Goal: Obtain resource: Download file/media

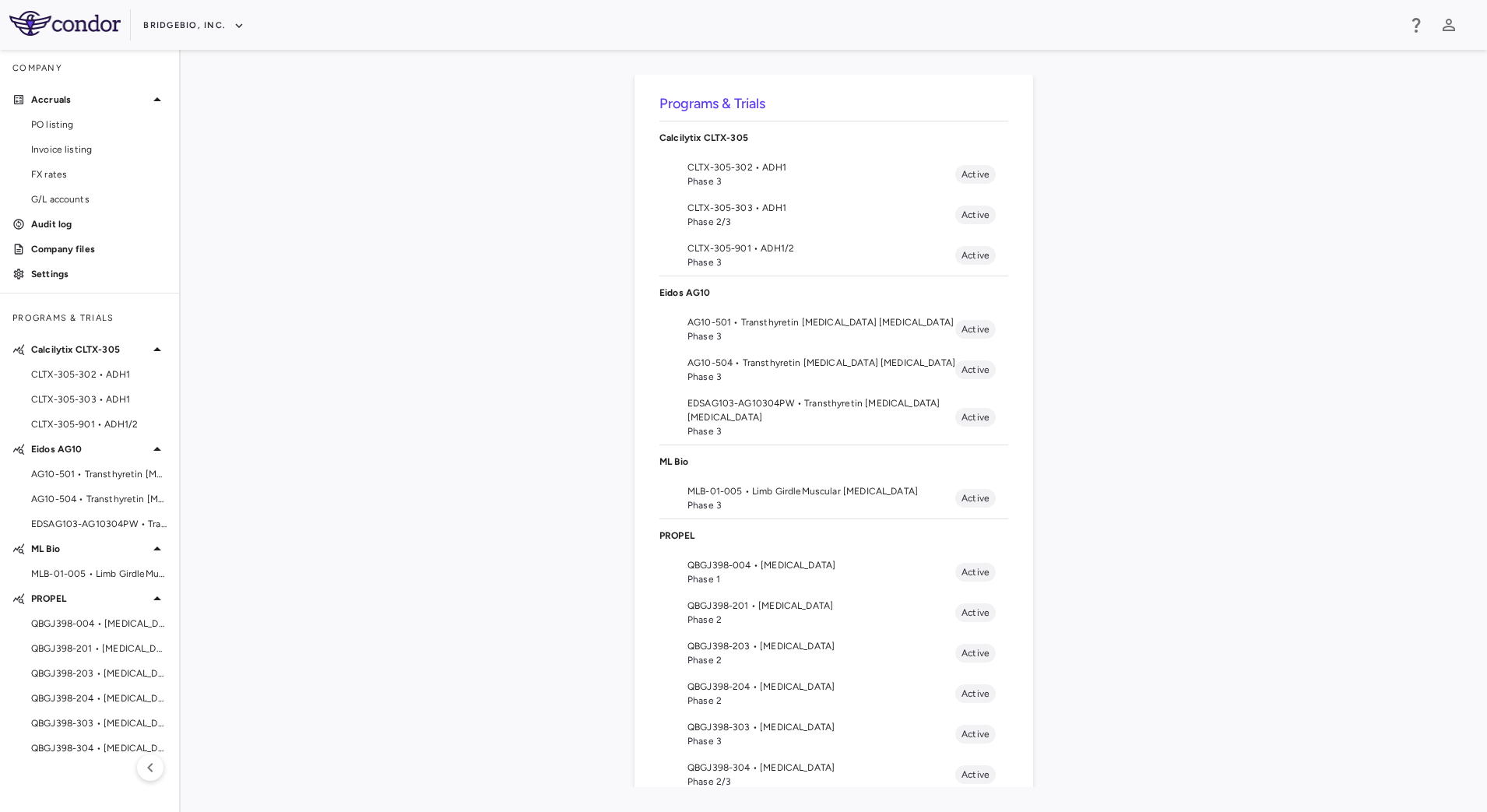
click at [790, 776] on span "Phase 2/3" at bounding box center [822, 781] width 268 height 14
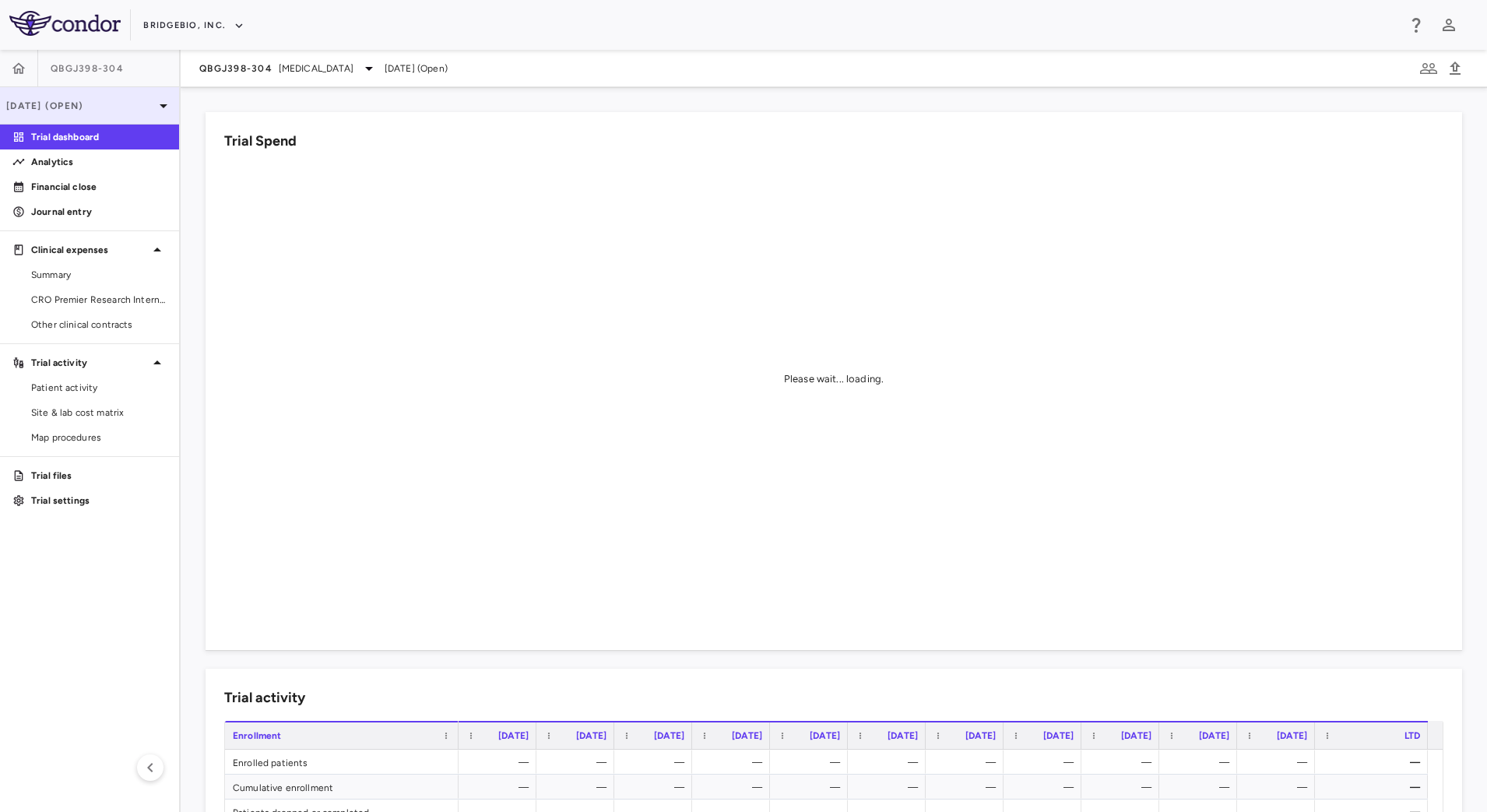
click at [141, 94] on div "[DATE] (Open)" at bounding box center [90, 106] width 179 height 38
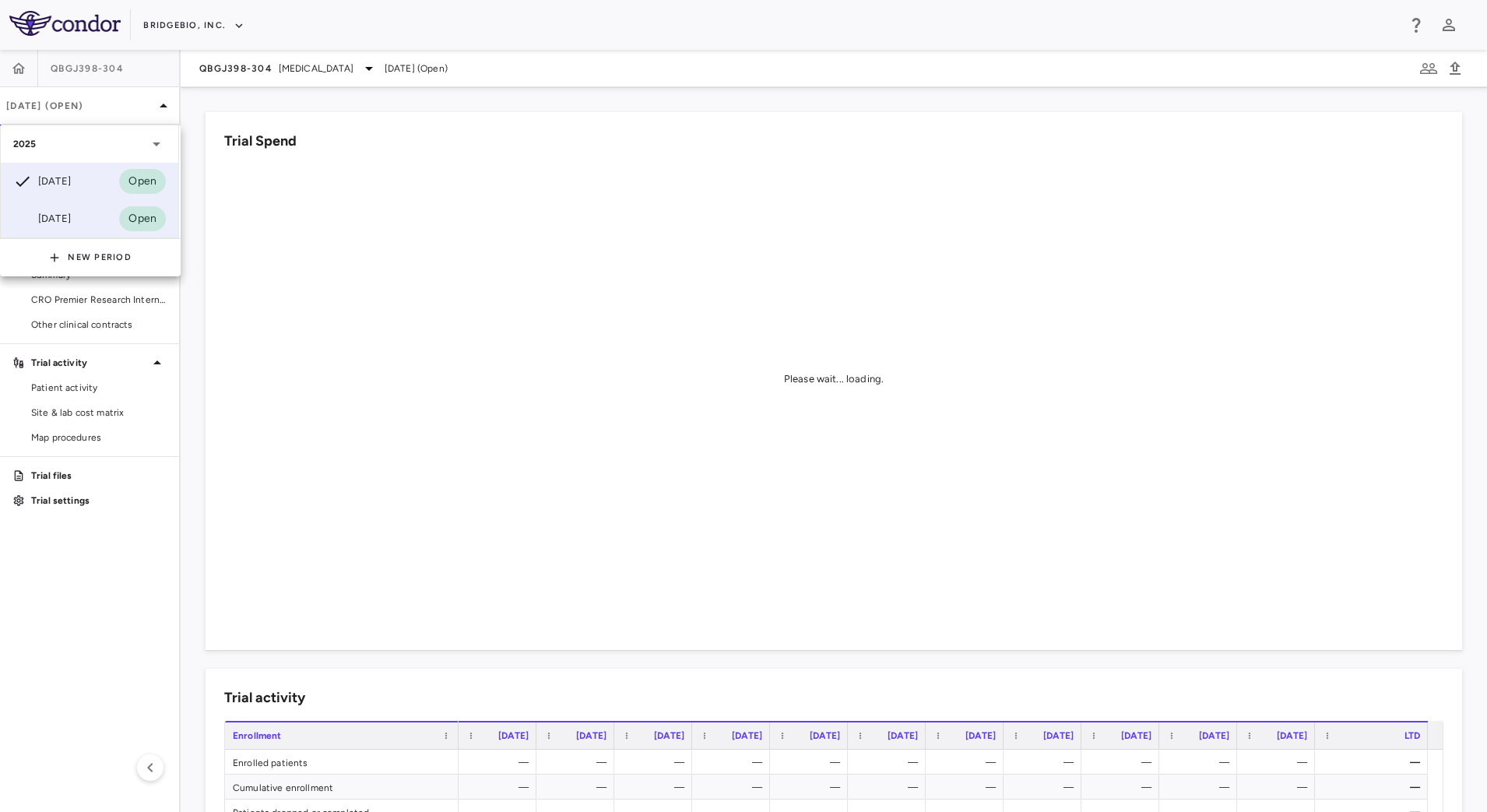
click at [57, 212] on div "[DATE]" at bounding box center [41, 219] width 57 height 19
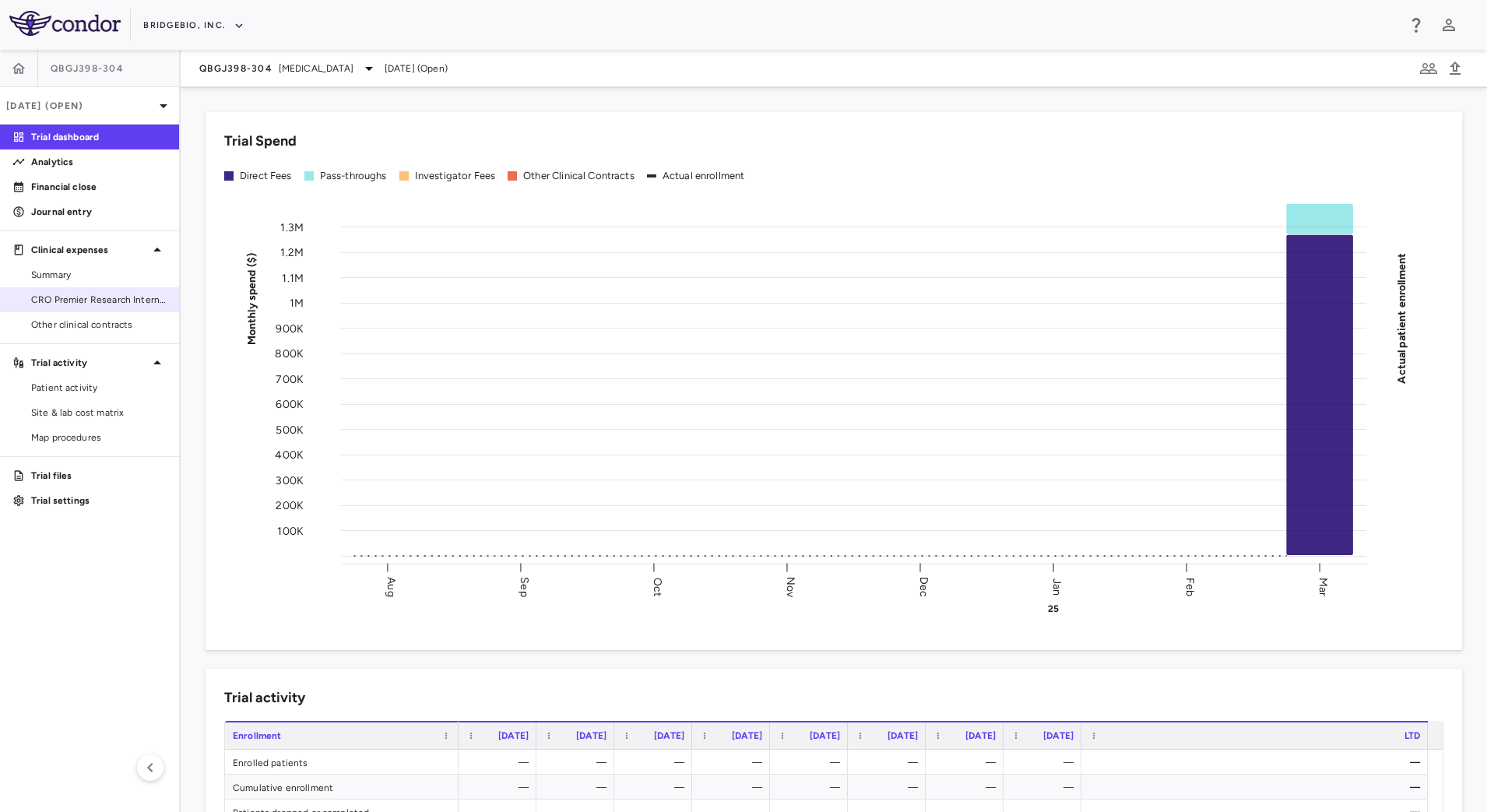
click at [85, 304] on span "CRO Premier Research International LLC" at bounding box center [98, 300] width 136 height 14
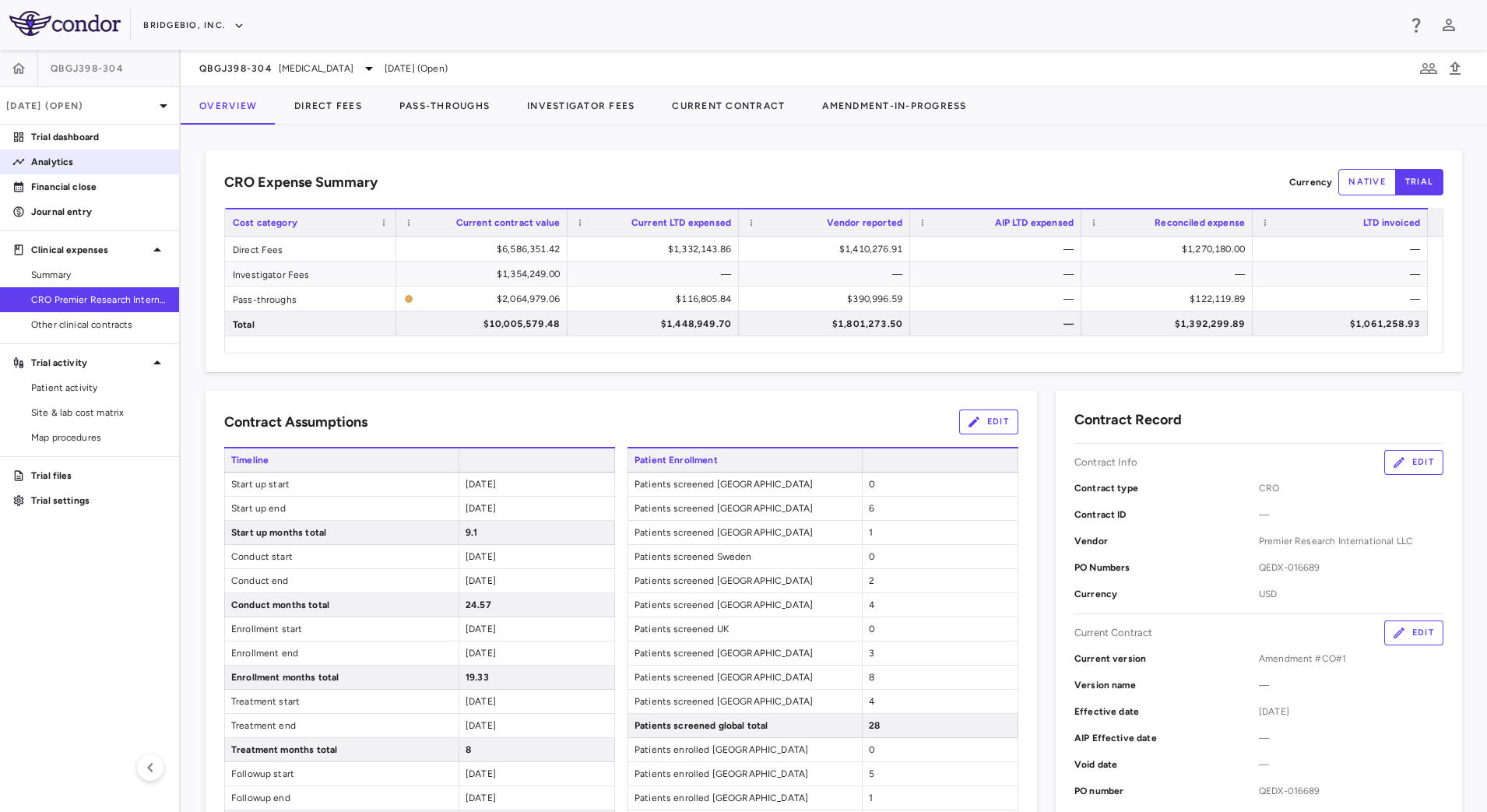
click at [92, 165] on p "Analytics" at bounding box center [98, 161] width 136 height 14
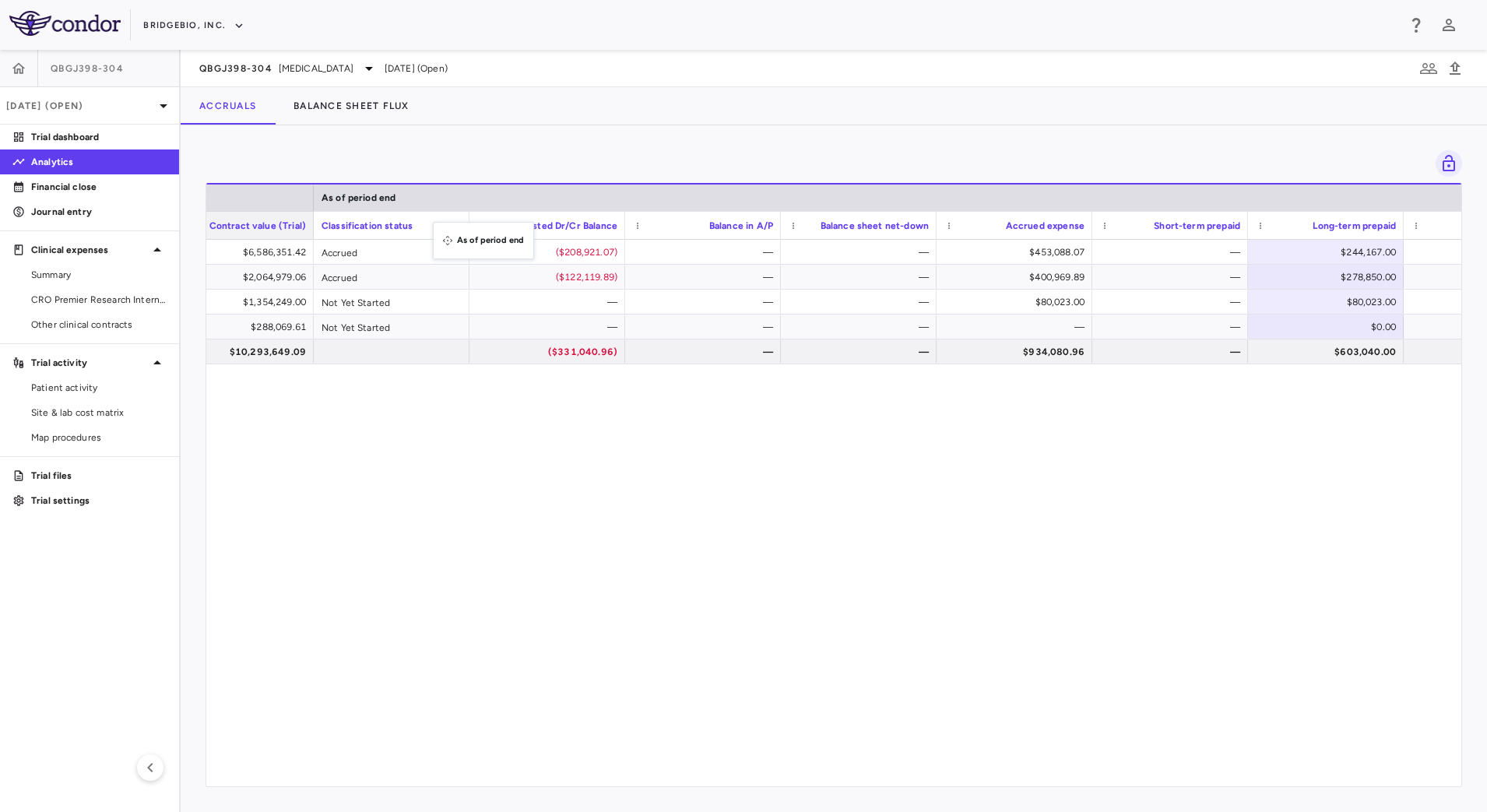
drag, startPoint x: 1108, startPoint y: 198, endPoint x: 441, endPoint y: 231, distance: 667.8
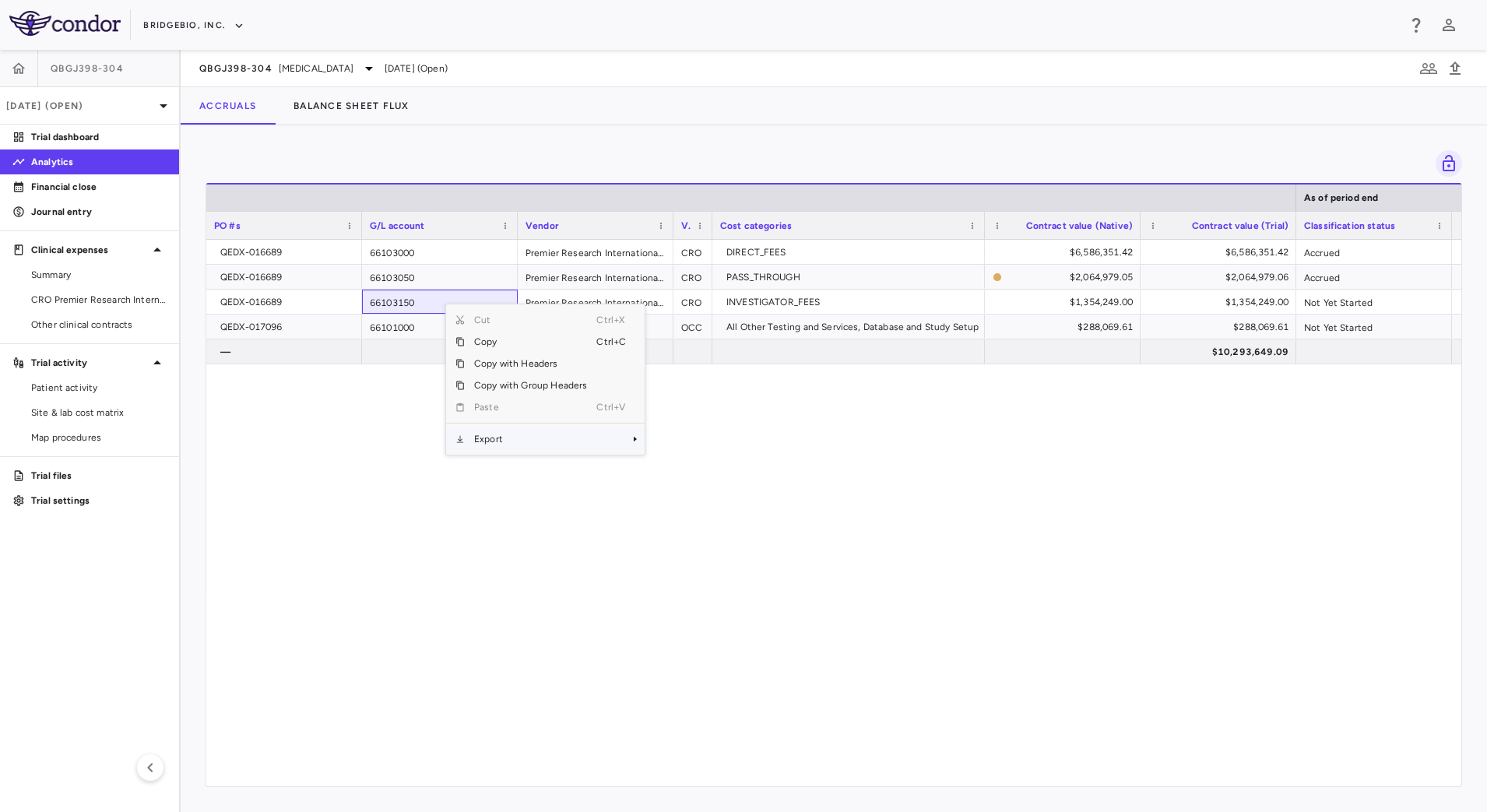
click at [549, 439] on span "Export" at bounding box center [530, 439] width 132 height 22
click at [709, 441] on span "CSV Export" at bounding box center [697, 445] width 73 height 22
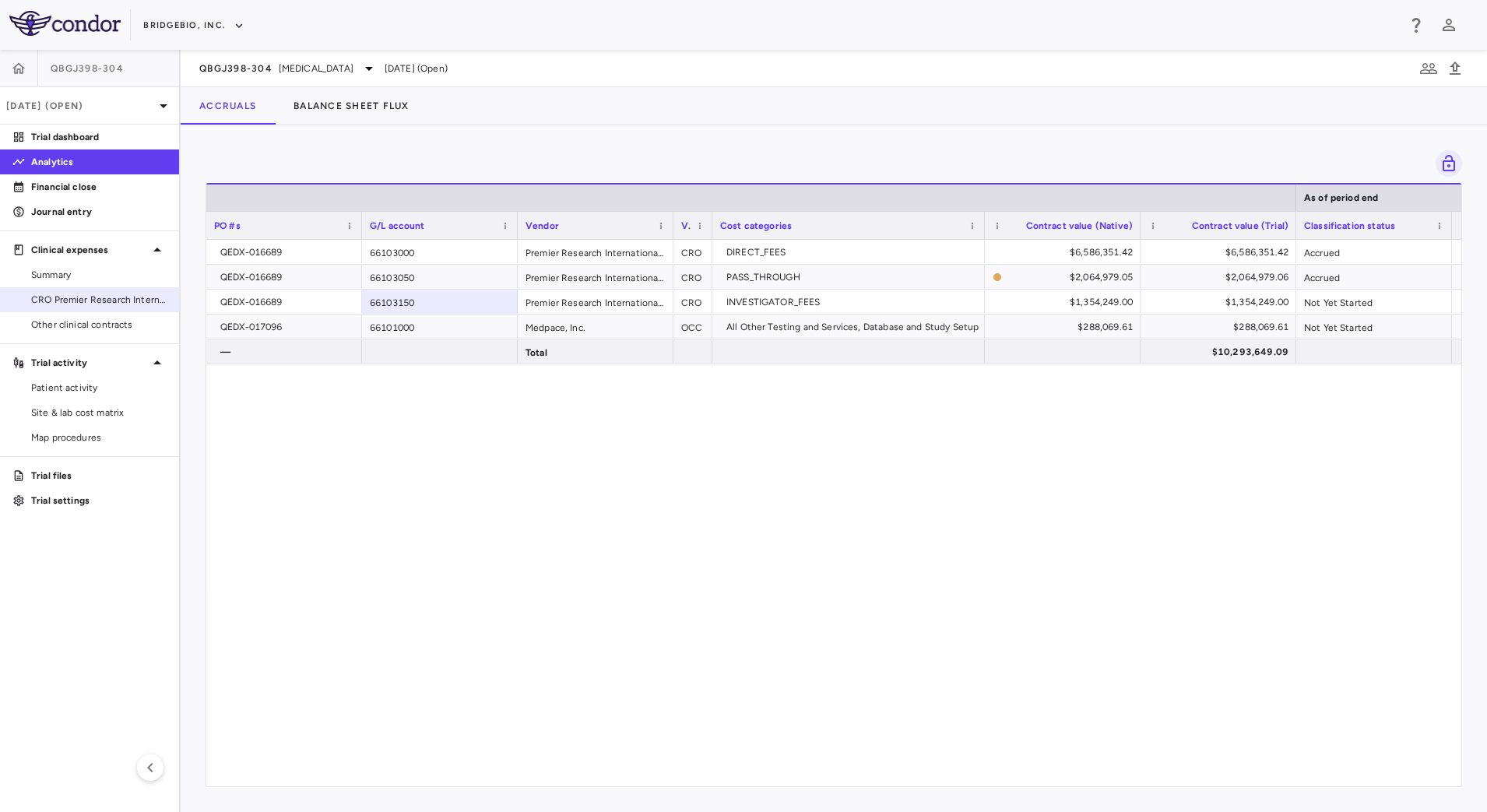
click at [97, 303] on span "CRO Premier Research International LLC" at bounding box center [98, 300] width 136 height 14
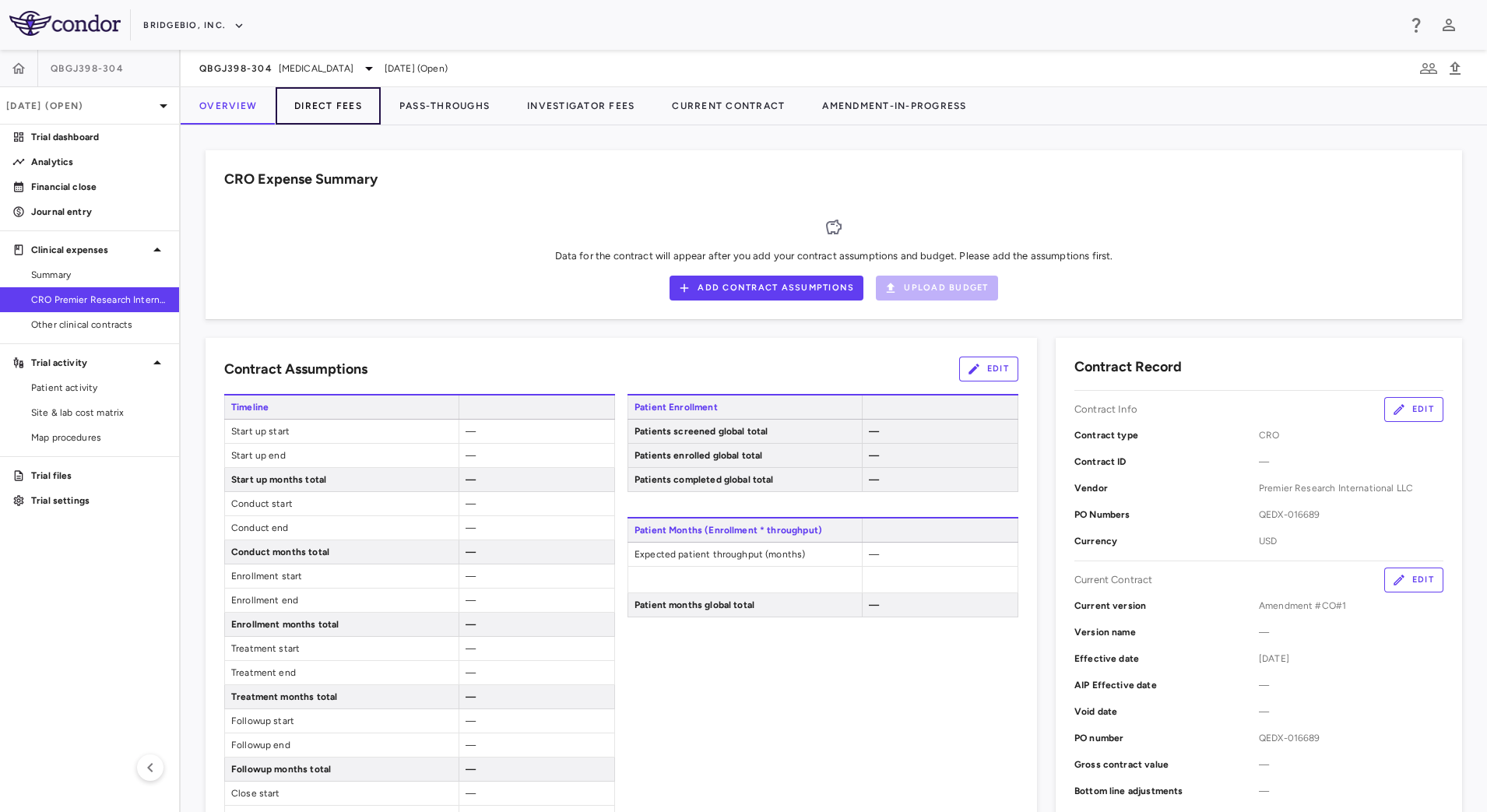
click at [339, 107] on button "Direct Fees" at bounding box center [328, 106] width 105 height 38
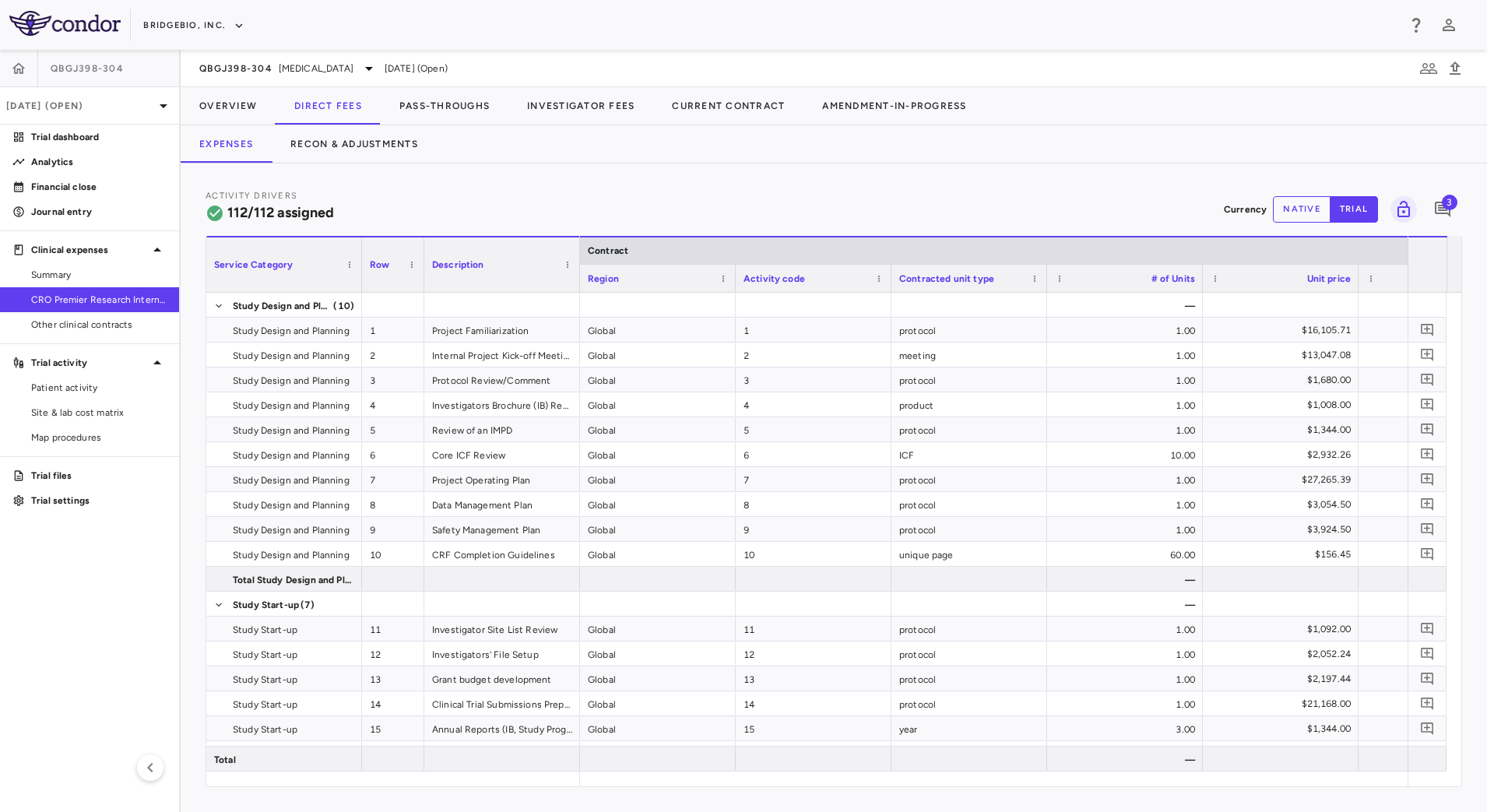
click at [1451, 207] on span "3" at bounding box center [1450, 202] width 15 height 15
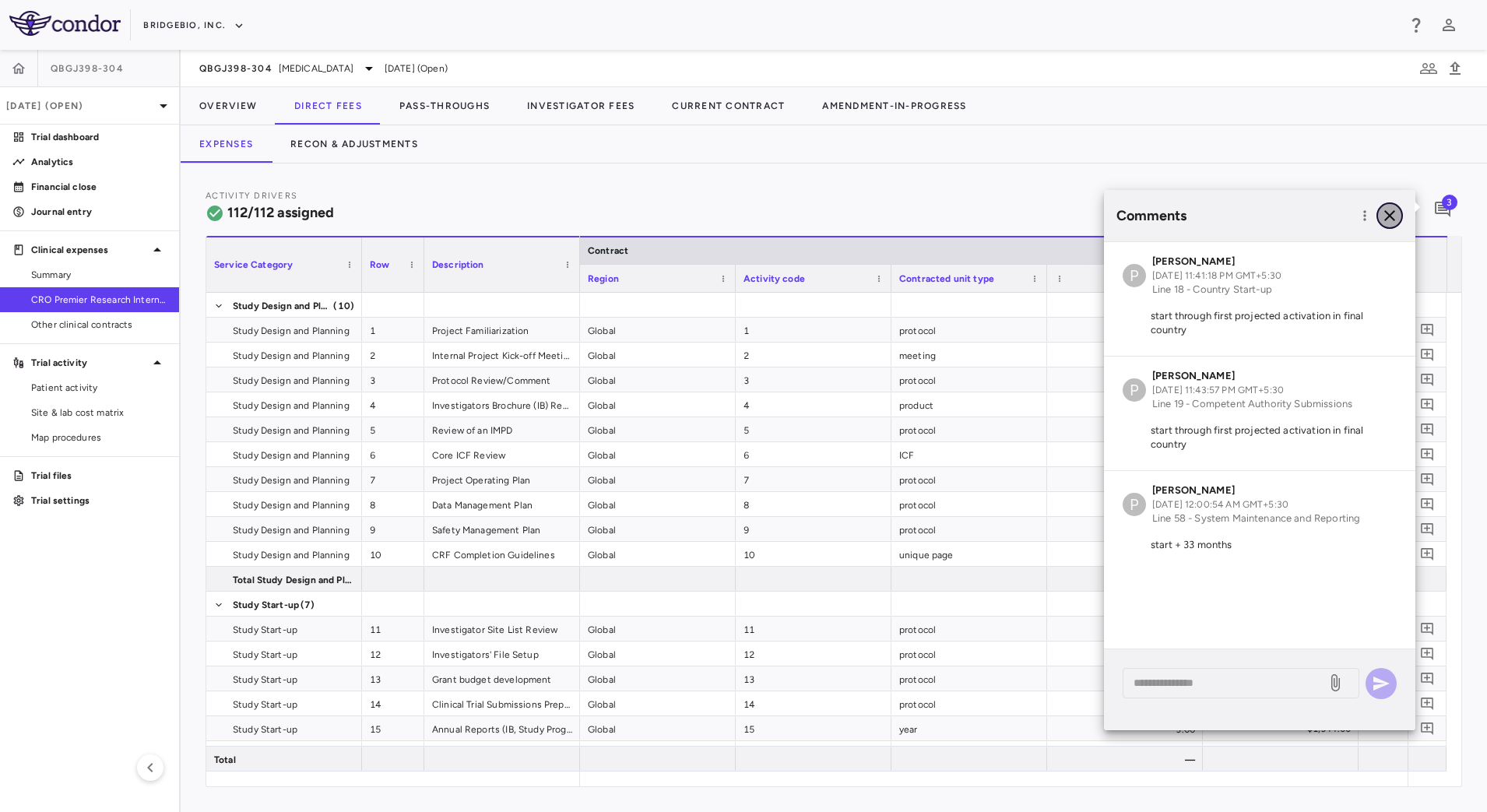
click at [1390, 216] on icon "button" at bounding box center [1390, 215] width 11 height 11
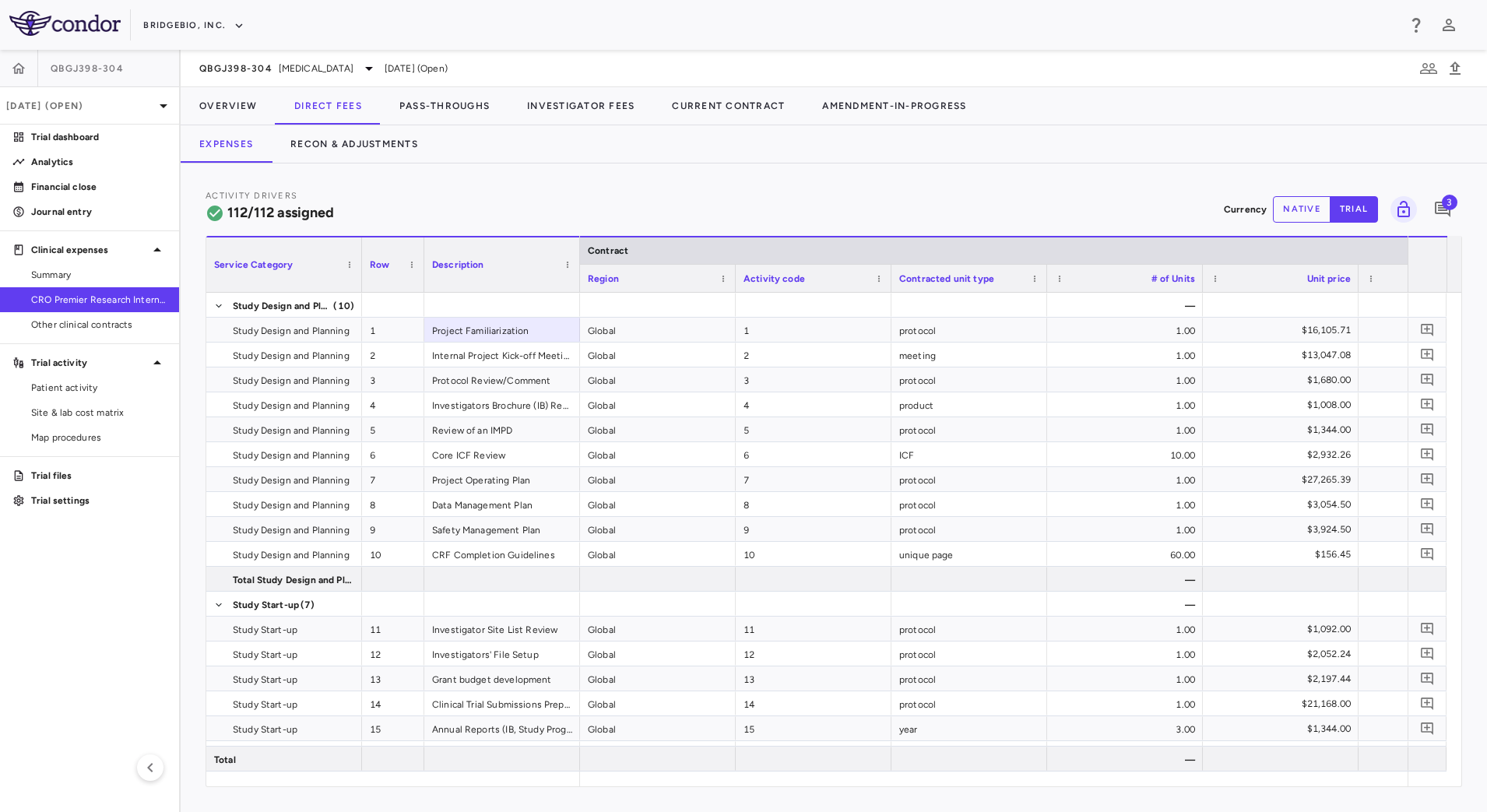
click at [864, 185] on div "Activity Drivers 112/112 assigned Currency native trial 3 Service Category Drag…" at bounding box center [834, 487] width 1307 height 648
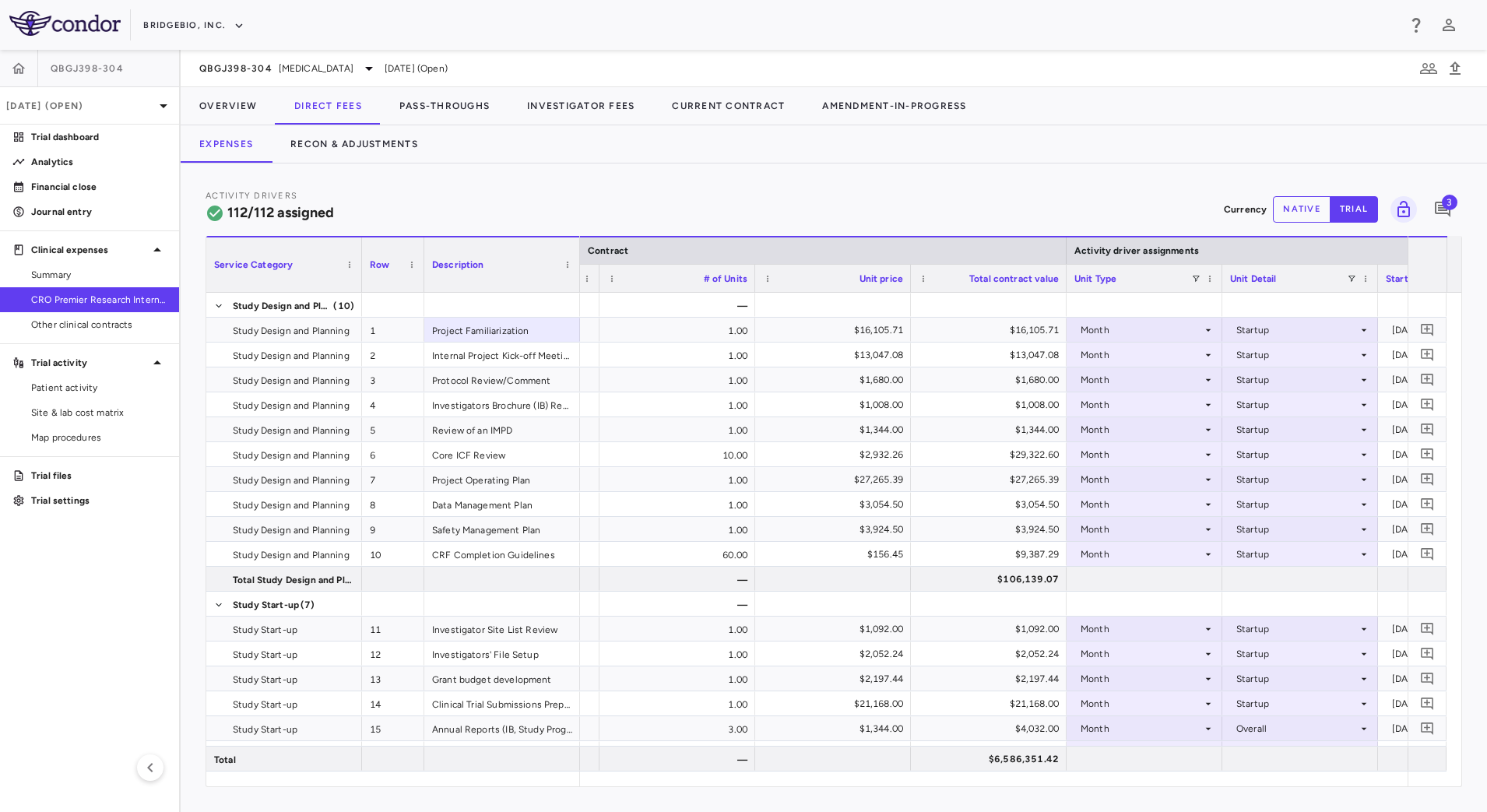
scroll to position [0, 2115]
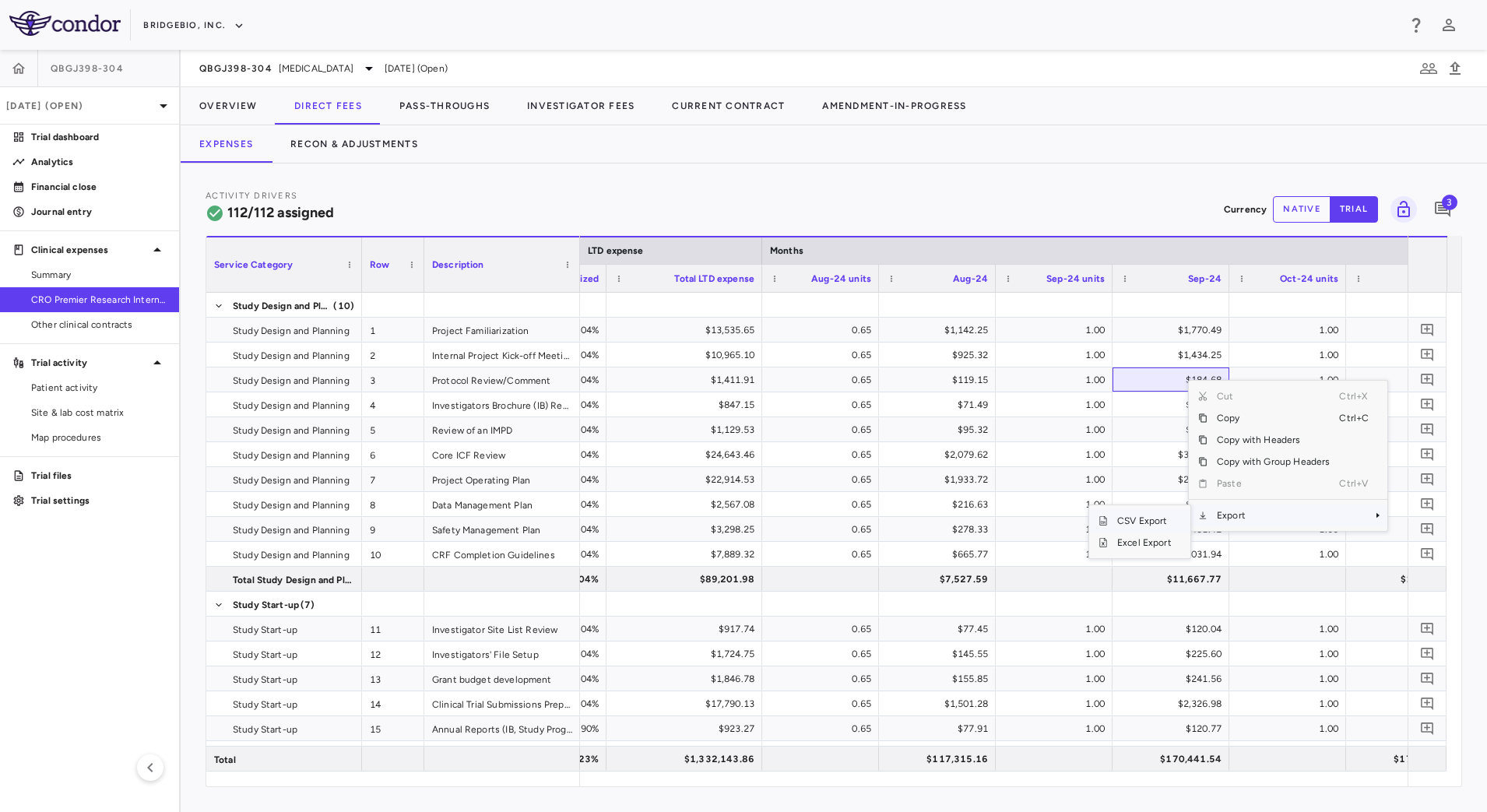
click at [1164, 517] on span "CSV Export" at bounding box center [1145, 521] width 73 height 22
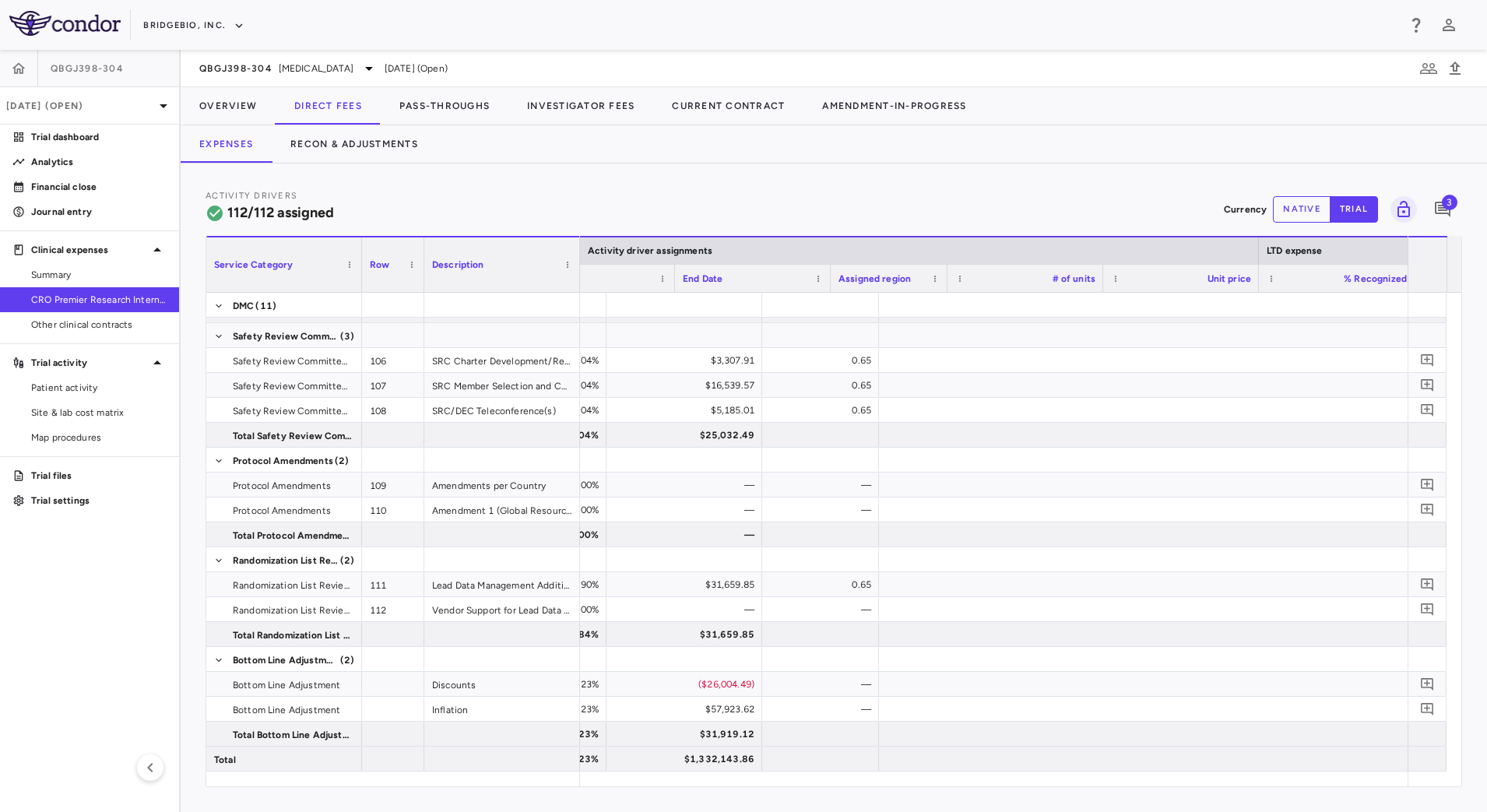
scroll to position [0, 1307]
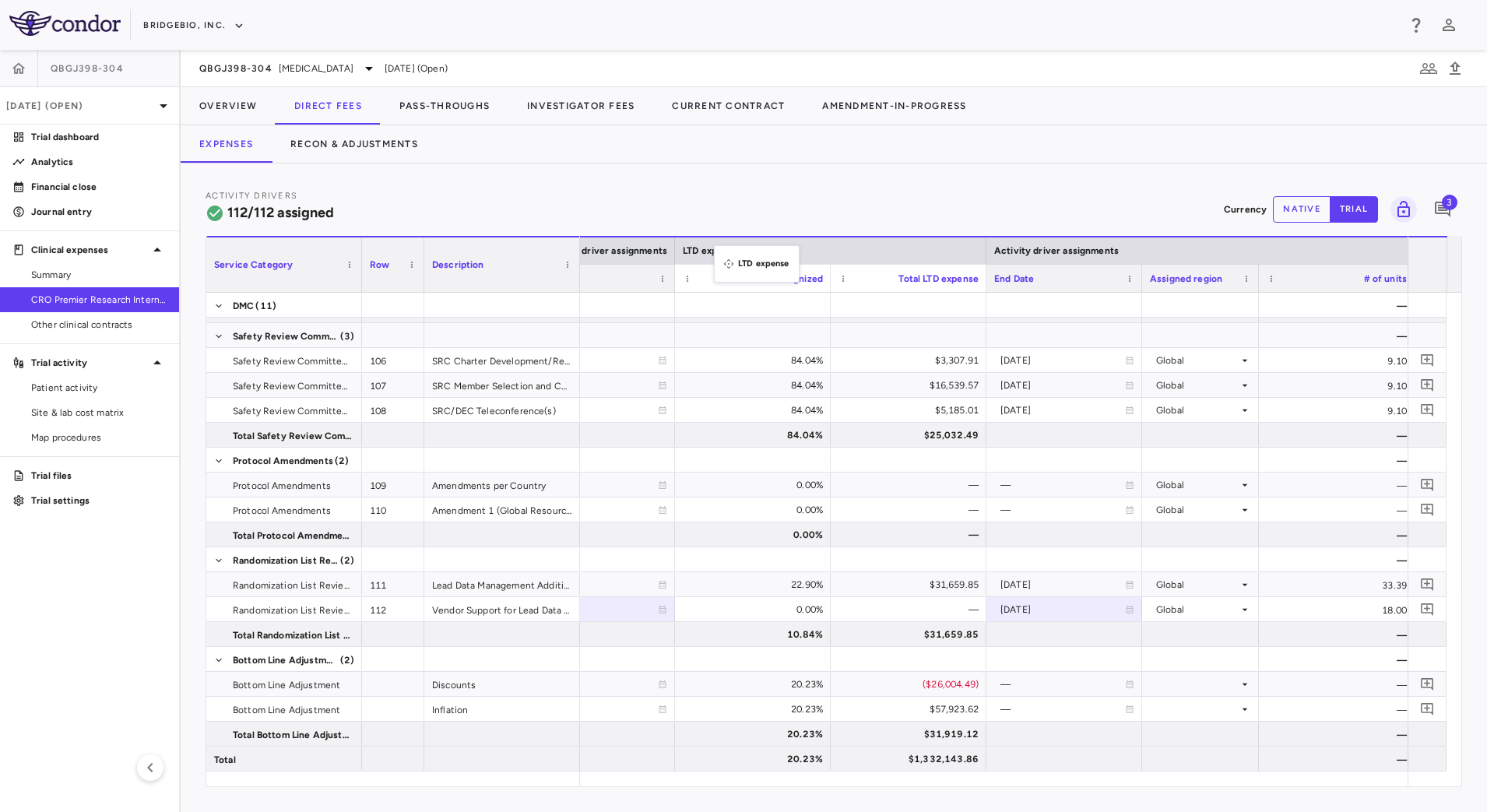
drag, startPoint x: 1350, startPoint y: 251, endPoint x: 722, endPoint y: 254, distance: 628.0
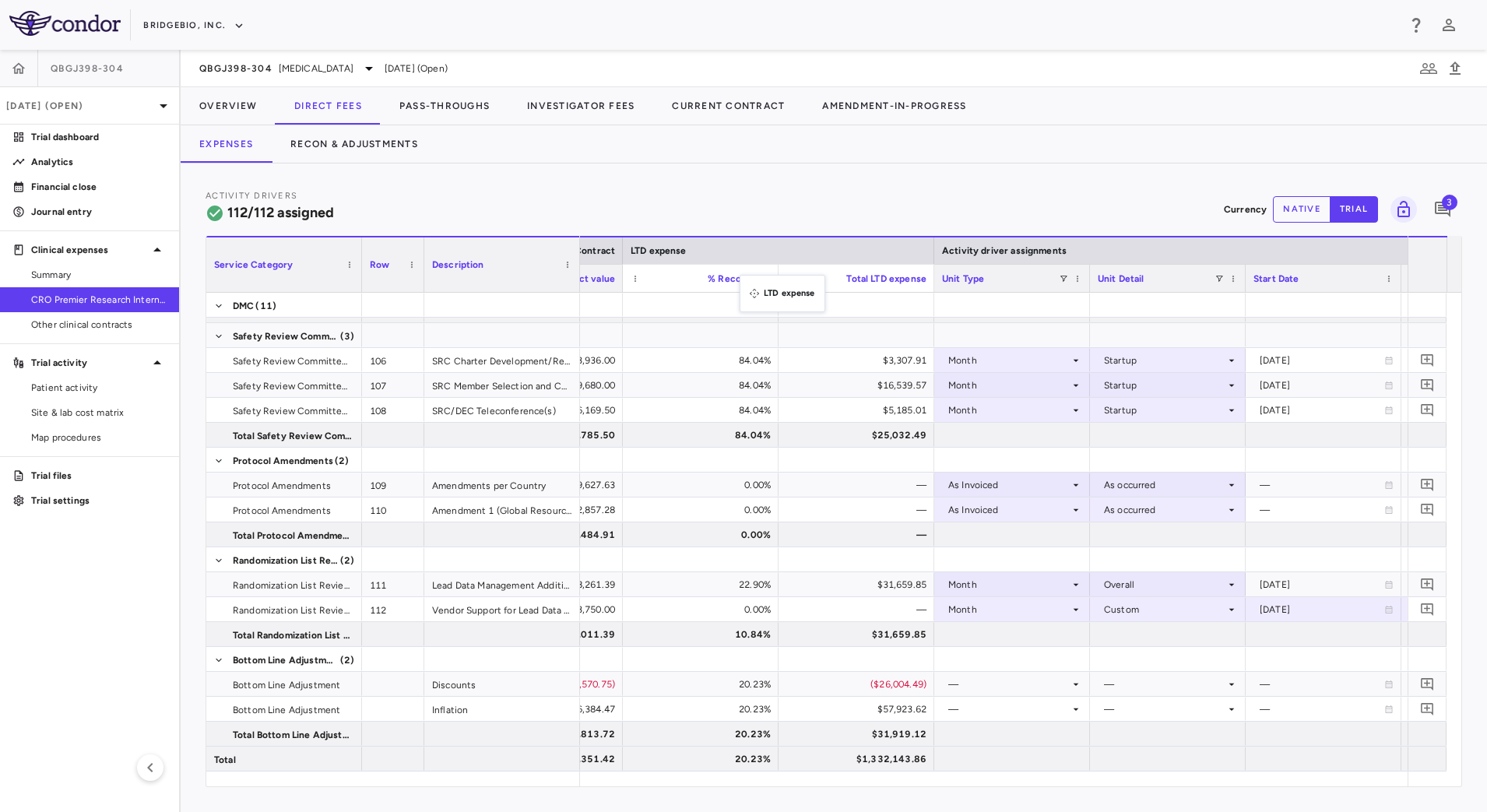
drag, startPoint x: 1252, startPoint y: 247, endPoint x: 747, endPoint y: 284, distance: 506.4
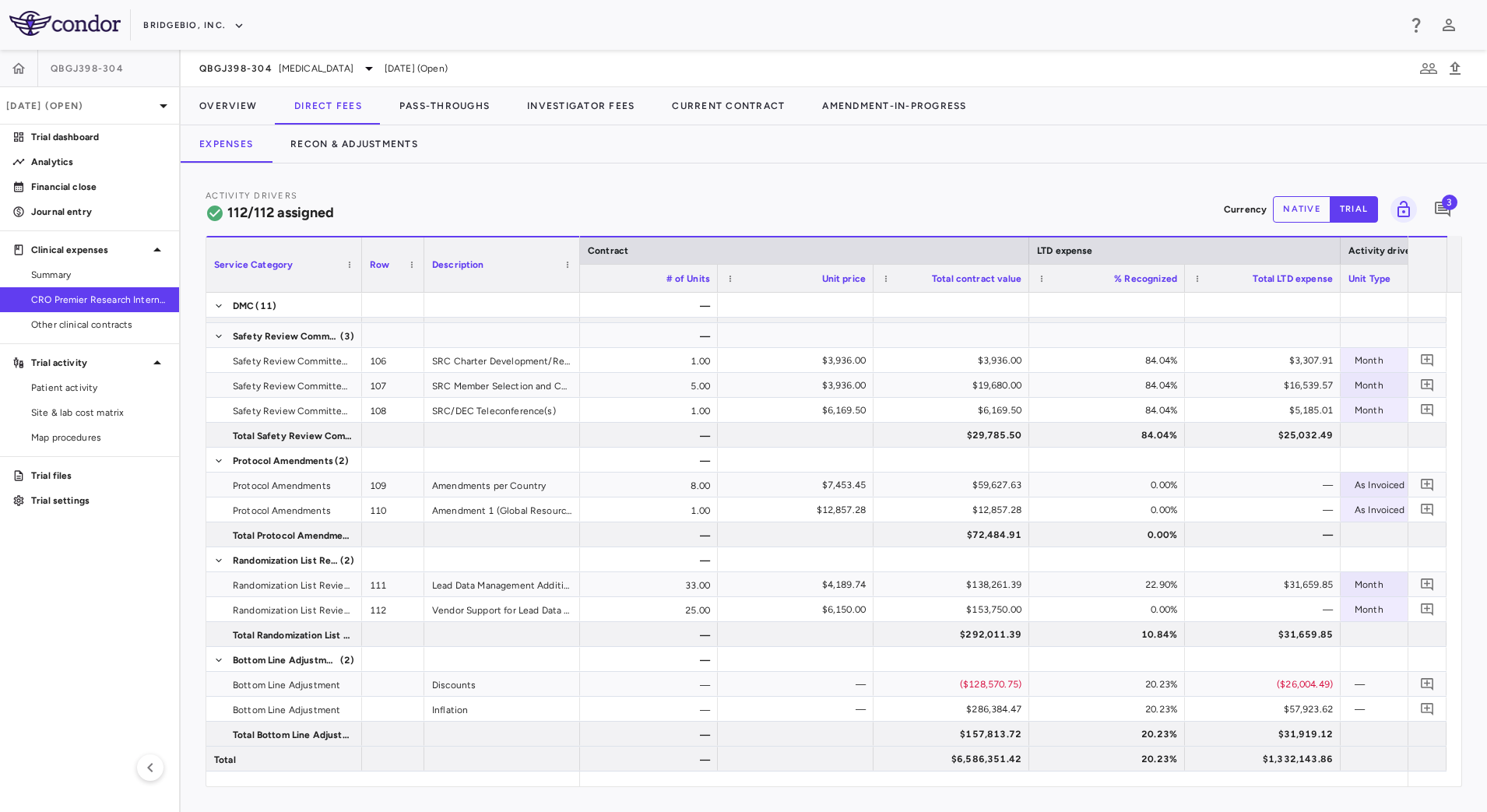
scroll to position [0, 0]
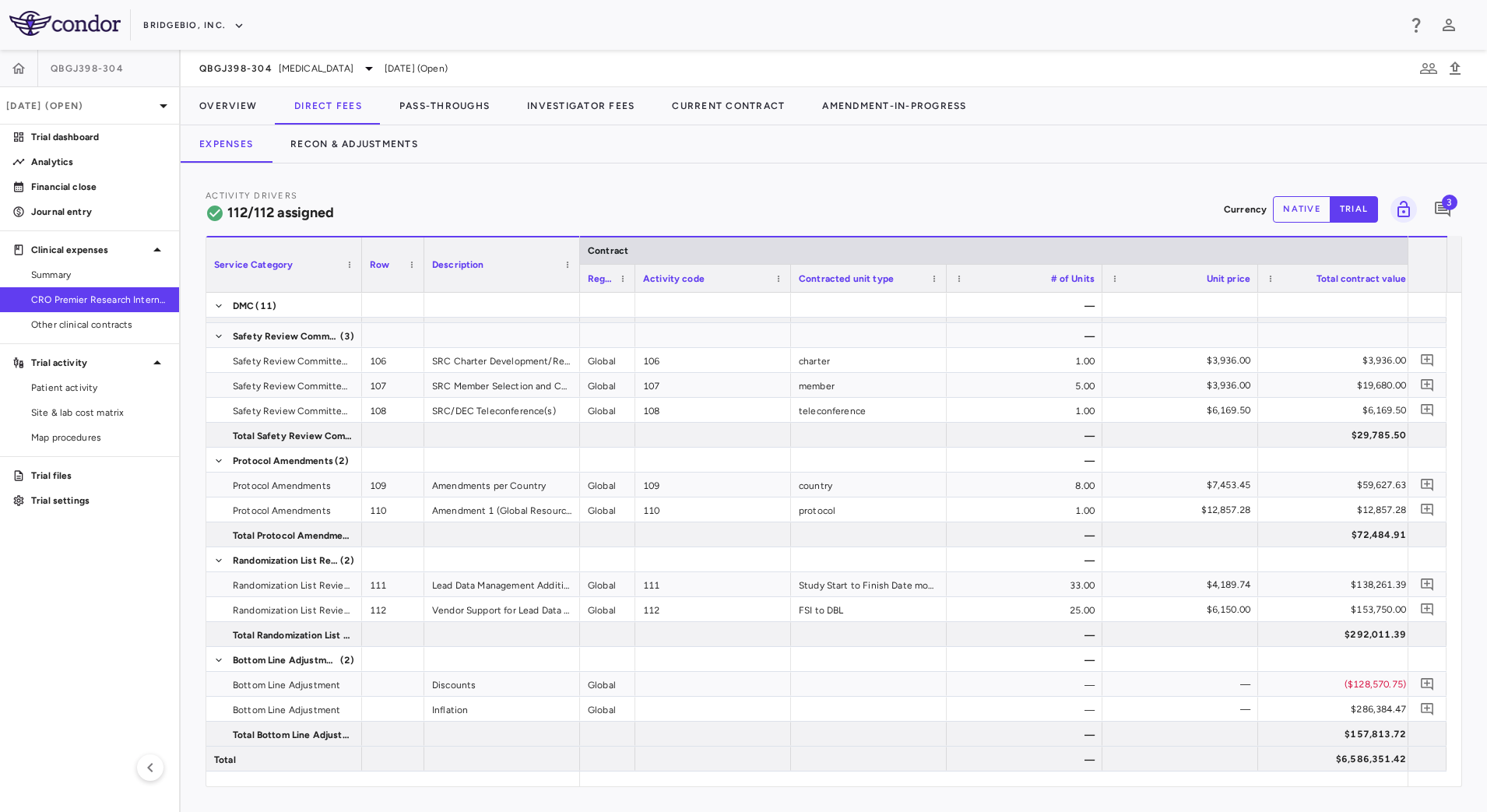
drag, startPoint x: 735, startPoint y: 286, endPoint x: 635, endPoint y: 272, distance: 101.0
click at [635, 272] on div at bounding box center [634, 278] width 6 height 27
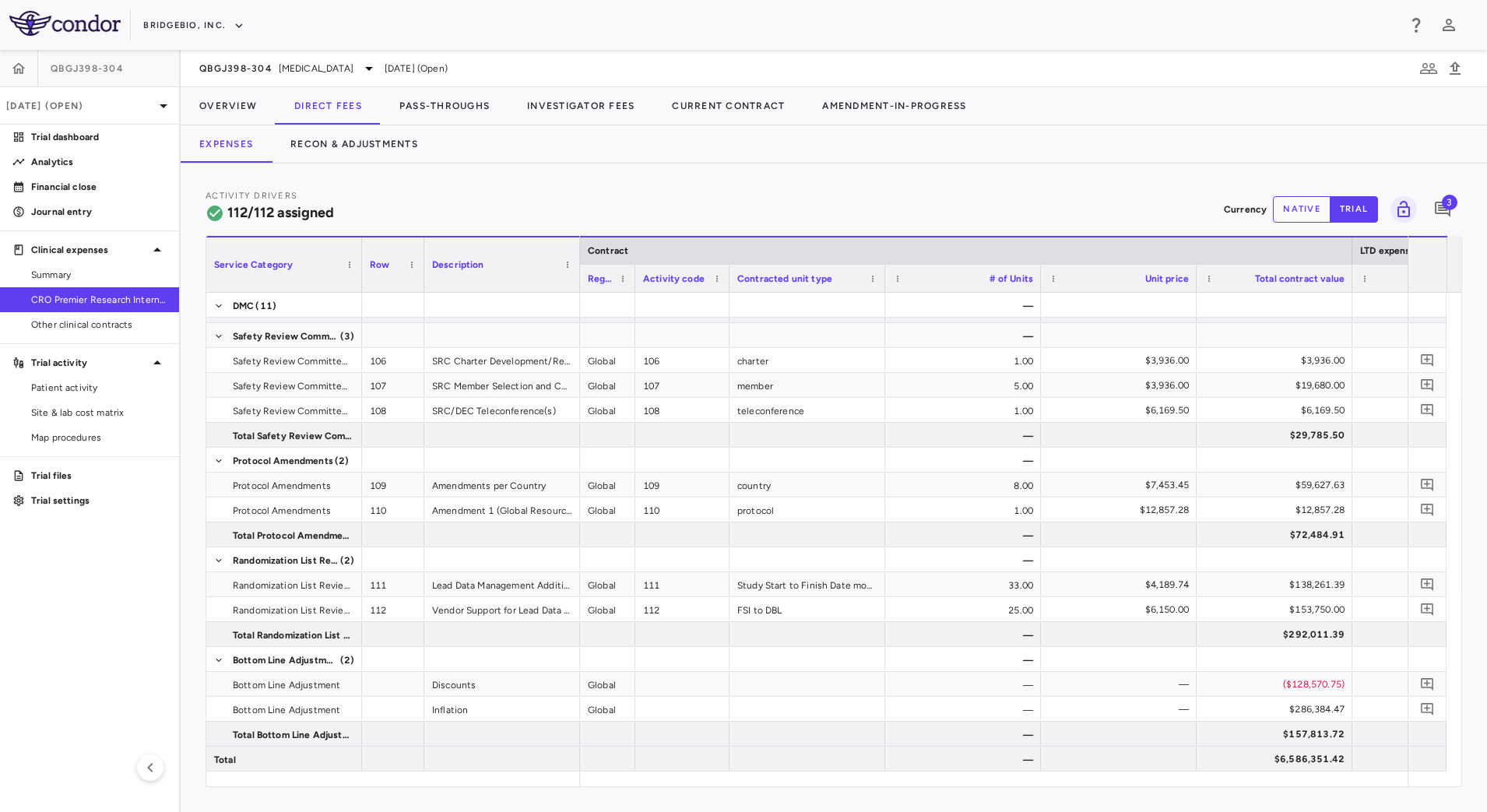
drag, startPoint x: 790, startPoint y: 287, endPoint x: 729, endPoint y: 287, distance: 61.0
click at [729, 287] on div at bounding box center [729, 278] width 6 height 27
click at [643, 287] on div at bounding box center [643, 278] width 6 height 27
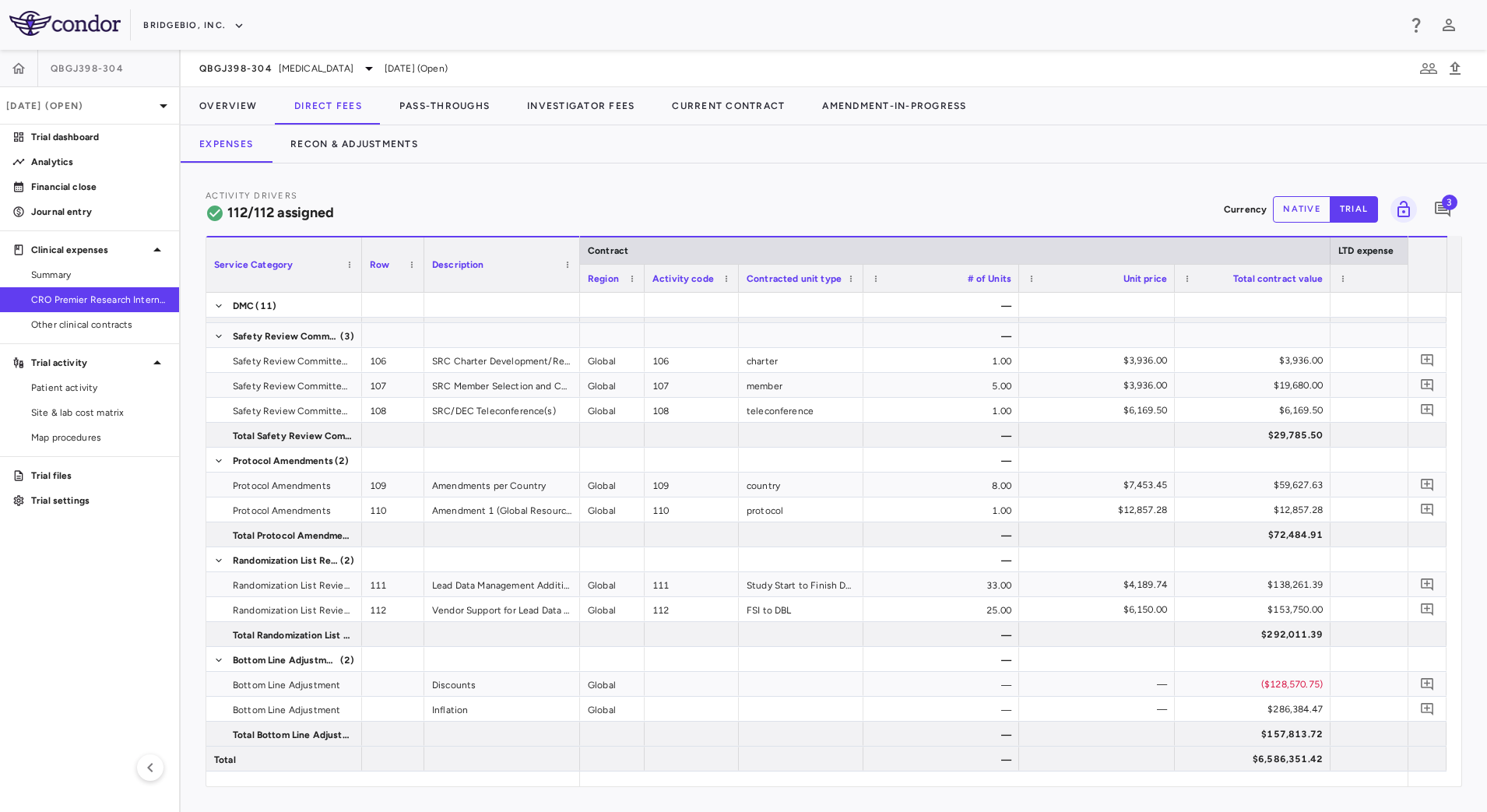
drag, startPoint x: 893, startPoint y: 283, endPoint x: 862, endPoint y: 277, distance: 31.6
click at [862, 277] on div at bounding box center [863, 278] width 6 height 27
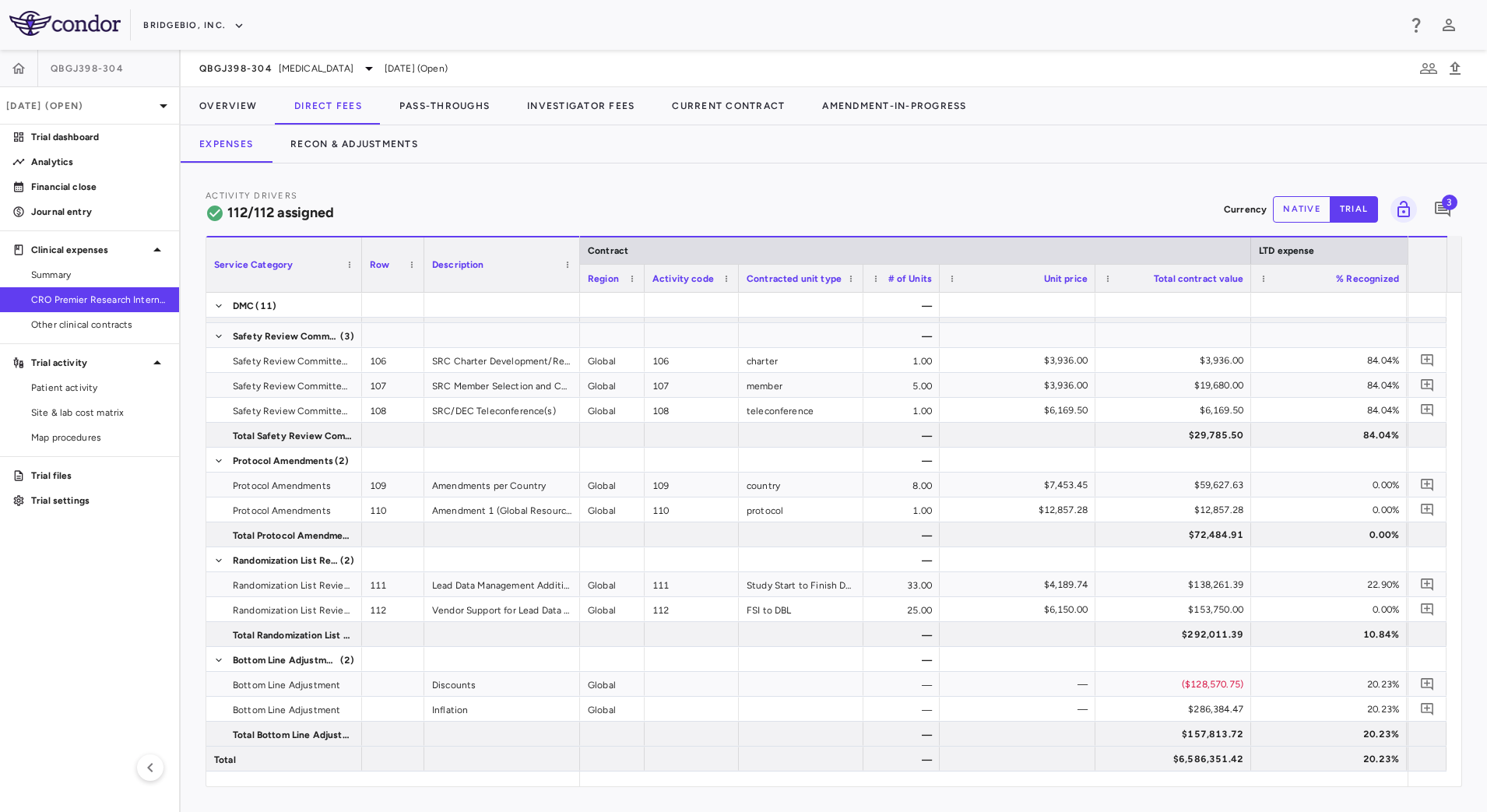
drag, startPoint x: 1016, startPoint y: 284, endPoint x: 936, endPoint y: 276, distance: 80.4
click at [936, 276] on div at bounding box center [939, 278] width 6 height 27
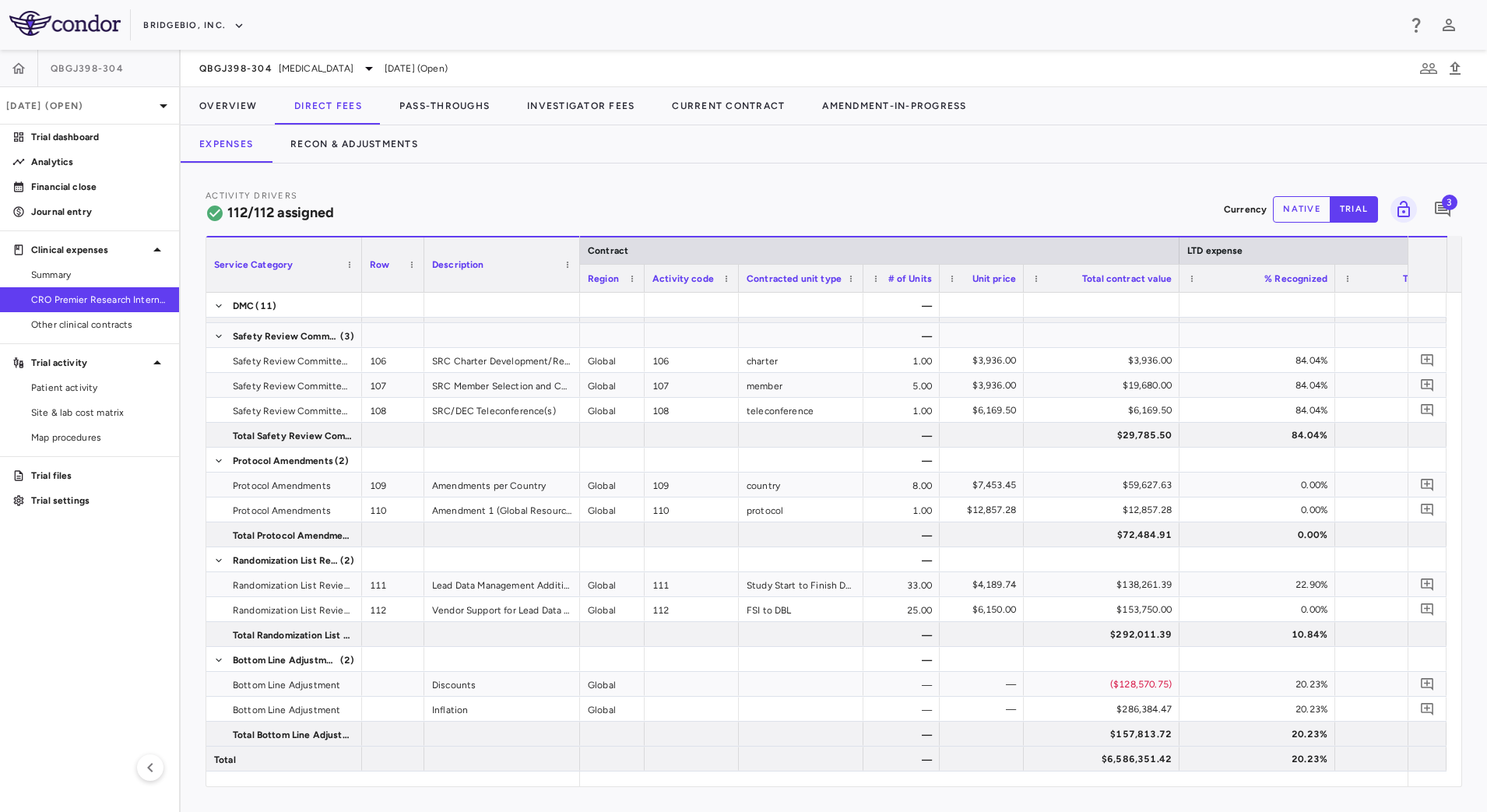
drag, startPoint x: 1092, startPoint y: 286, endPoint x: 1020, endPoint y: 281, distance: 72.2
click at [1020, 281] on div at bounding box center [1022, 278] width 6 height 27
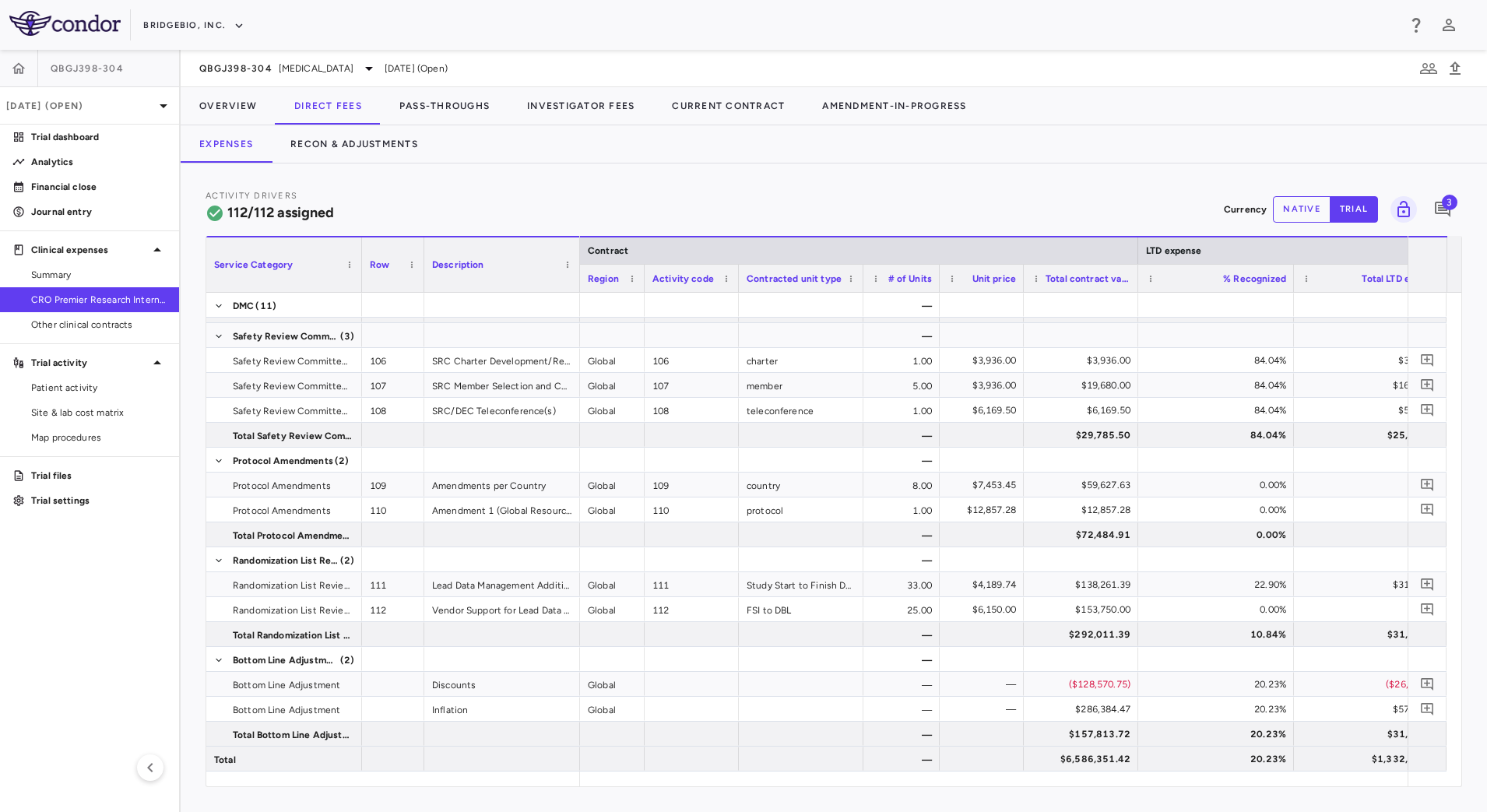
drag, startPoint x: 1178, startPoint y: 284, endPoint x: 1136, endPoint y: 284, distance: 42.0
click at [1136, 284] on div at bounding box center [1137, 278] width 6 height 27
click at [1294, 287] on div "Total LTD expense" at bounding box center [1372, 277] width 155 height 28
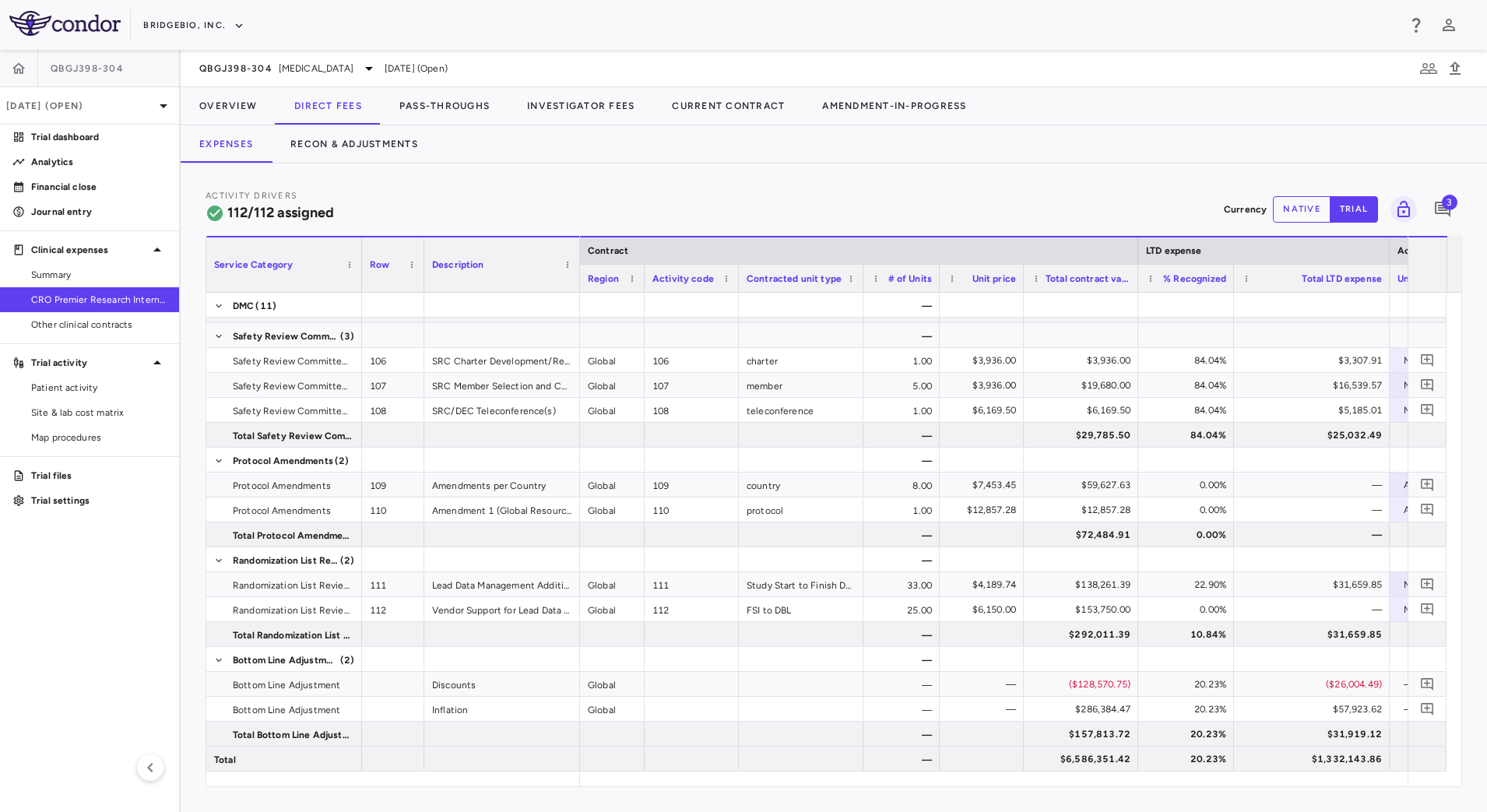
drag, startPoint x: 1293, startPoint y: 287, endPoint x: 1232, endPoint y: 287, distance: 61.0
click at [1232, 287] on div at bounding box center [1233, 278] width 6 height 27
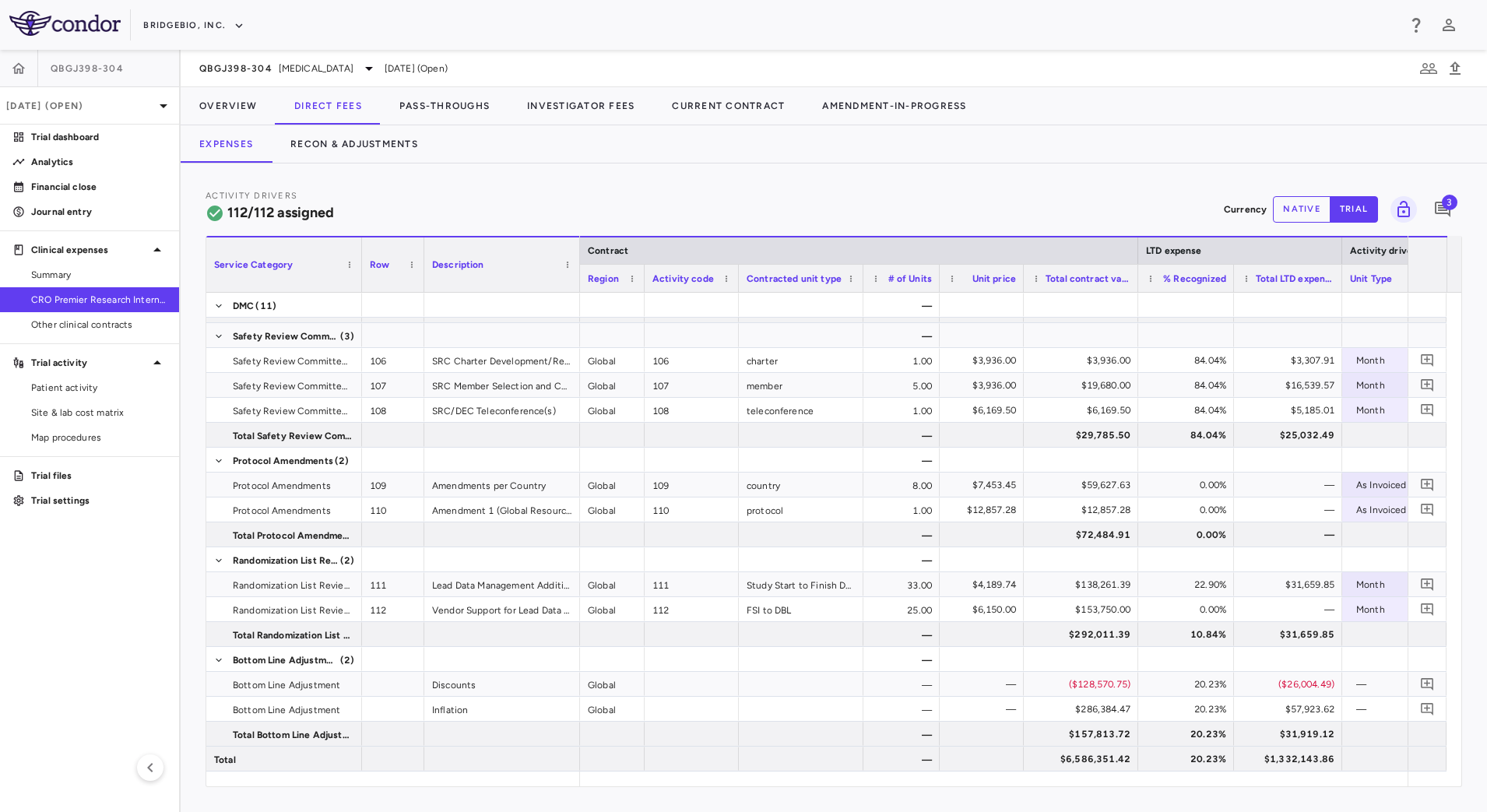
drag, startPoint x: 1390, startPoint y: 285, endPoint x: 1342, endPoint y: 284, distance: 48.0
click at [1342, 284] on div at bounding box center [1341, 278] width 6 height 27
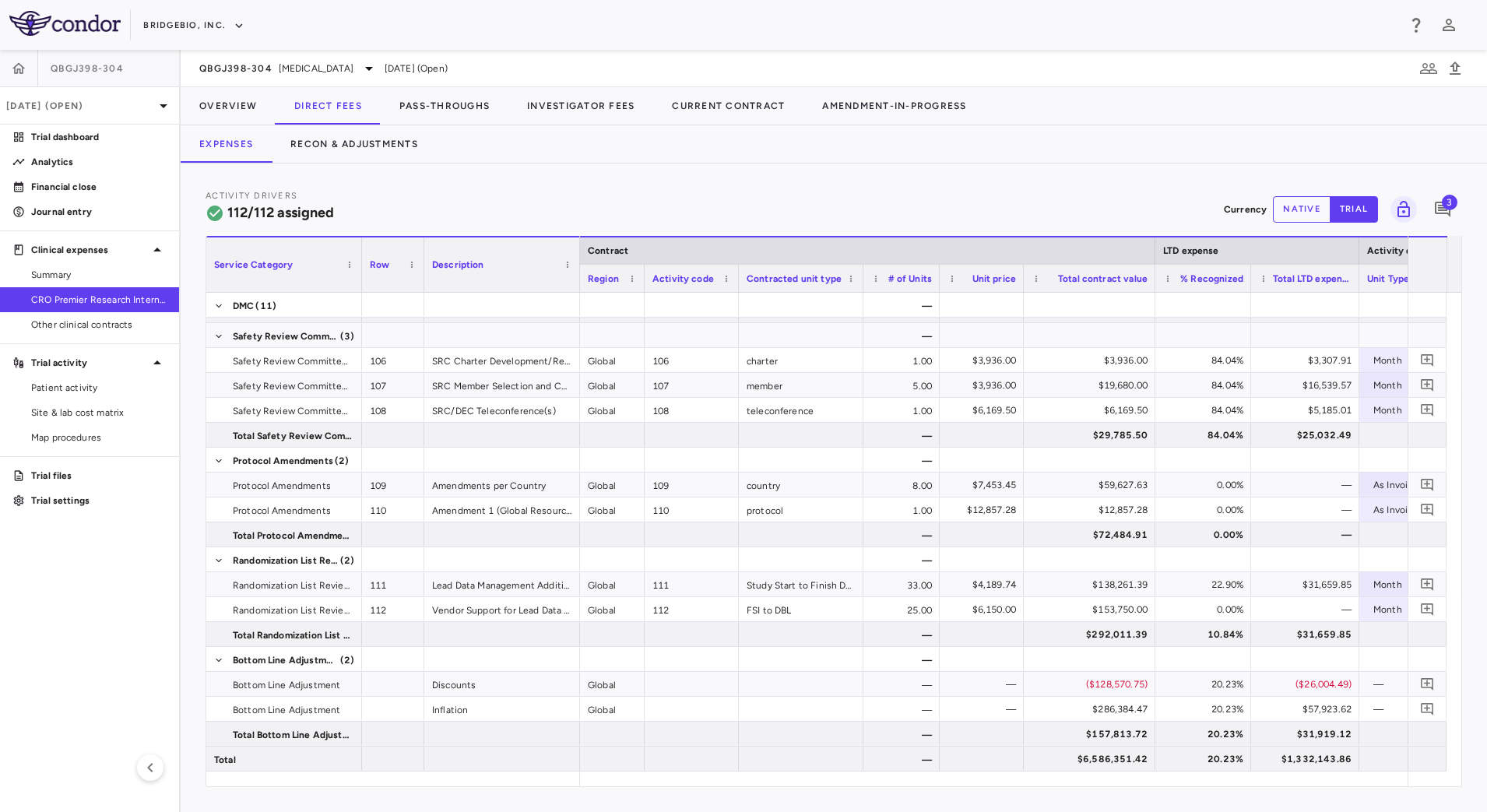
drag, startPoint x: 1137, startPoint y: 284, endPoint x: 1154, endPoint y: 286, distance: 17.1
click at [1154, 286] on div at bounding box center [1154, 278] width 6 height 27
click at [425, 96] on button "Pass-Throughs" at bounding box center [445, 106] width 128 height 38
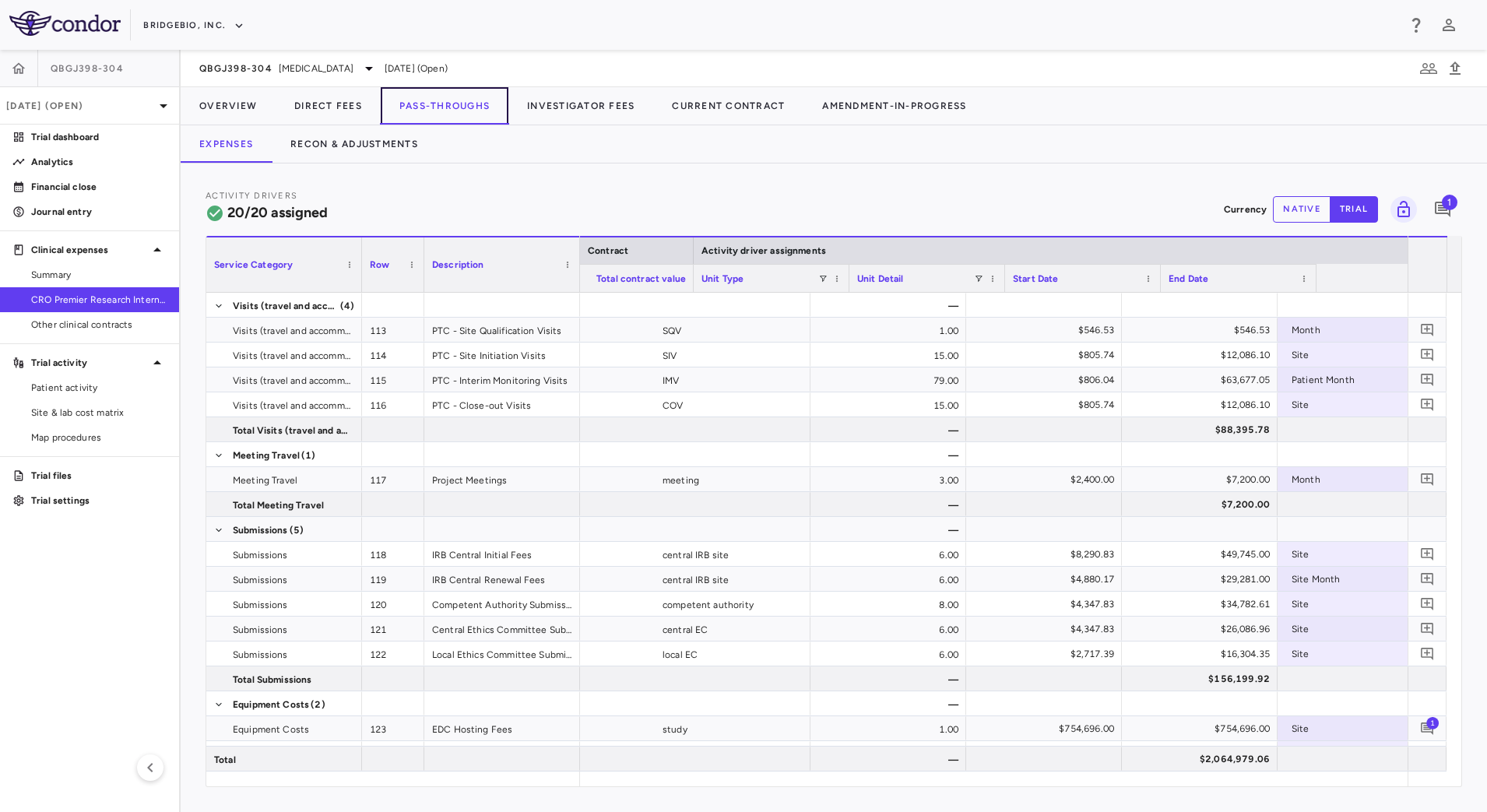
scroll to position [0, 821]
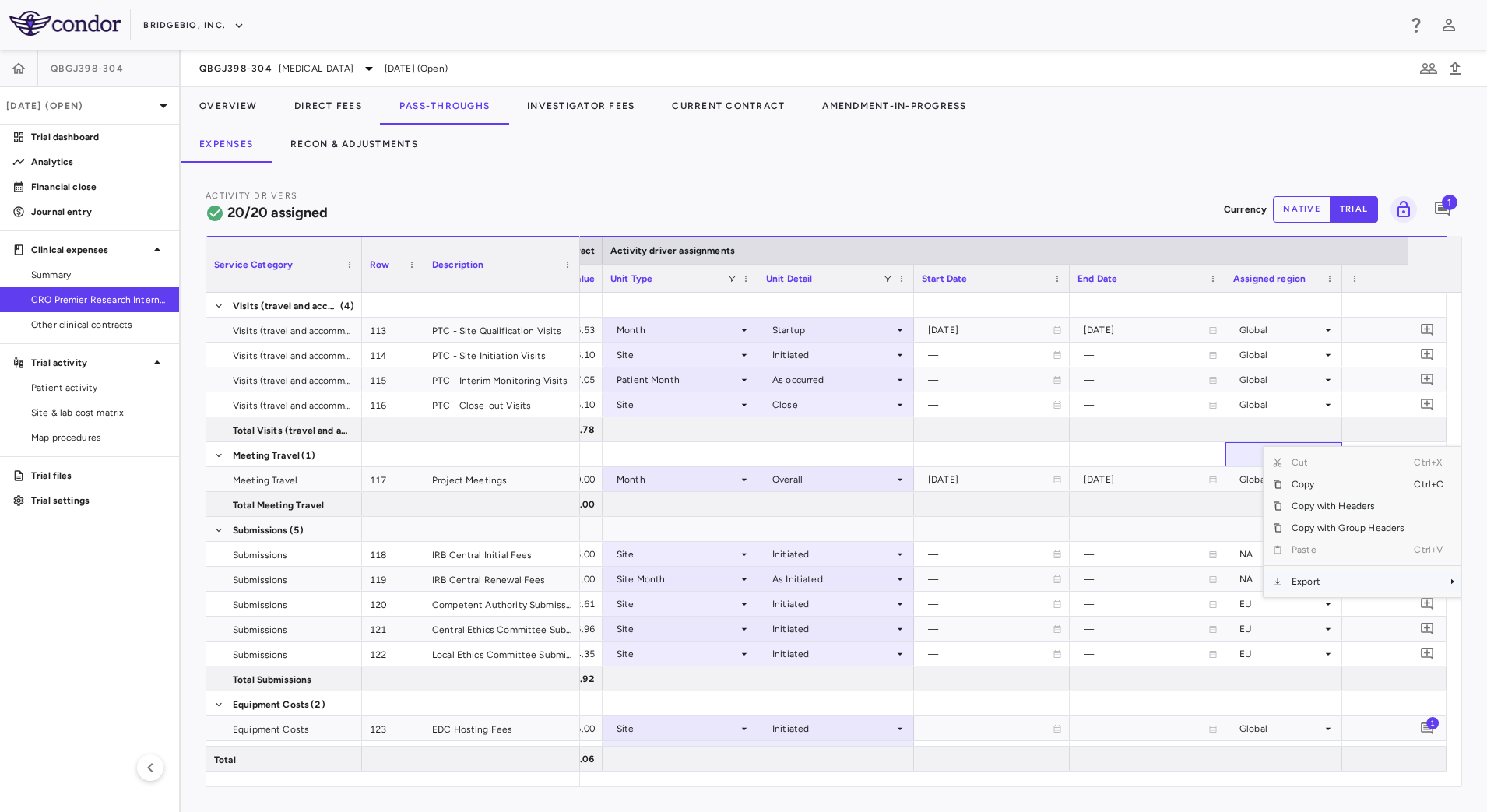
click at [1328, 578] on span "Export" at bounding box center [1349, 581] width 132 height 22
click at [1234, 585] on span "CSV Export" at bounding box center [1220, 587] width 73 height 22
click at [928, 140] on div "Expenses Recon & Adjustments" at bounding box center [834, 144] width 1307 height 38
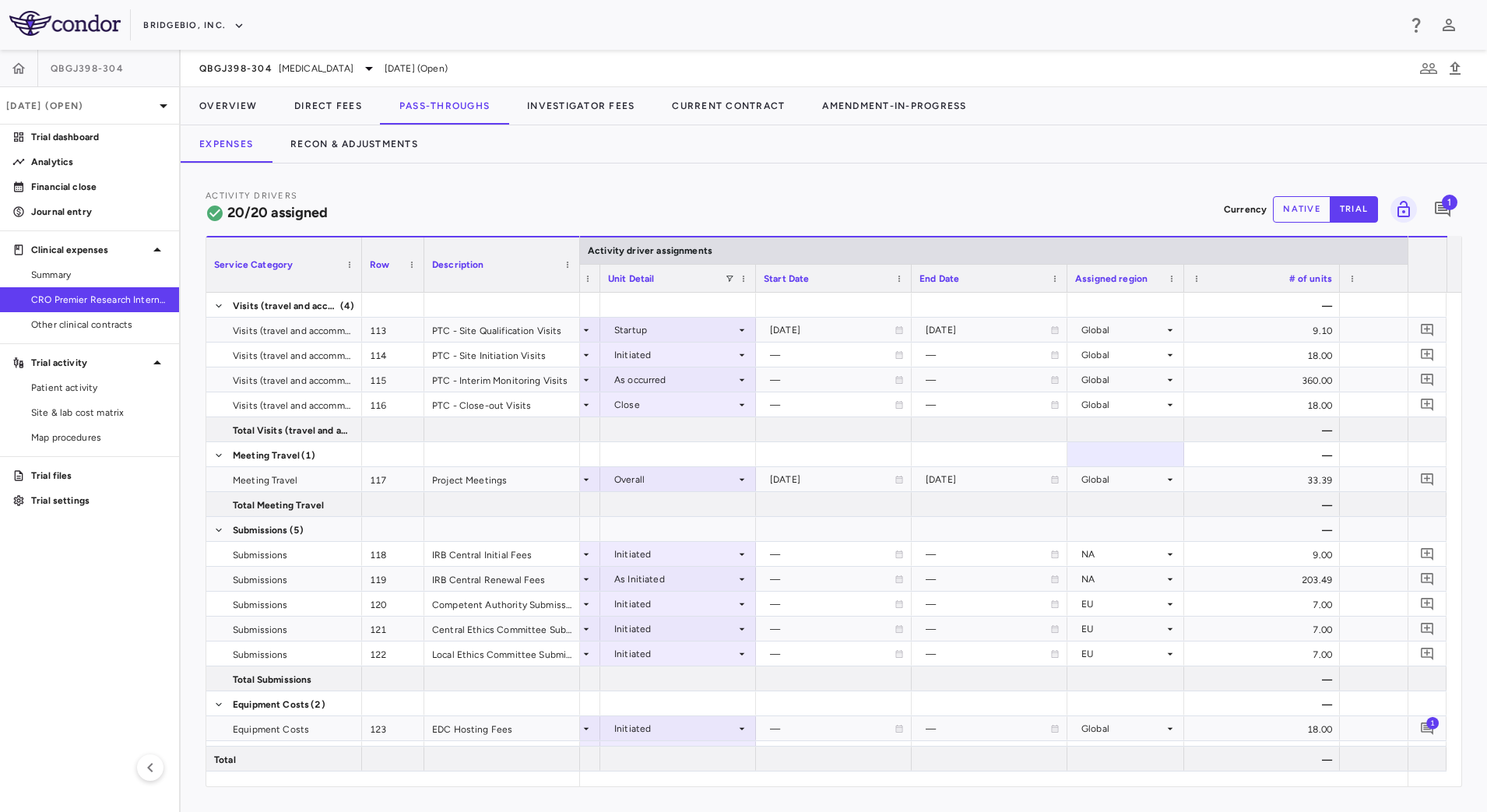
scroll to position [0, 1153]
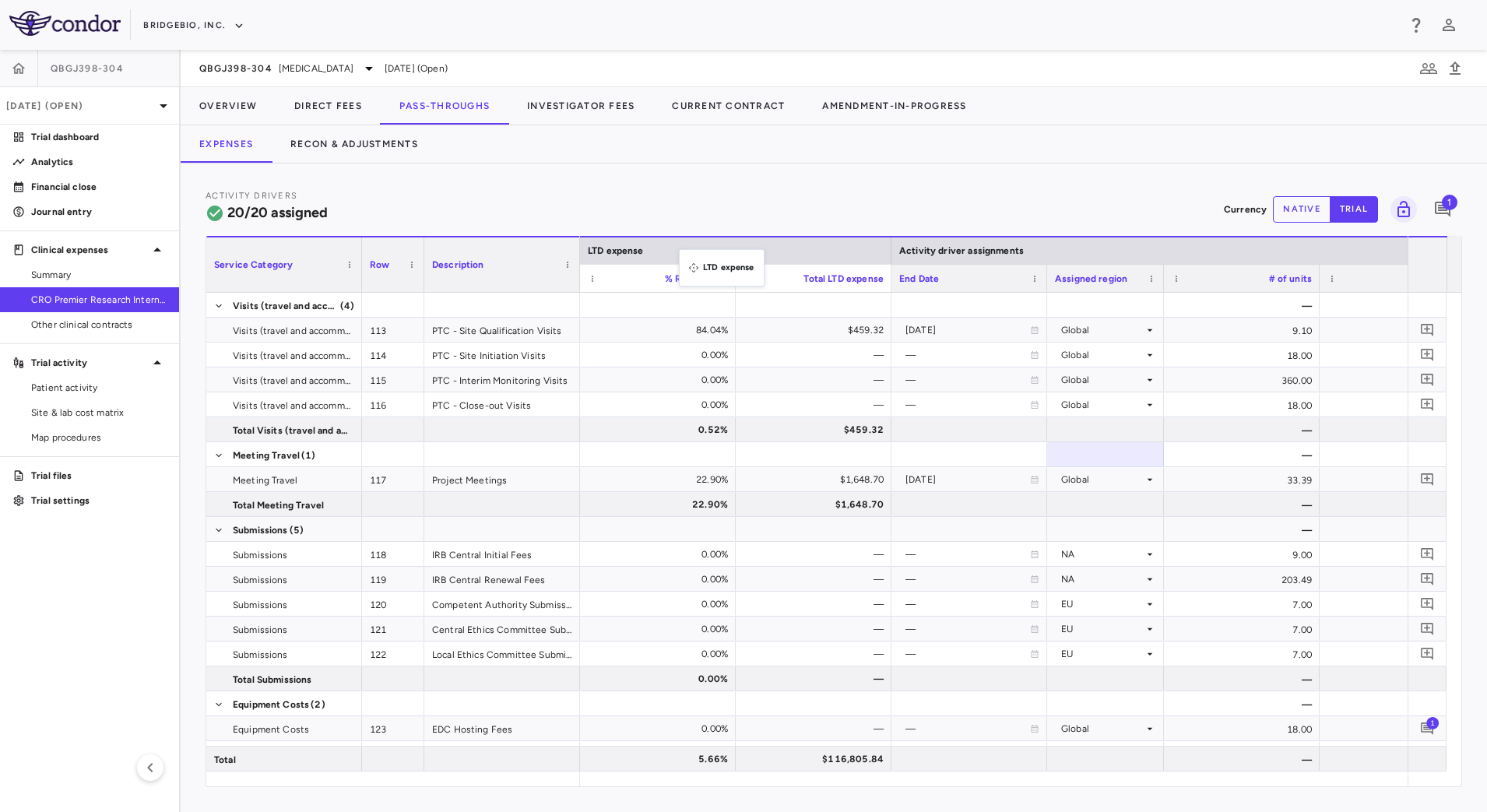
drag, startPoint x: 1323, startPoint y: 256, endPoint x: 687, endPoint y: 259, distance: 636.0
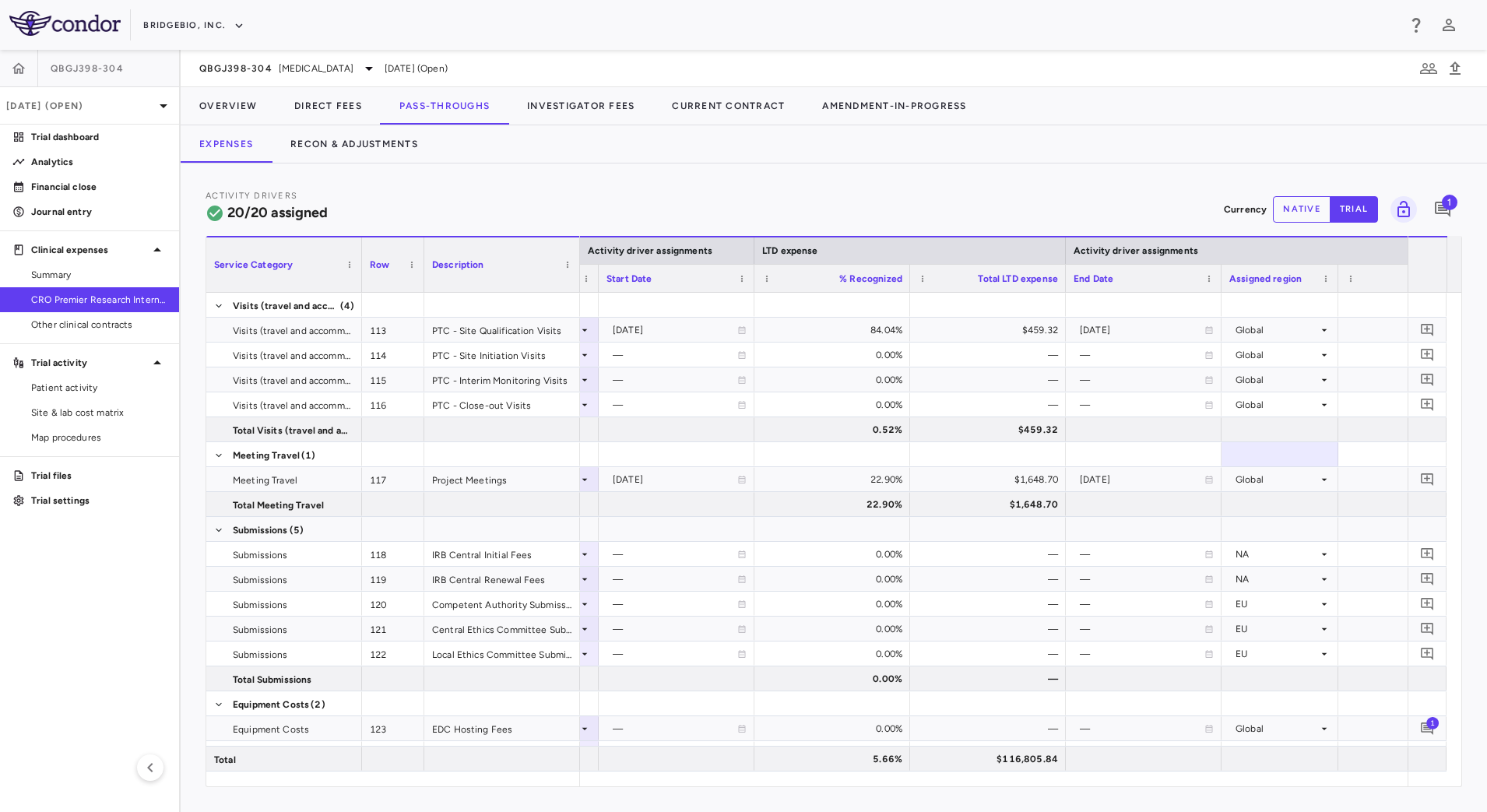
scroll to position [0, 1098]
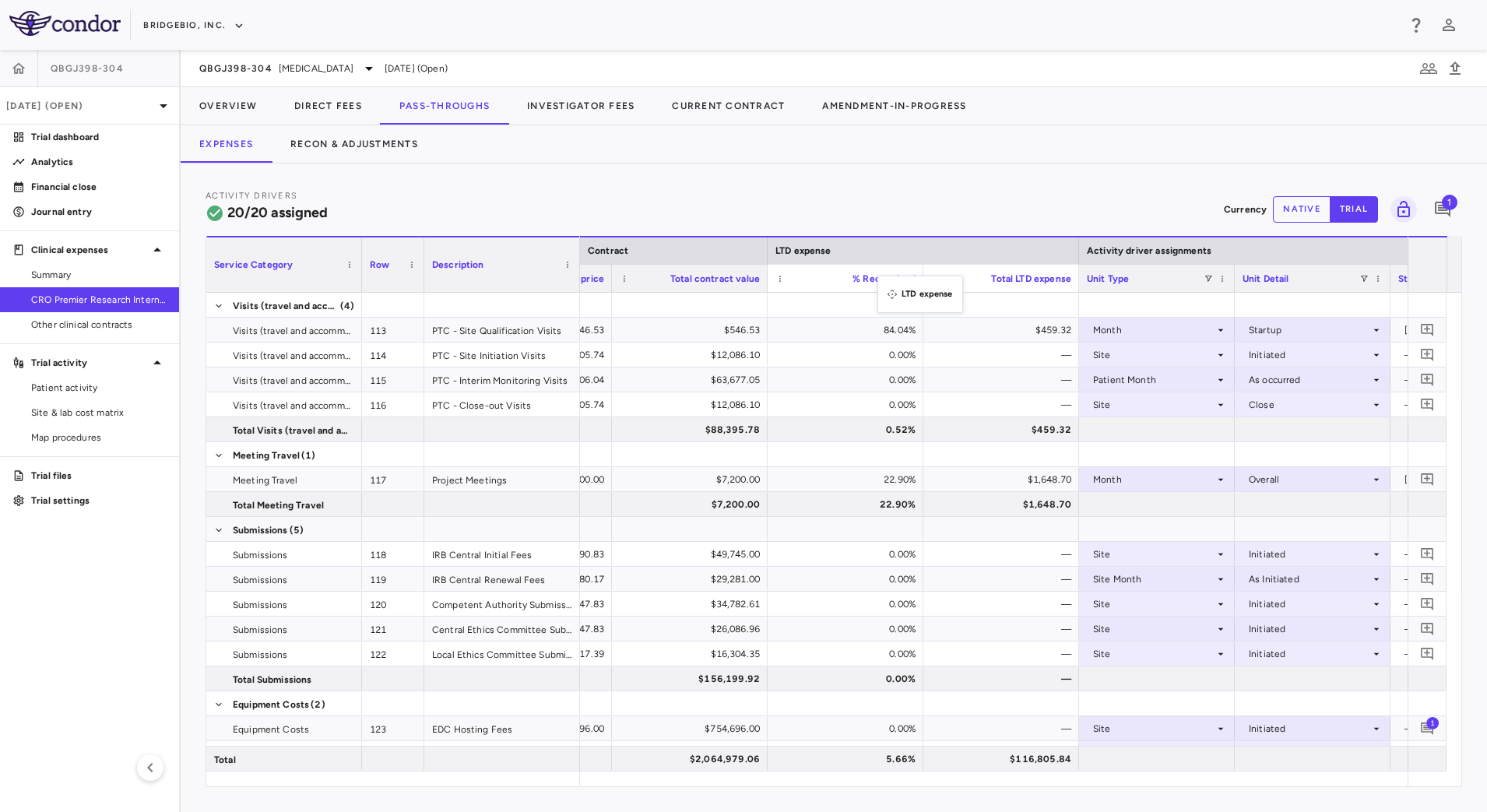
drag, startPoint x: 1364, startPoint y: 248, endPoint x: 886, endPoint y: 285, distance: 479.4
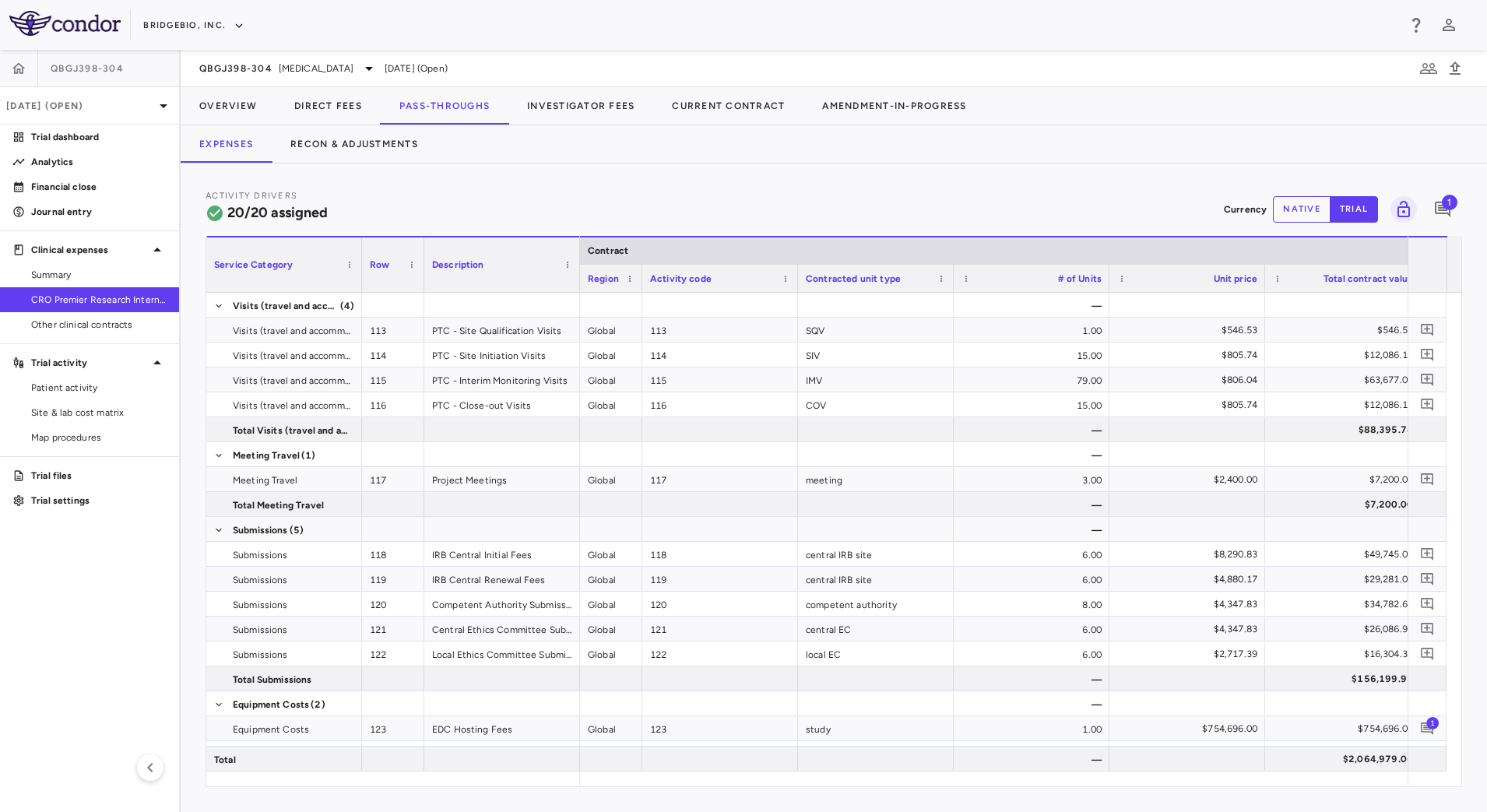
drag, startPoint x: 734, startPoint y: 271, endPoint x: 640, endPoint y: 269, distance: 94.0
click at [640, 269] on div at bounding box center [641, 278] width 6 height 27
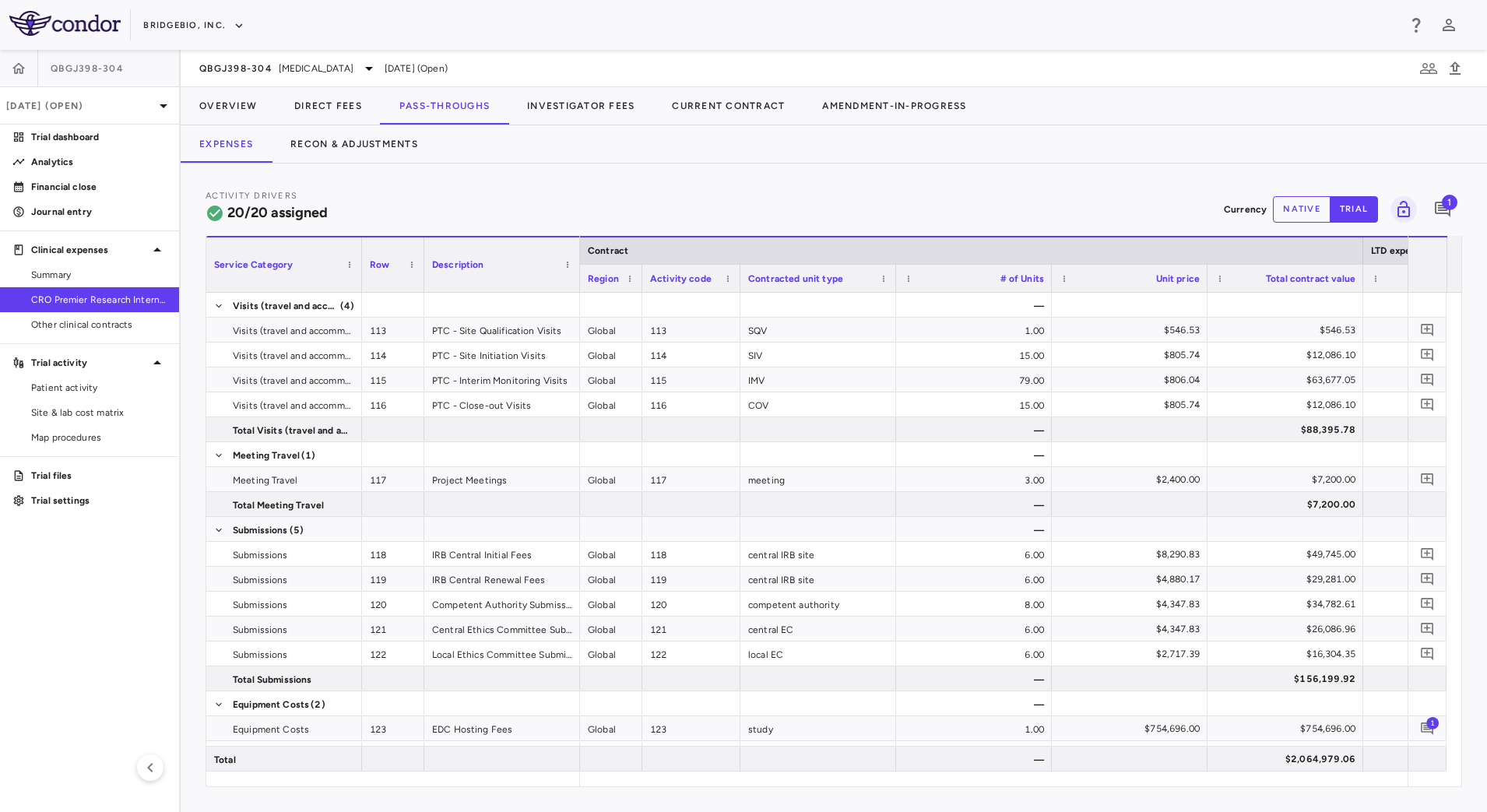
drag, startPoint x: 797, startPoint y: 271, endPoint x: 739, endPoint y: 269, distance: 58.0
click at [739, 269] on div at bounding box center [740, 278] width 6 height 27
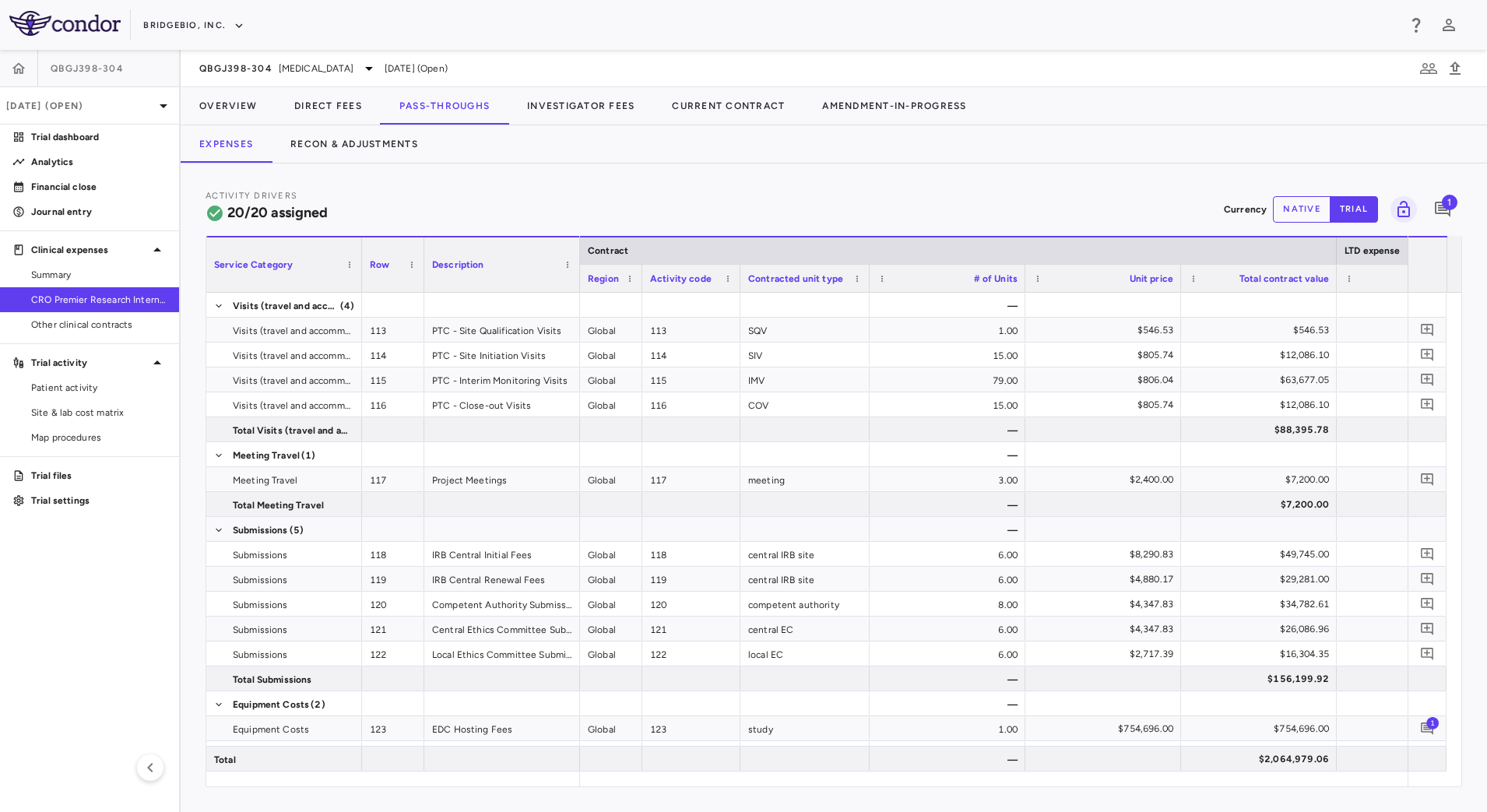
drag, startPoint x: 893, startPoint y: 275, endPoint x: 866, endPoint y: 269, distance: 27.7
click at [866, 269] on div at bounding box center [869, 278] width 6 height 27
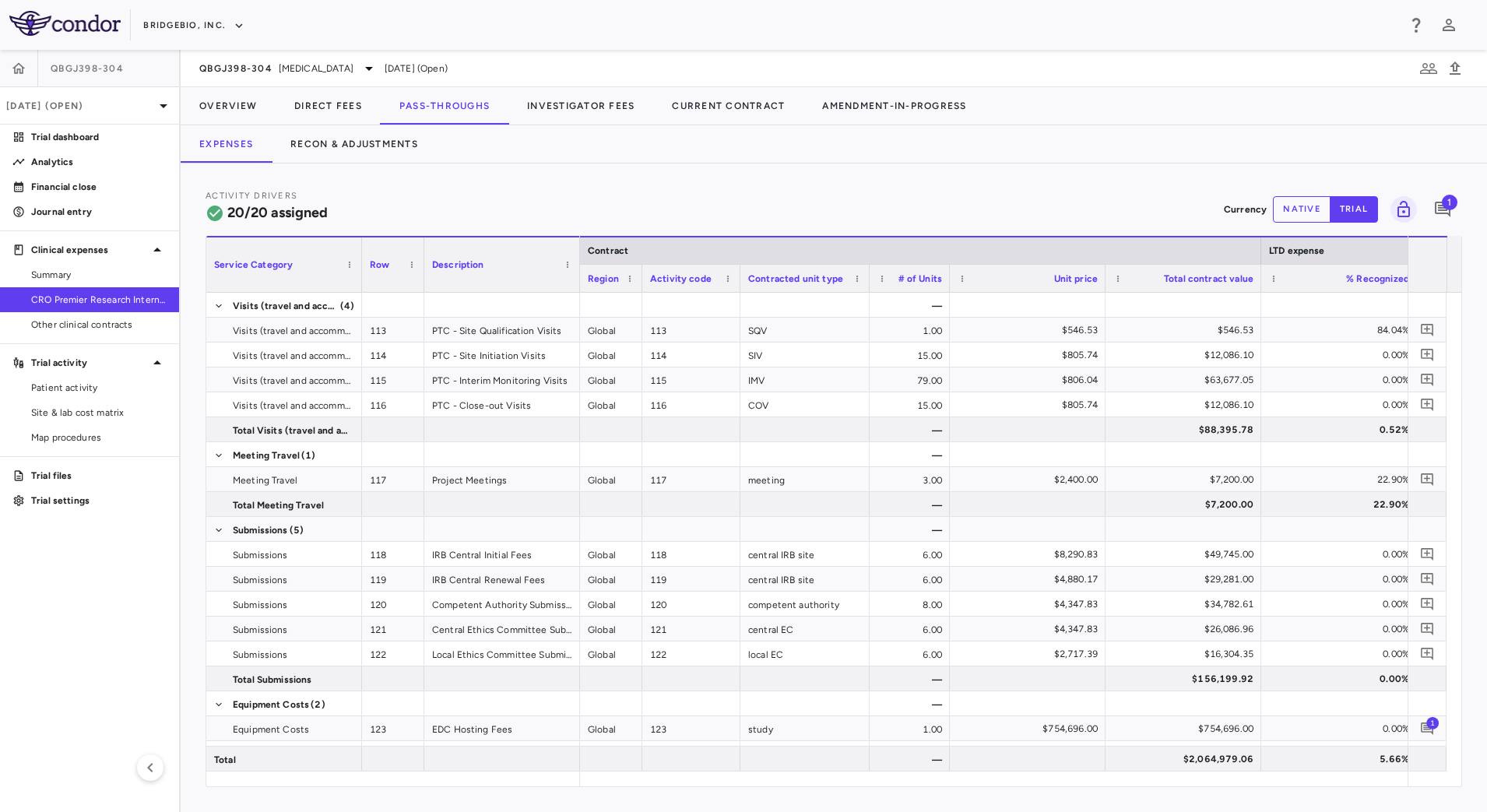
drag, startPoint x: 1022, startPoint y: 272, endPoint x: 946, endPoint y: 270, distance: 76.0
click at [946, 270] on div at bounding box center [949, 278] width 6 height 27
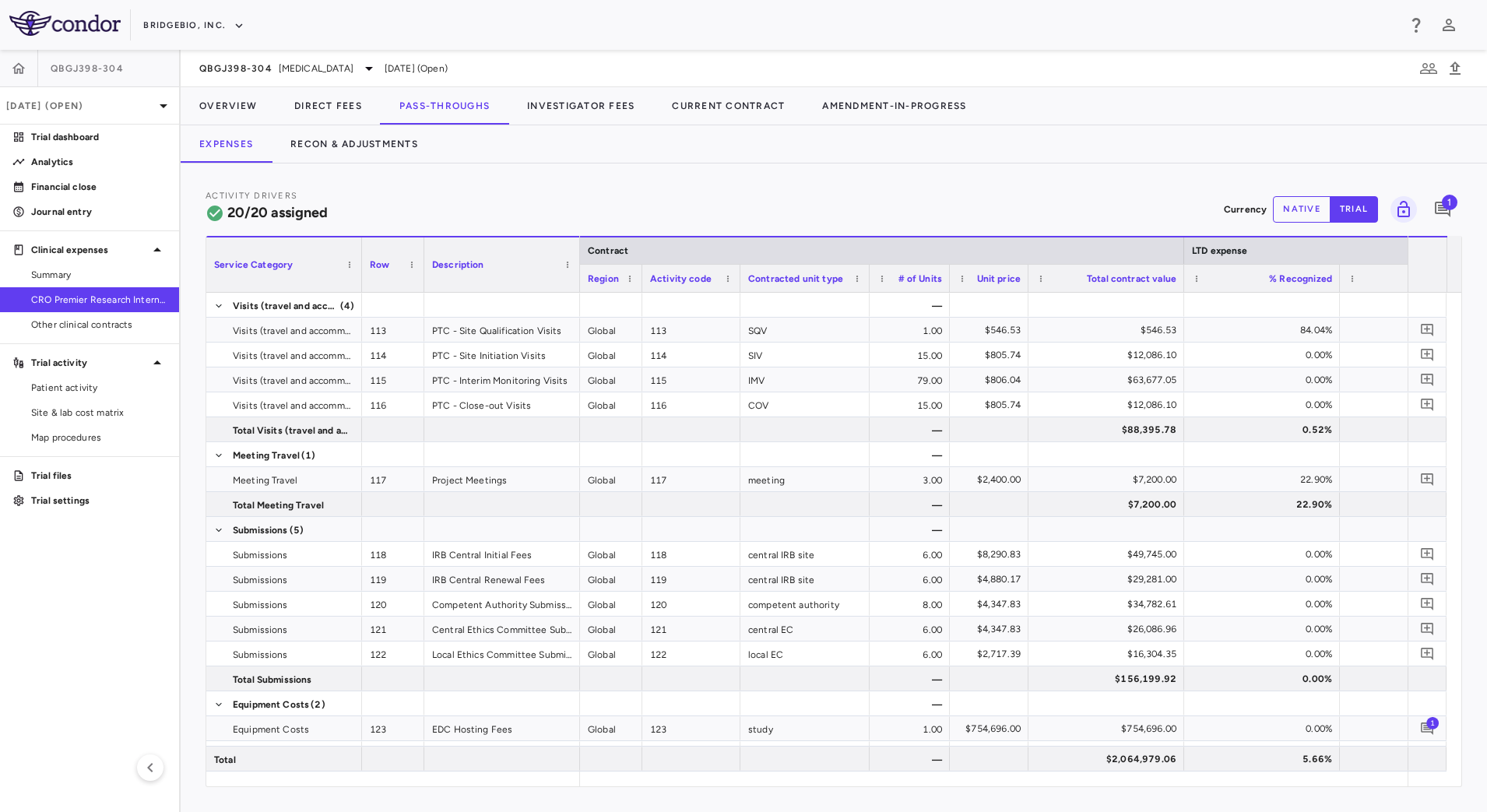
drag, startPoint x: 1102, startPoint y: 272, endPoint x: 1026, endPoint y: 268, distance: 76.1
click at [1026, 268] on div at bounding box center [1027, 278] width 6 height 27
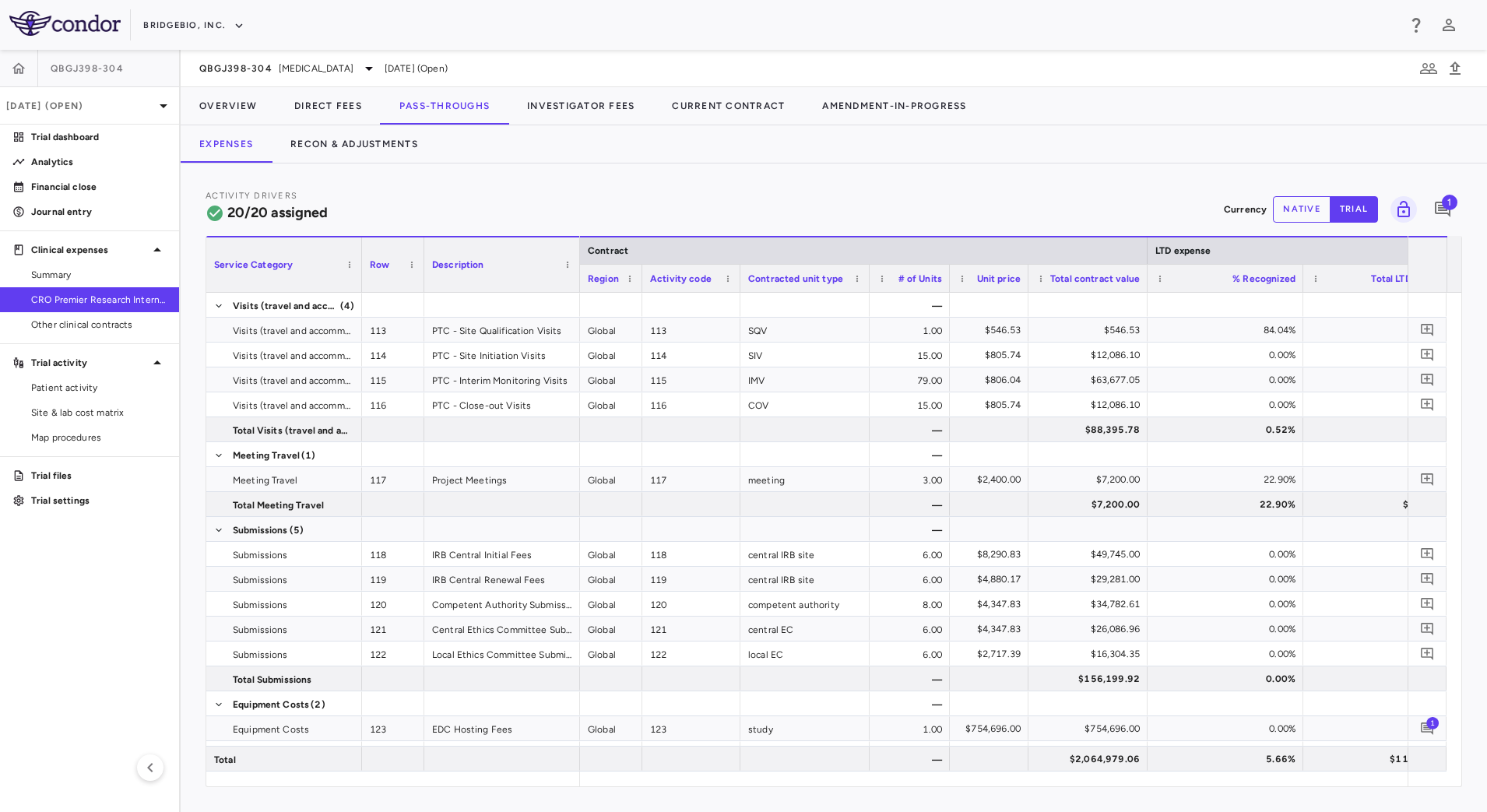
drag, startPoint x: 1183, startPoint y: 269, endPoint x: 1146, endPoint y: 269, distance: 37.0
click at [1146, 269] on div at bounding box center [1146, 278] width 6 height 27
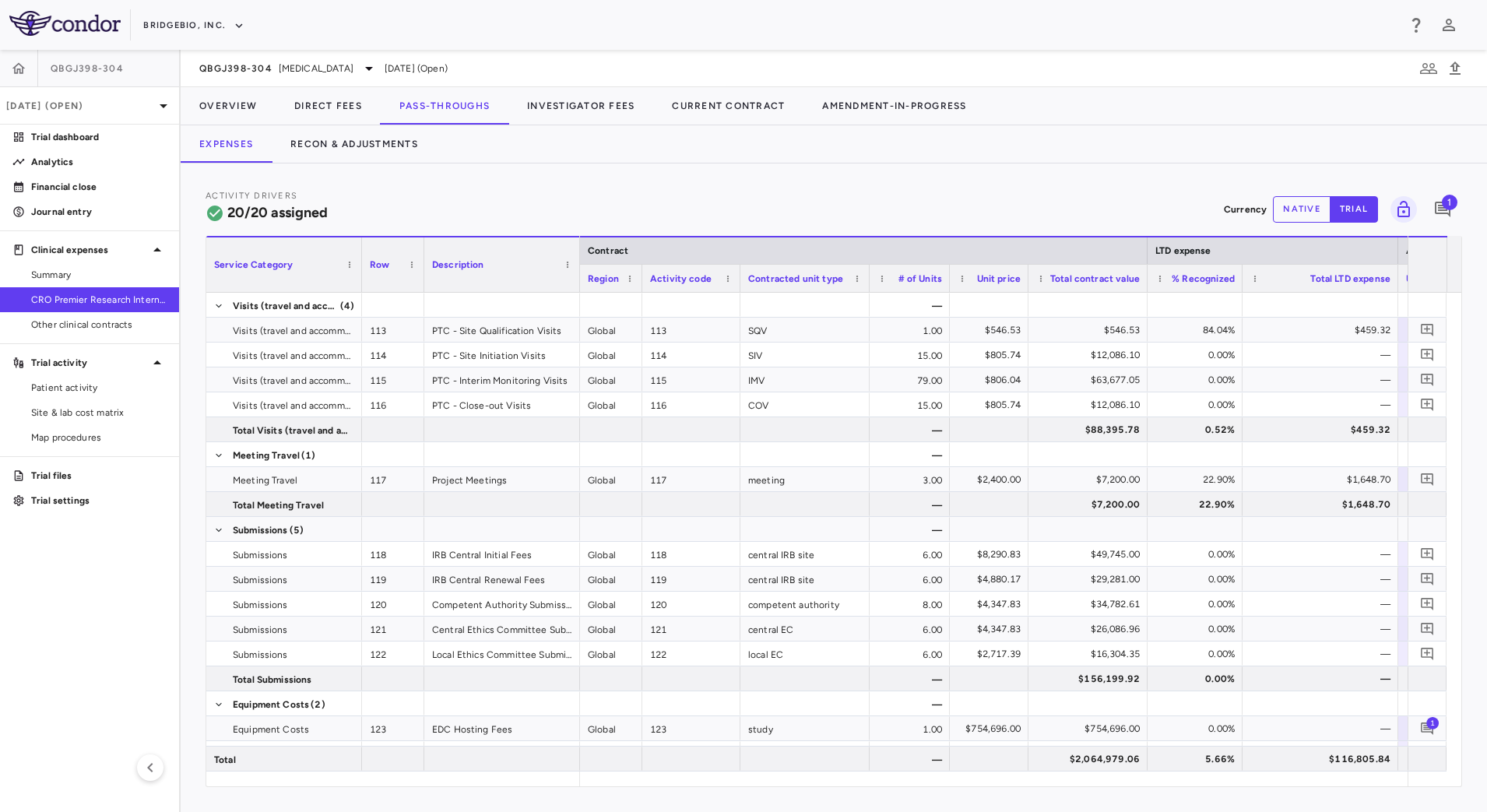
drag, startPoint x: 1302, startPoint y: 272, endPoint x: 1240, endPoint y: 272, distance: 62.0
click at [1240, 272] on div at bounding box center [1242, 278] width 6 height 27
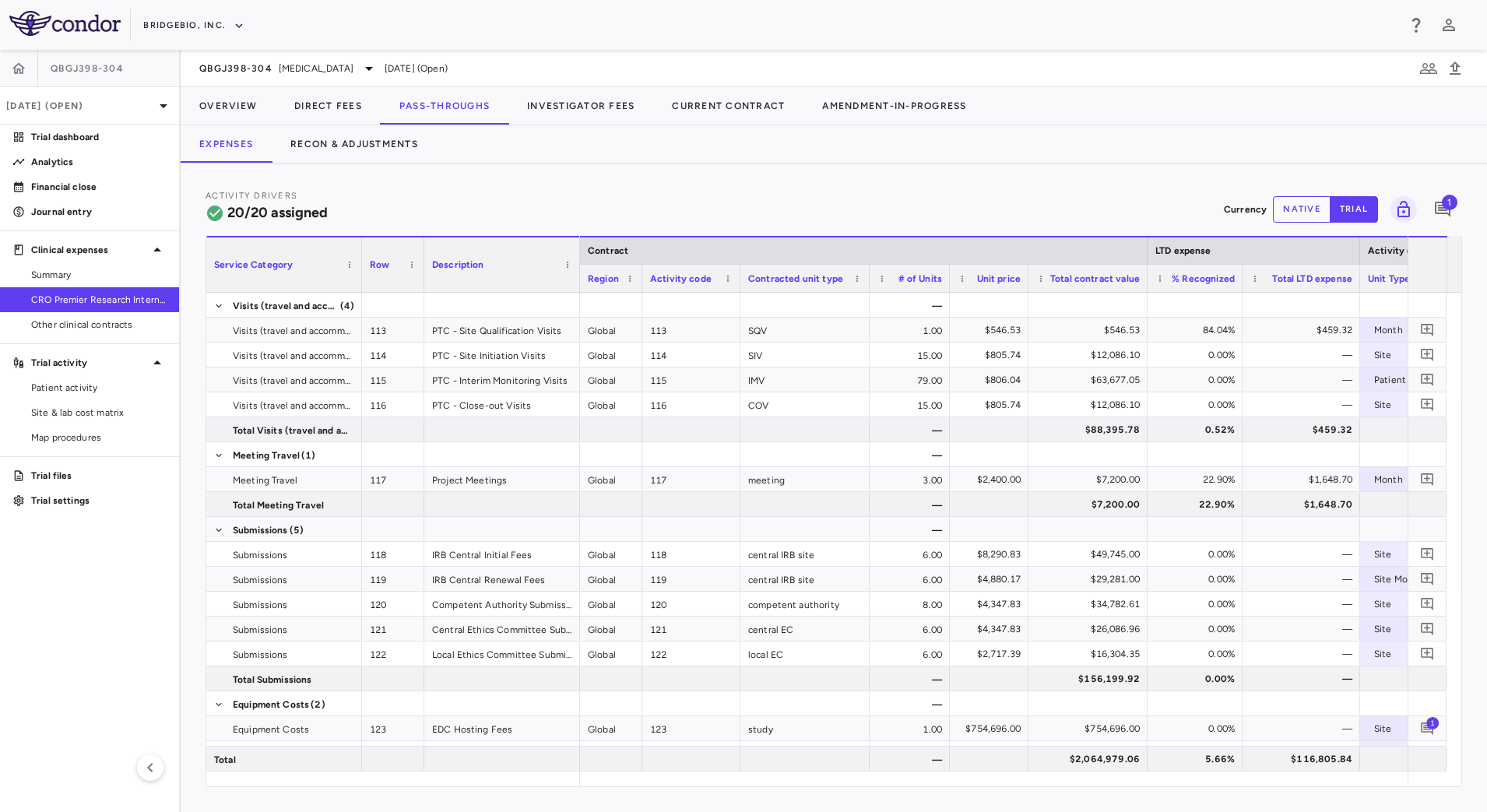
drag, startPoint x: 1397, startPoint y: 270, endPoint x: 1359, endPoint y: 270, distance: 38.0
click at [1359, 270] on div at bounding box center [1359, 278] width 6 height 27
click at [577, 91] on button "Investigator Fees" at bounding box center [581, 106] width 145 height 38
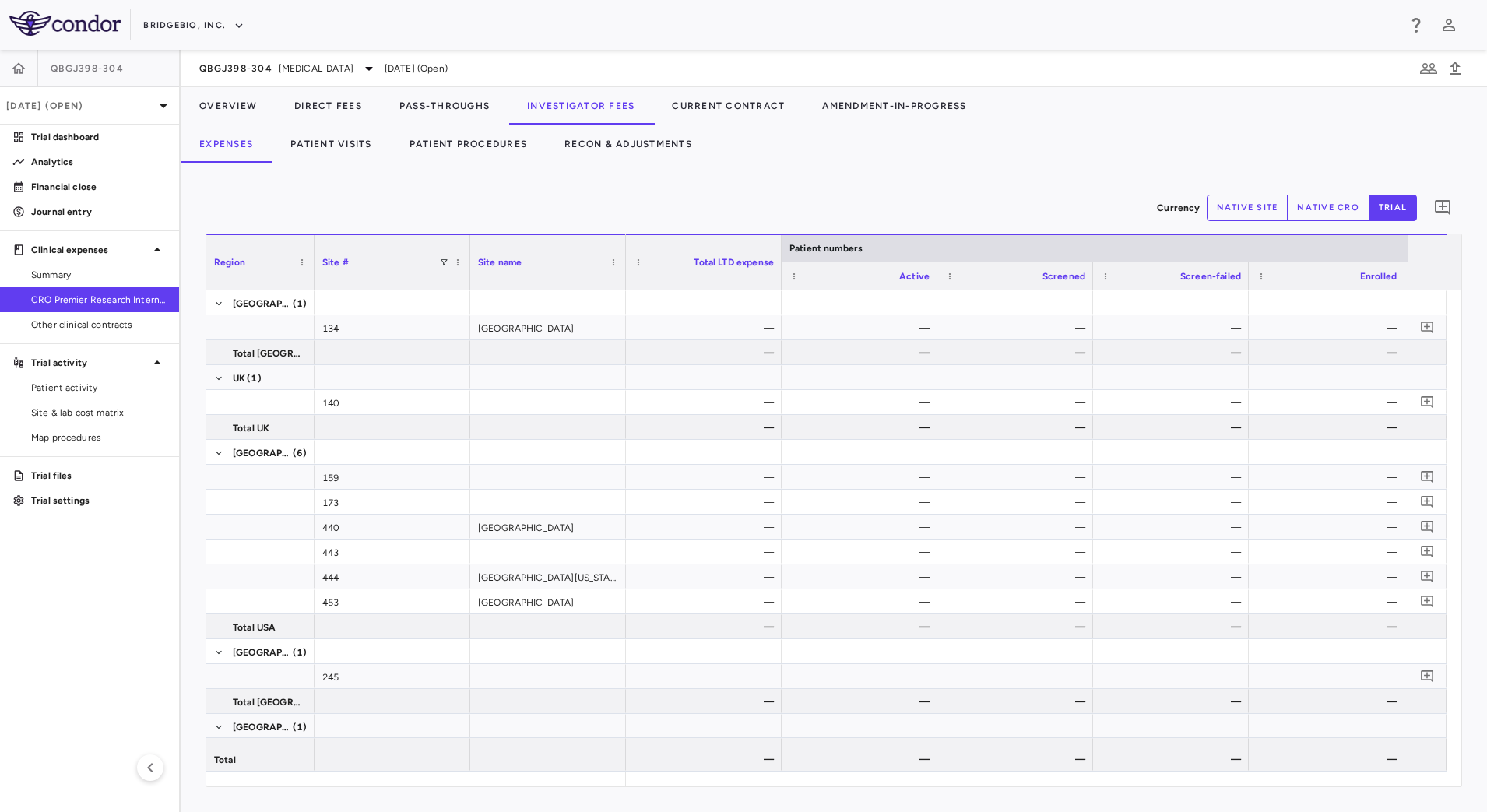
drag, startPoint x: 358, startPoint y: 279, endPoint x: 311, endPoint y: 273, distance: 47.4
click at [311, 273] on div at bounding box center [313, 262] width 6 height 55
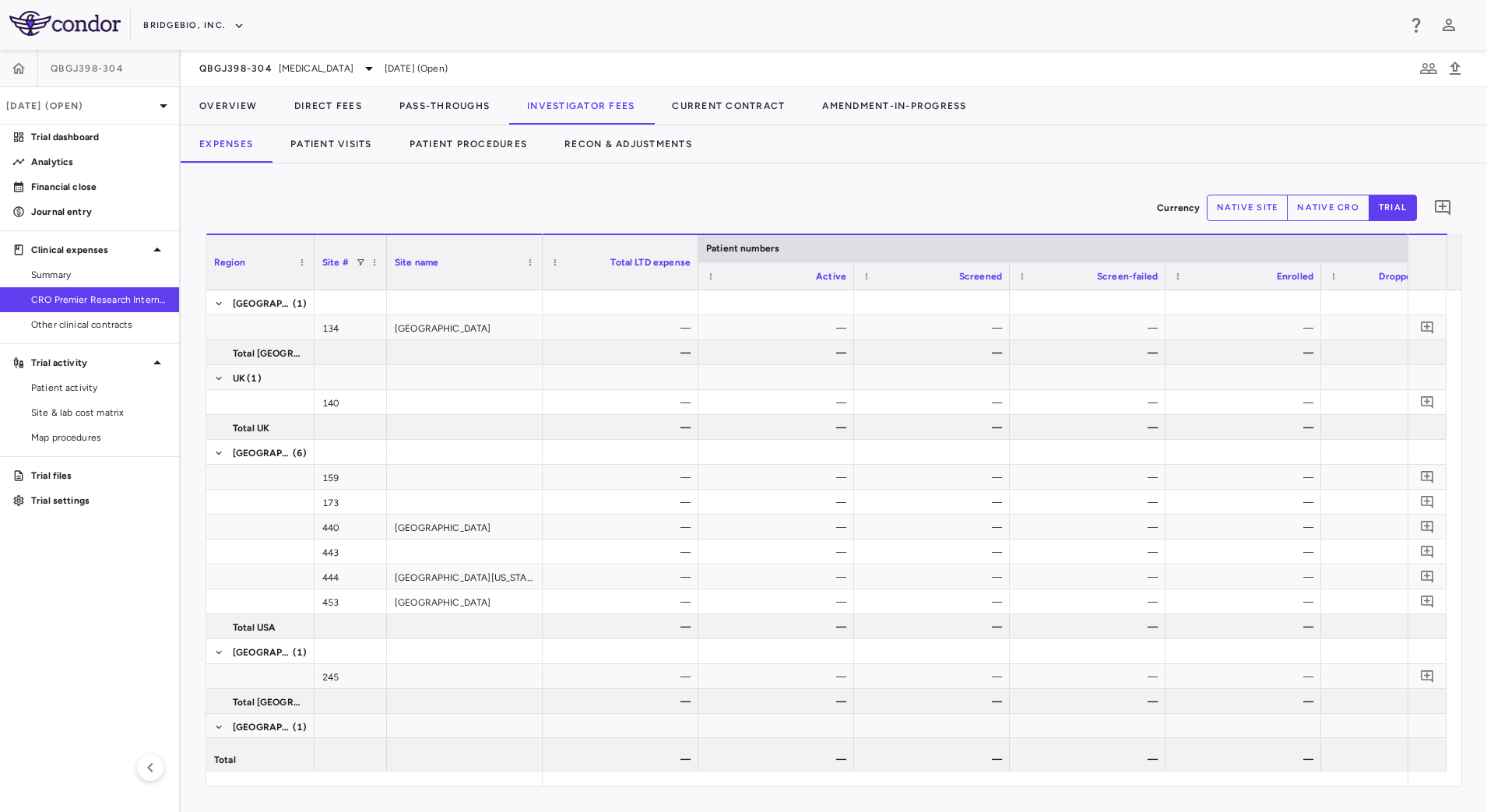
drag, startPoint x: 469, startPoint y: 278, endPoint x: 385, endPoint y: 277, distance: 84.0
click at [385, 277] on div at bounding box center [386, 262] width 6 height 55
drag, startPoint x: 698, startPoint y: 279, endPoint x: 664, endPoint y: 279, distance: 34.0
click at [664, 279] on div at bounding box center [663, 262] width 6 height 55
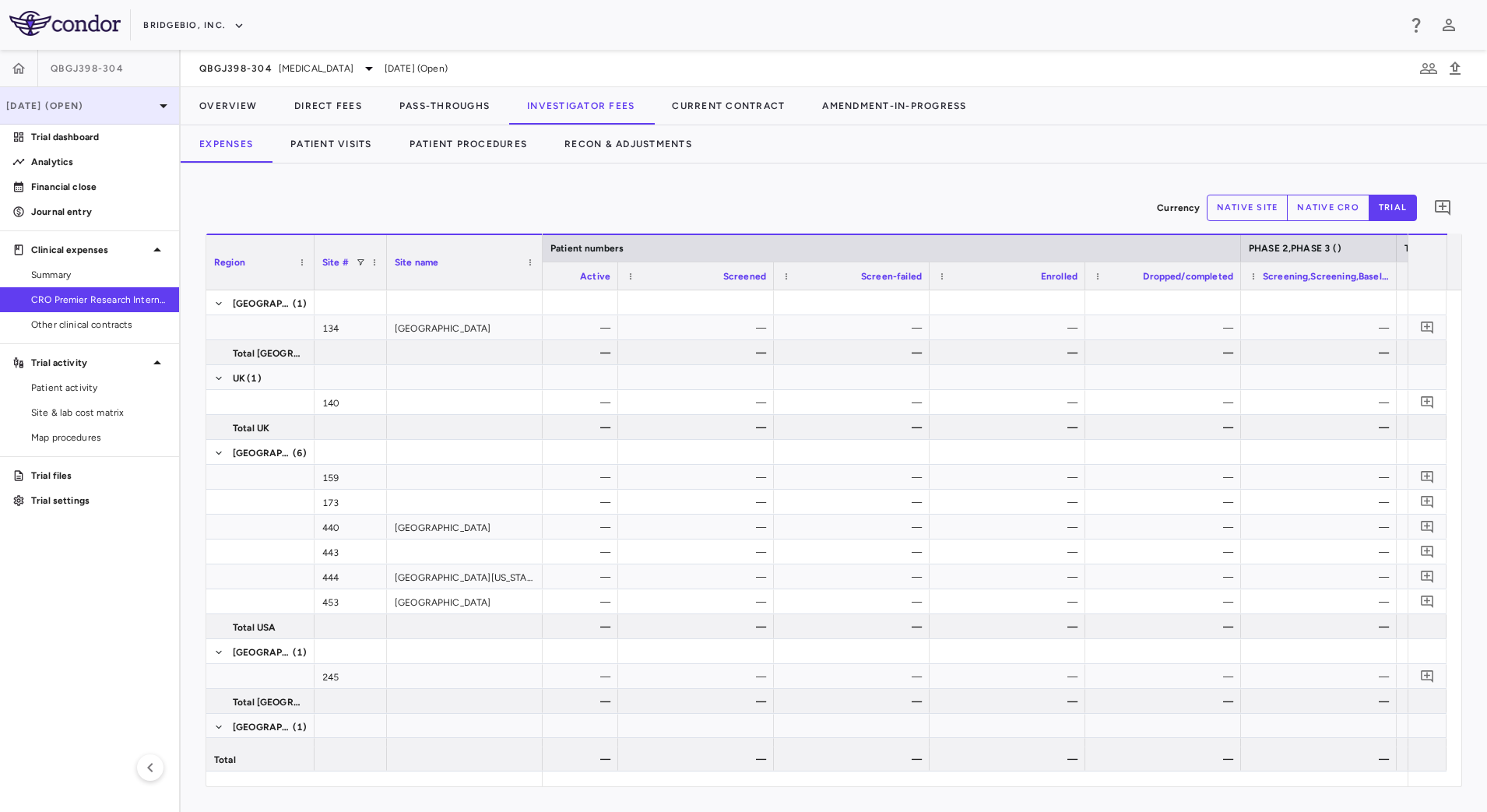
click at [140, 106] on p "[DATE] (Open)" at bounding box center [79, 106] width 148 height 14
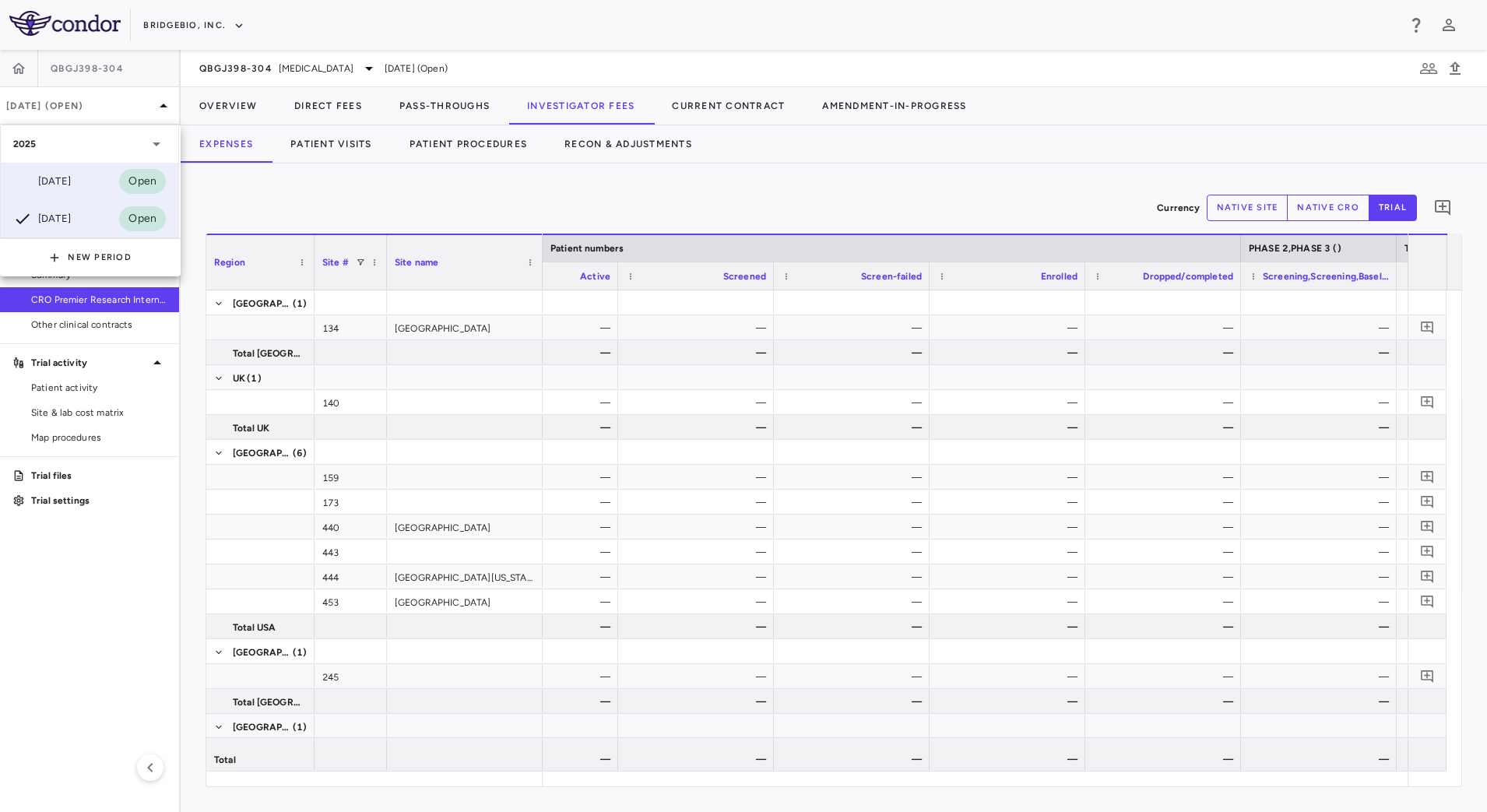
click at [47, 187] on div "[DATE]" at bounding box center [41, 181] width 57 height 19
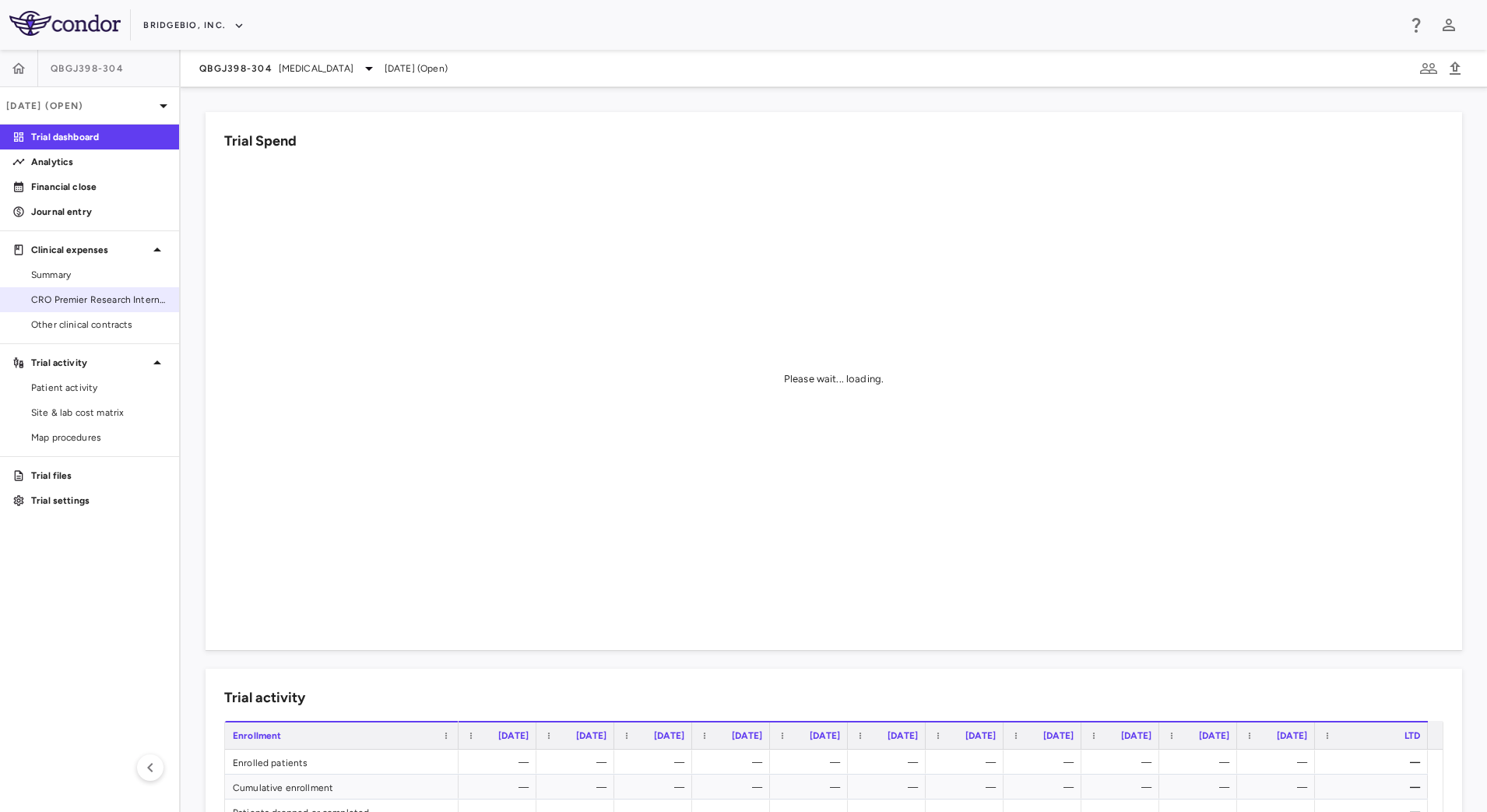
click at [126, 309] on link "CRO Premier Research International LLC" at bounding box center [90, 299] width 179 height 23
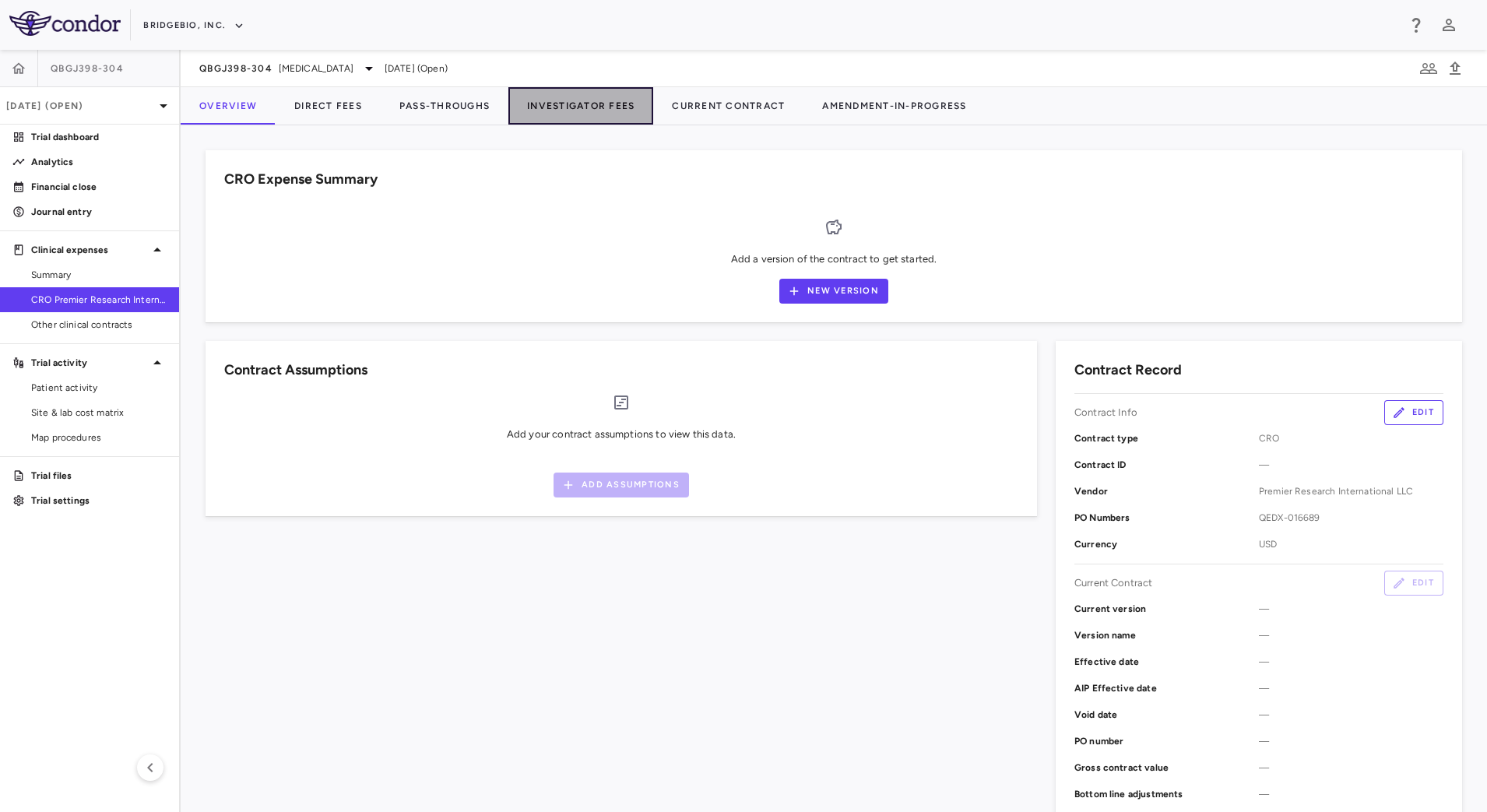
click at [562, 108] on button "Investigator Fees" at bounding box center [581, 106] width 145 height 38
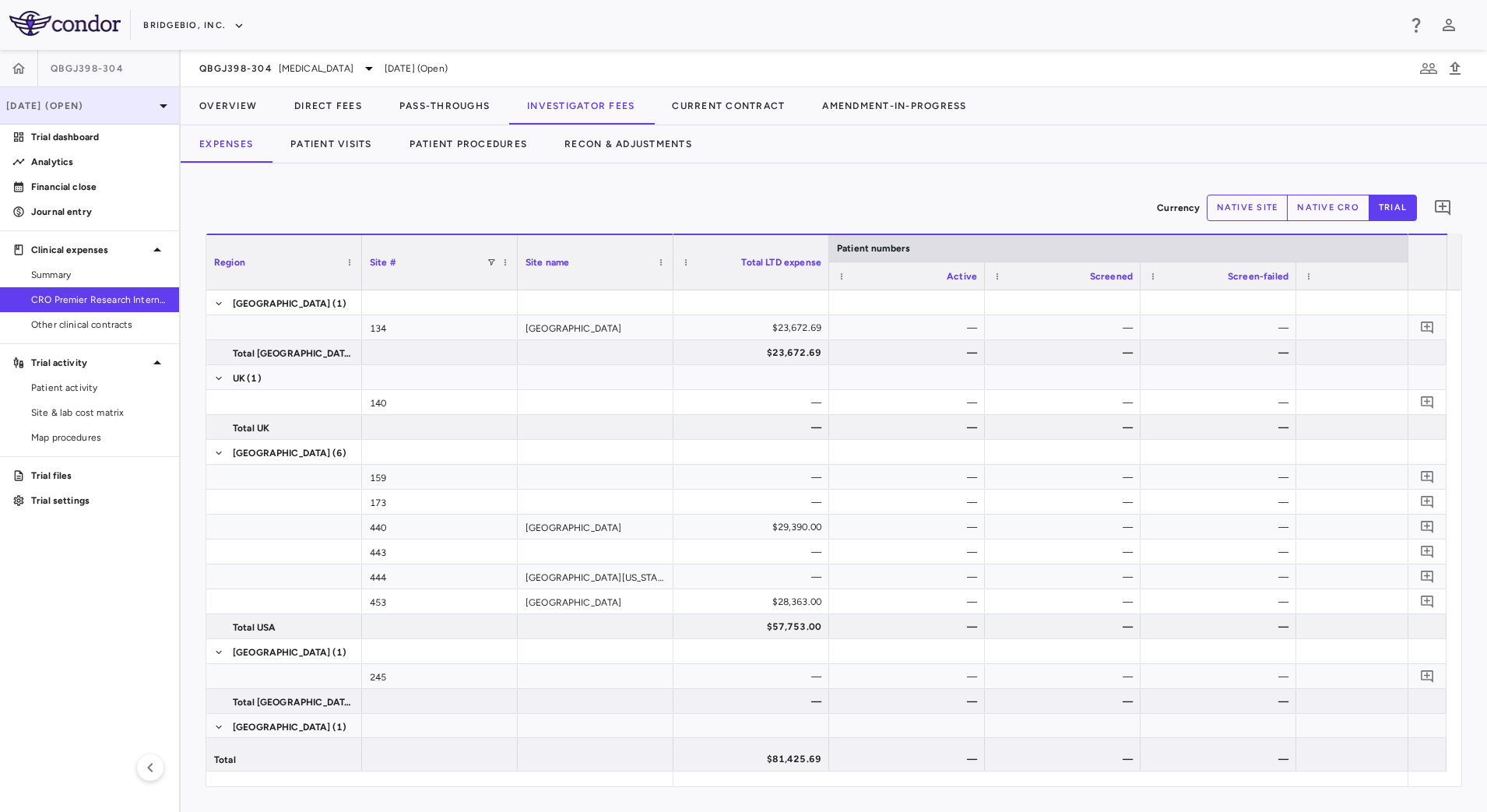
click at [123, 110] on p "[DATE] (Open)" at bounding box center [79, 106] width 148 height 14
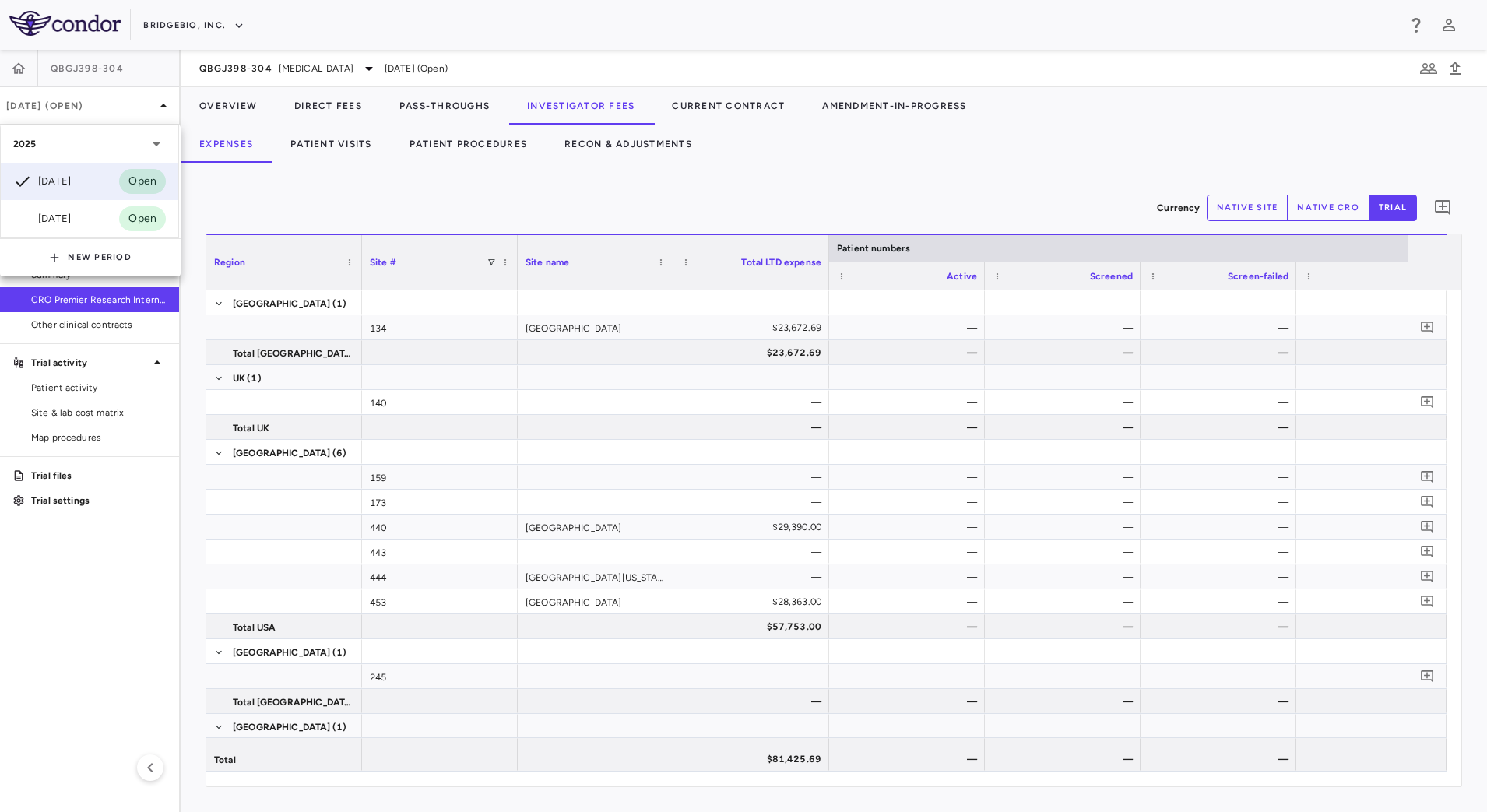
drag, startPoint x: 41, startPoint y: 210, endPoint x: 114, endPoint y: 192, distance: 75.2
click at [40, 210] on div "[DATE]" at bounding box center [41, 219] width 57 height 19
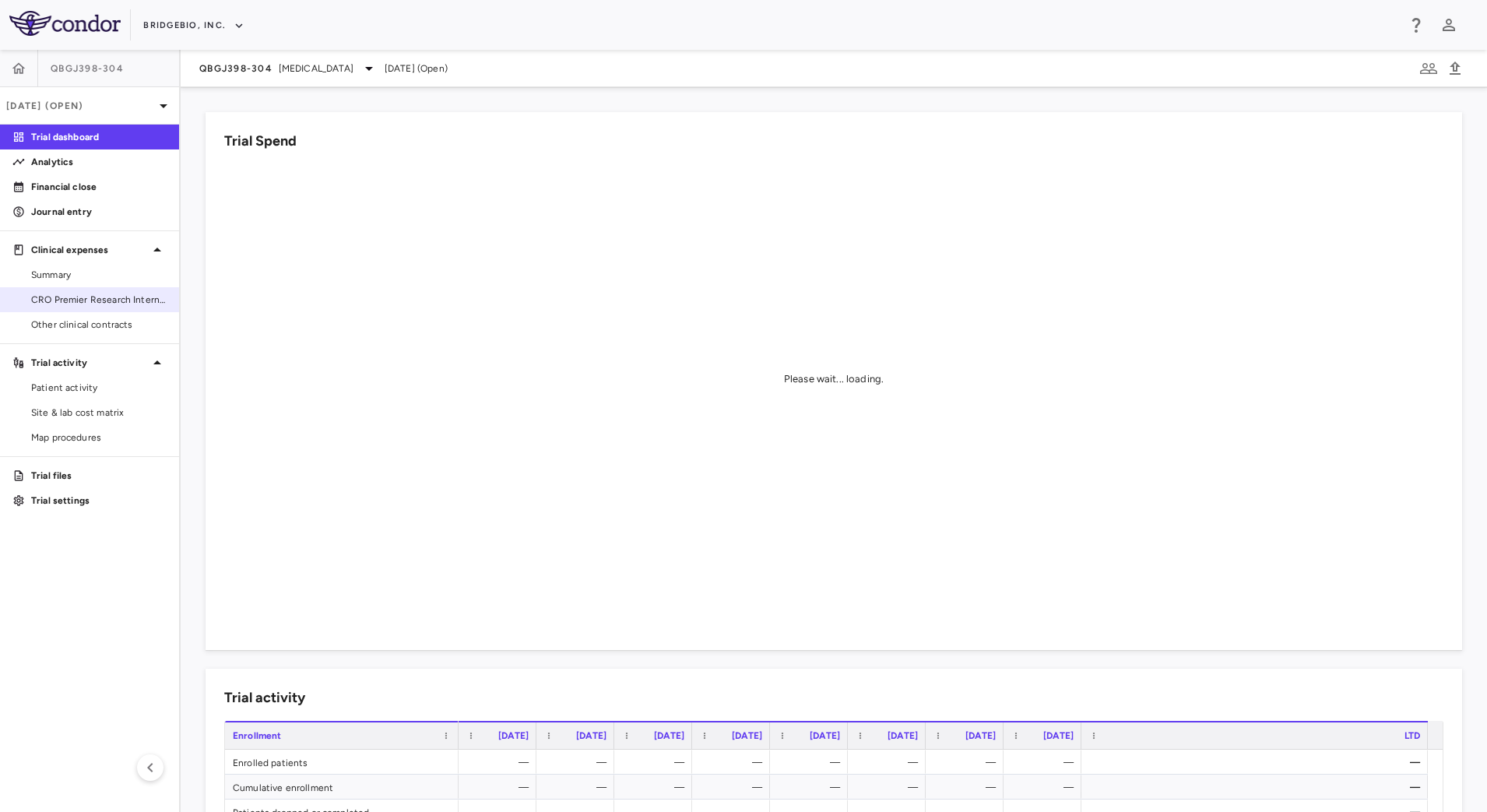
click at [119, 304] on span "CRO Premier Research International LLC" at bounding box center [98, 300] width 136 height 14
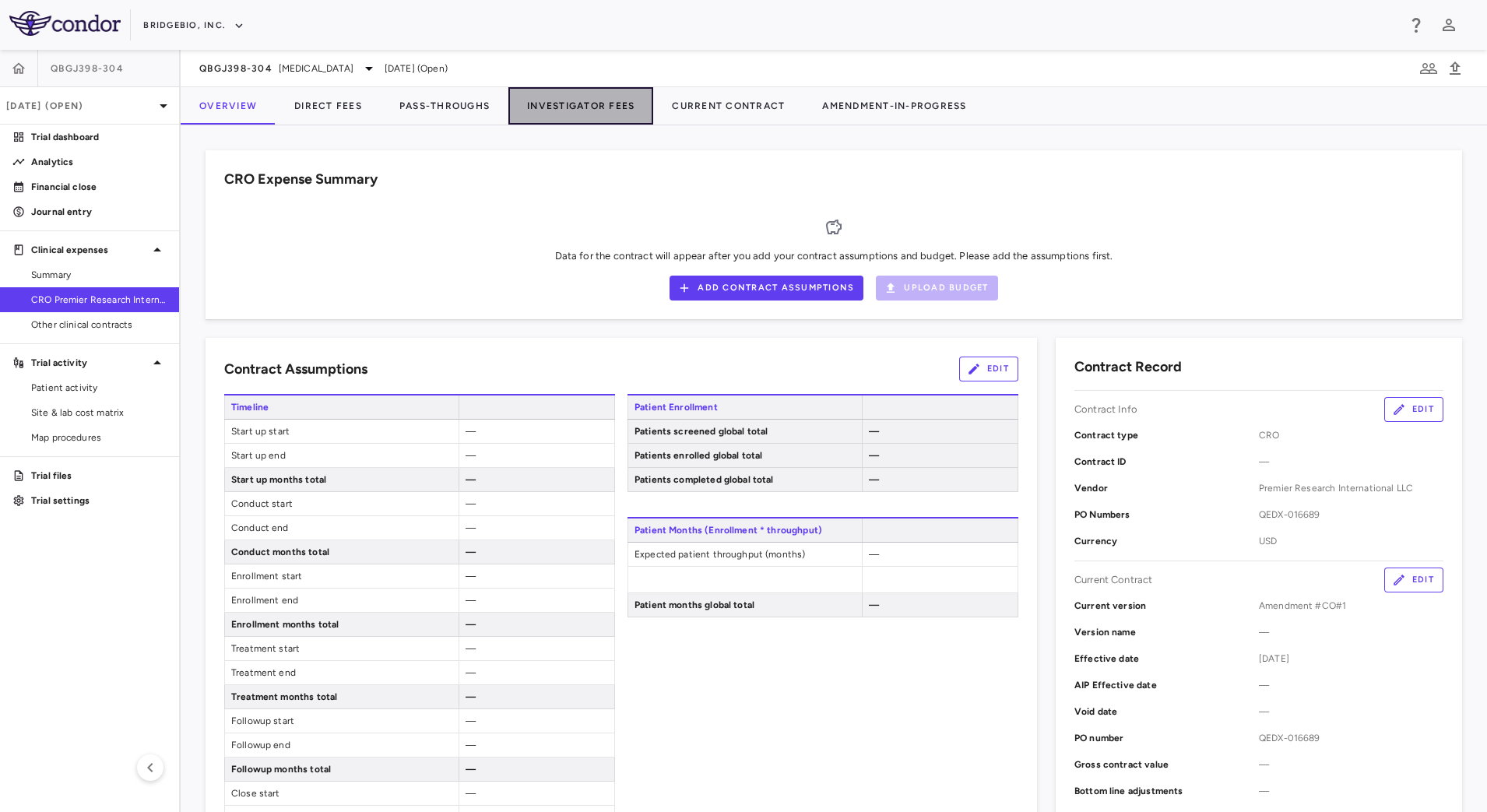
click at [581, 102] on button "Investigator Fees" at bounding box center [581, 106] width 145 height 38
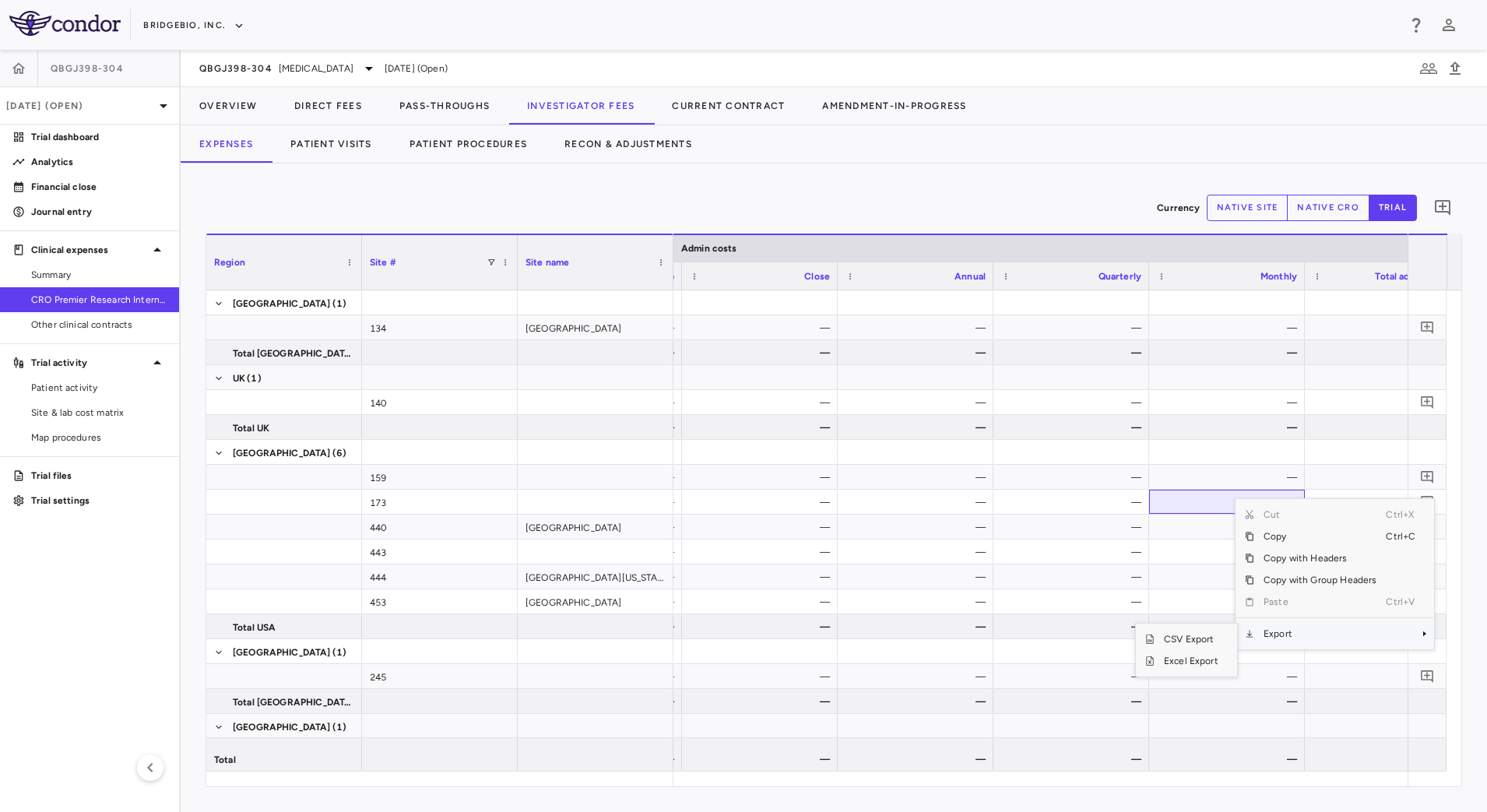
click at [1295, 628] on span "Export" at bounding box center [1320, 634] width 132 height 22
click at [1371, 639] on span "Export" at bounding box center [1320, 634] width 132 height 22
click at [1204, 633] on span "CSV Export" at bounding box center [1191, 640] width 73 height 22
click at [922, 159] on div "Expenses Patient Visits Patient Procedures Recon & Adjustments" at bounding box center [834, 144] width 1307 height 38
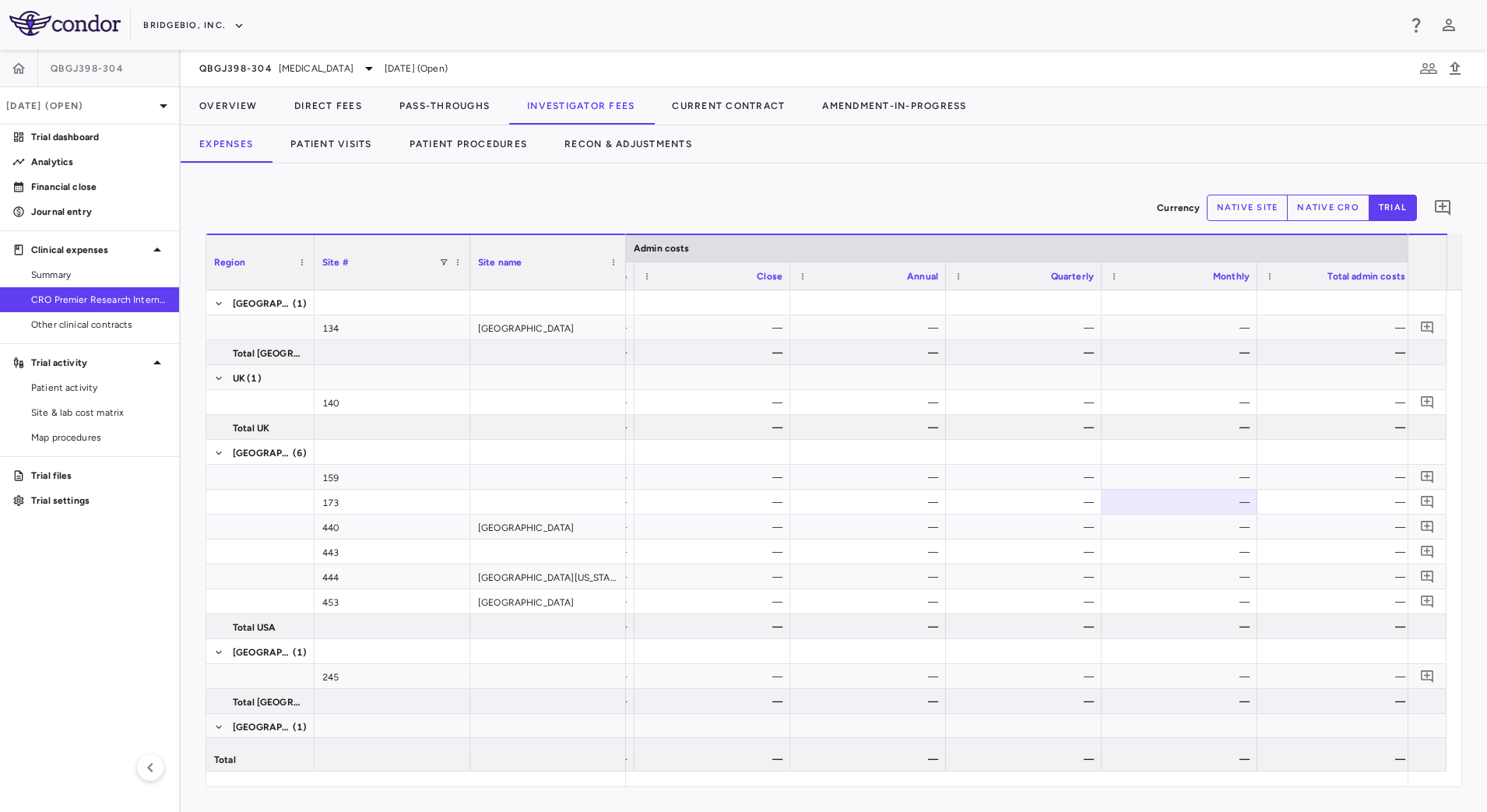
drag, startPoint x: 360, startPoint y: 277, endPoint x: 313, endPoint y: 276, distance: 47.0
click at [313, 276] on div at bounding box center [313, 262] width 6 height 55
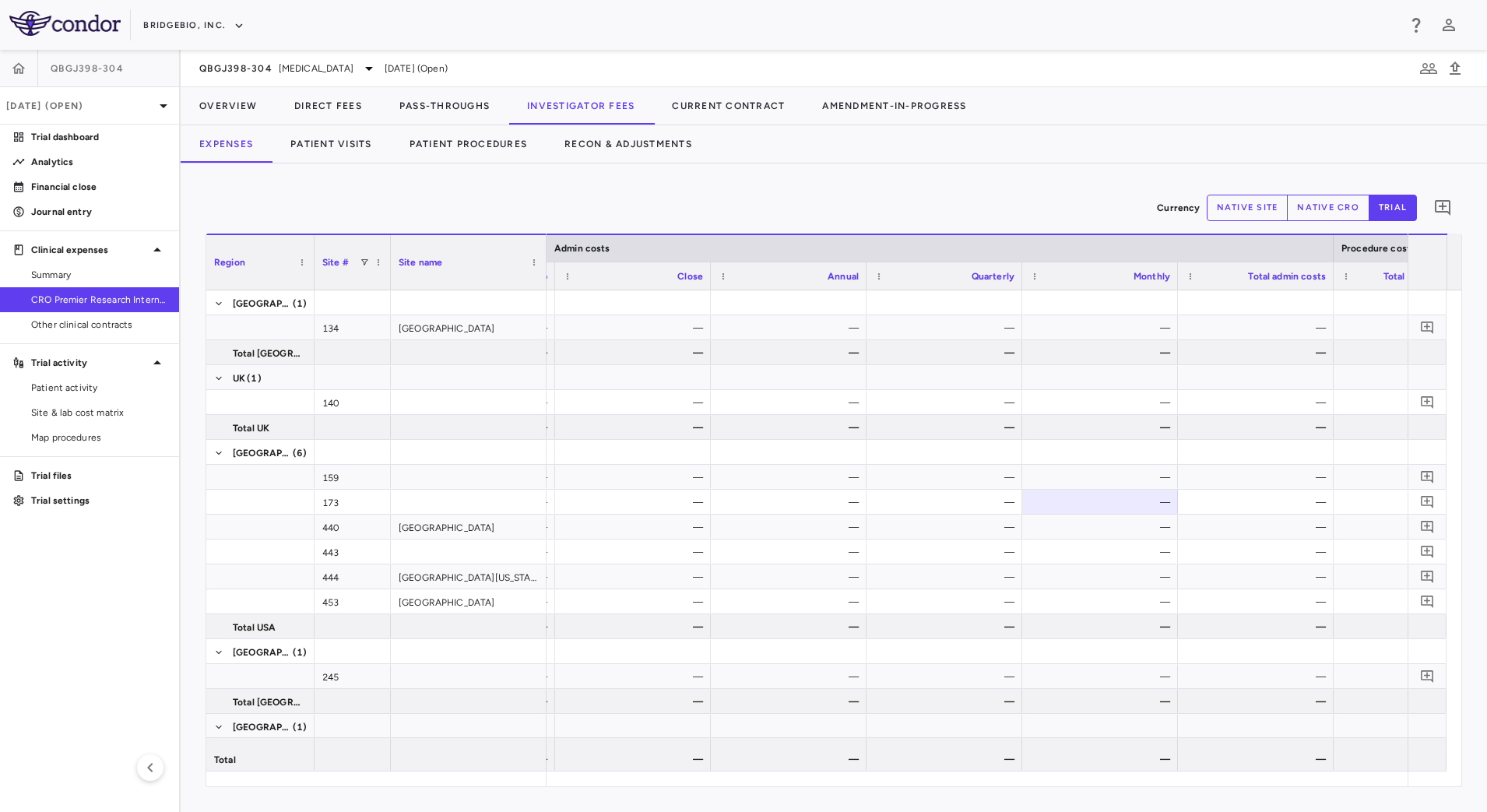
drag, startPoint x: 468, startPoint y: 278, endPoint x: 389, endPoint y: 276, distance: 79.0
click at [389, 276] on div at bounding box center [389, 262] width 6 height 55
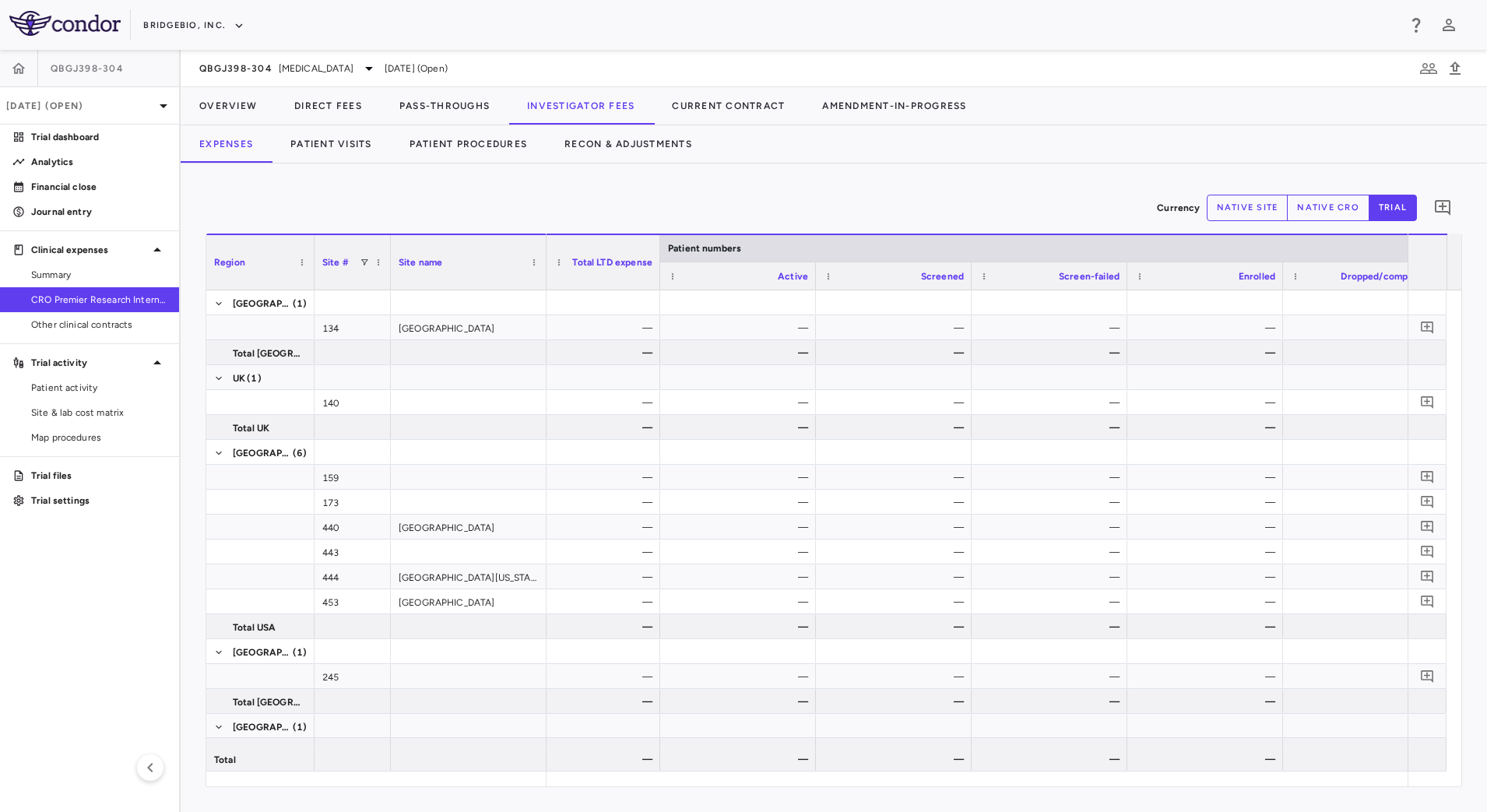
drag, startPoint x: 701, startPoint y: 279, endPoint x: 659, endPoint y: 276, distance: 42.1
click at [659, 276] on div at bounding box center [659, 262] width 6 height 55
drag, startPoint x: 812, startPoint y: 284, endPoint x: 728, endPoint y: 283, distance: 84.0
click at [728, 283] on div at bounding box center [730, 276] width 6 height 27
click at [887, 283] on div "Screen-failed" at bounding box center [965, 275] width 155 height 28
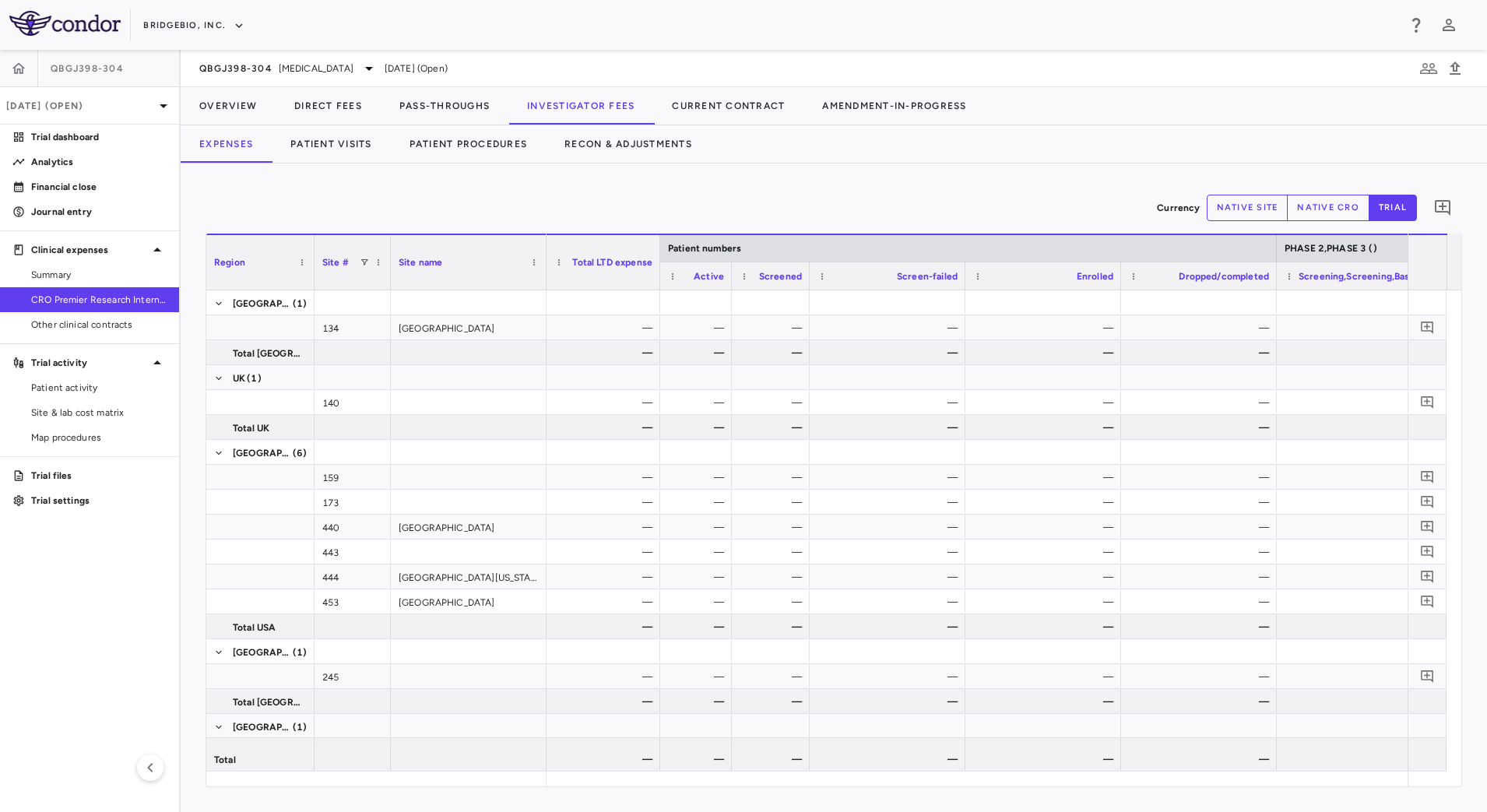
drag, startPoint x: 886, startPoint y: 283, endPoint x: 807, endPoint y: 279, distance: 79.1
click at [807, 279] on div at bounding box center [809, 276] width 6 height 27
drag, startPoint x: 963, startPoint y: 283, endPoint x: 904, endPoint y: 283, distance: 59.0
click at [904, 283] on div at bounding box center [905, 276] width 6 height 27
drag, startPoint x: 1062, startPoint y: 282, endPoint x: 975, endPoint y: 275, distance: 87.3
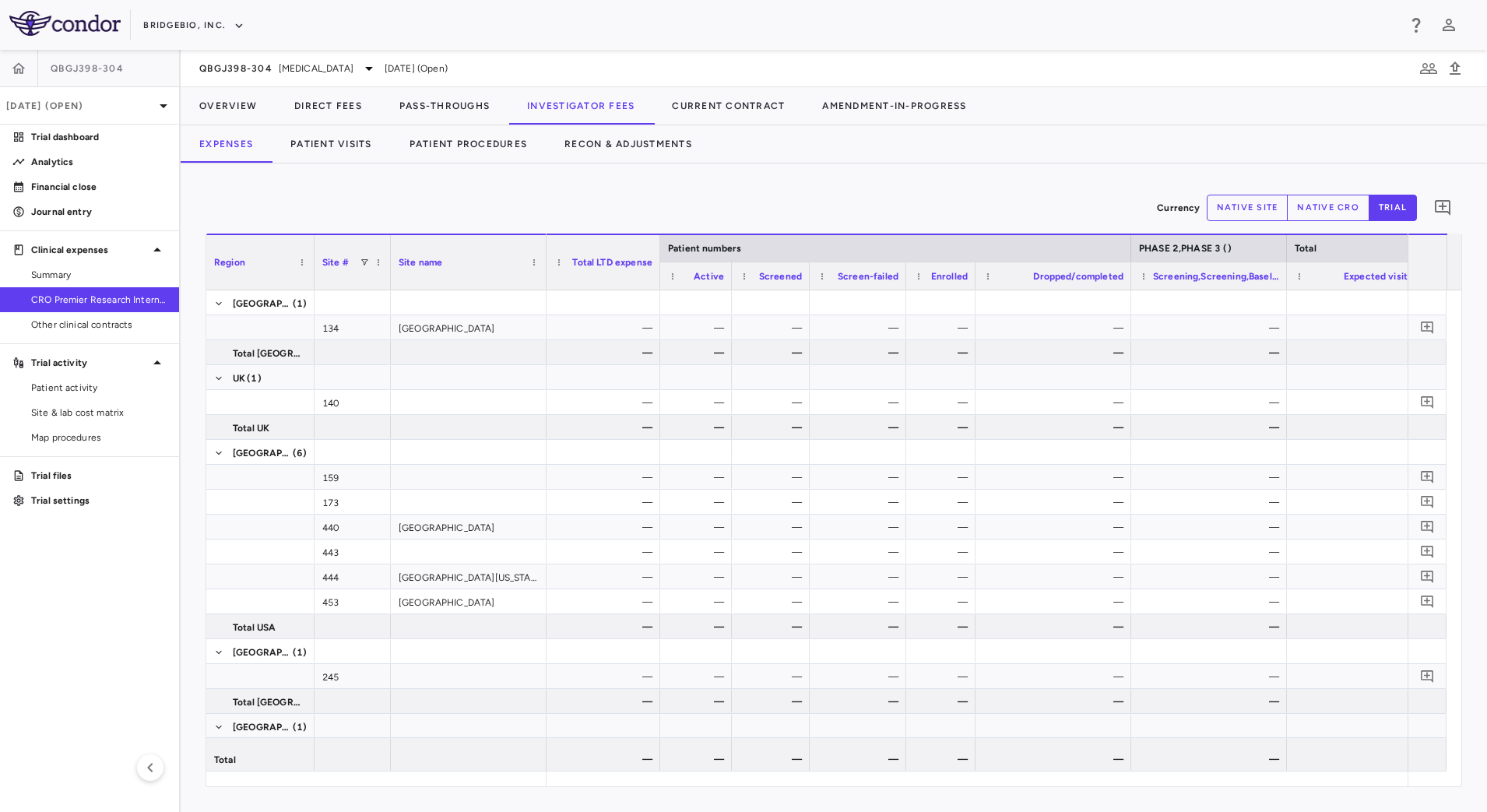
click at [975, 275] on div at bounding box center [975, 276] width 6 height 27
drag, startPoint x: 1129, startPoint y: 269, endPoint x: 1098, endPoint y: 269, distance: 31.0
click at [1098, 269] on div at bounding box center [1098, 276] width 6 height 27
drag, startPoint x: 1408, startPoint y: 271, endPoint x: 1373, endPoint y: 269, distance: 35.1
click at [1373, 269] on div at bounding box center [1376, 276] width 6 height 27
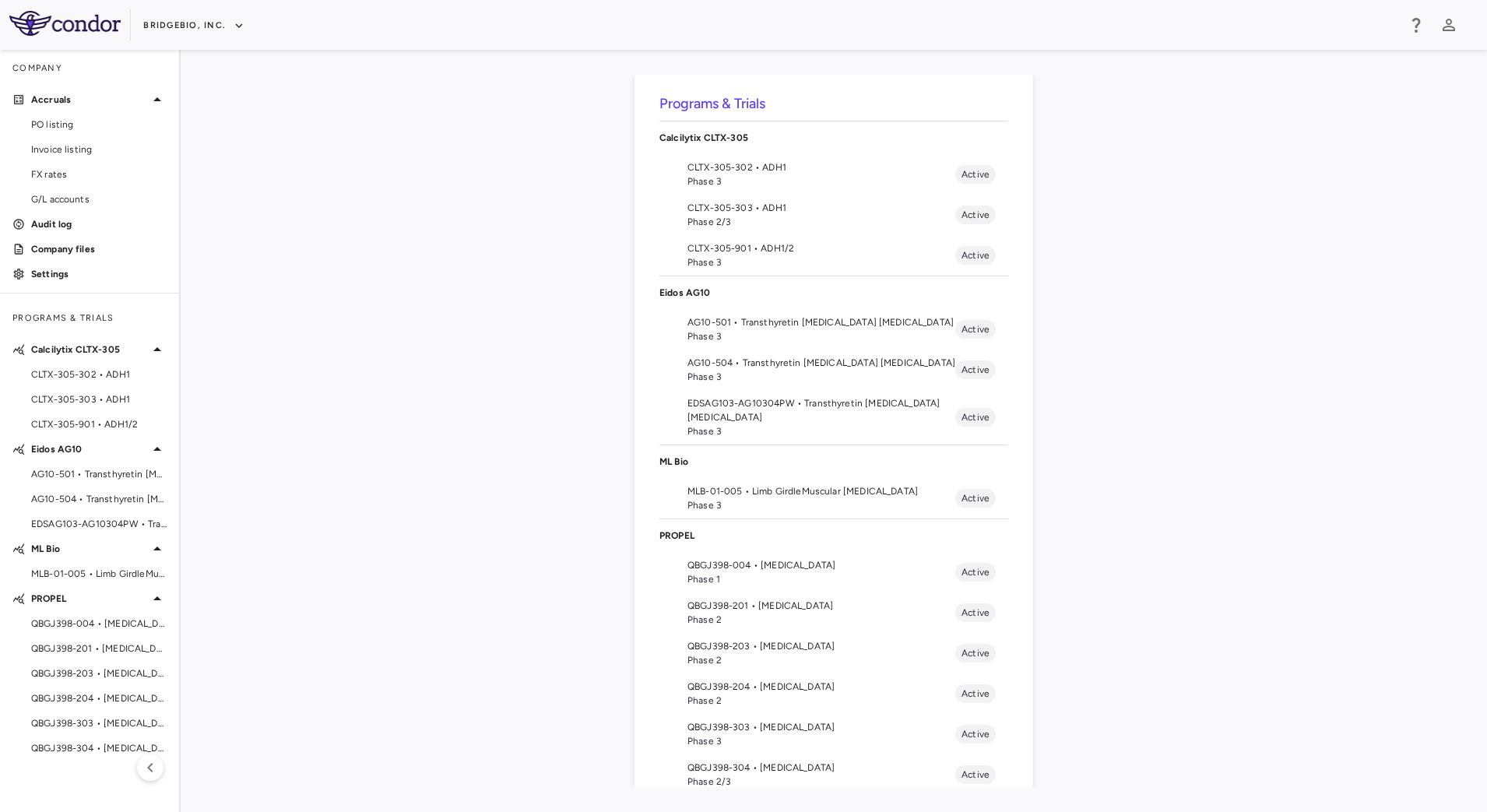
click at [690, 770] on span "QBGJ398-304 • [MEDICAL_DATA]" at bounding box center [822, 768] width 268 height 14
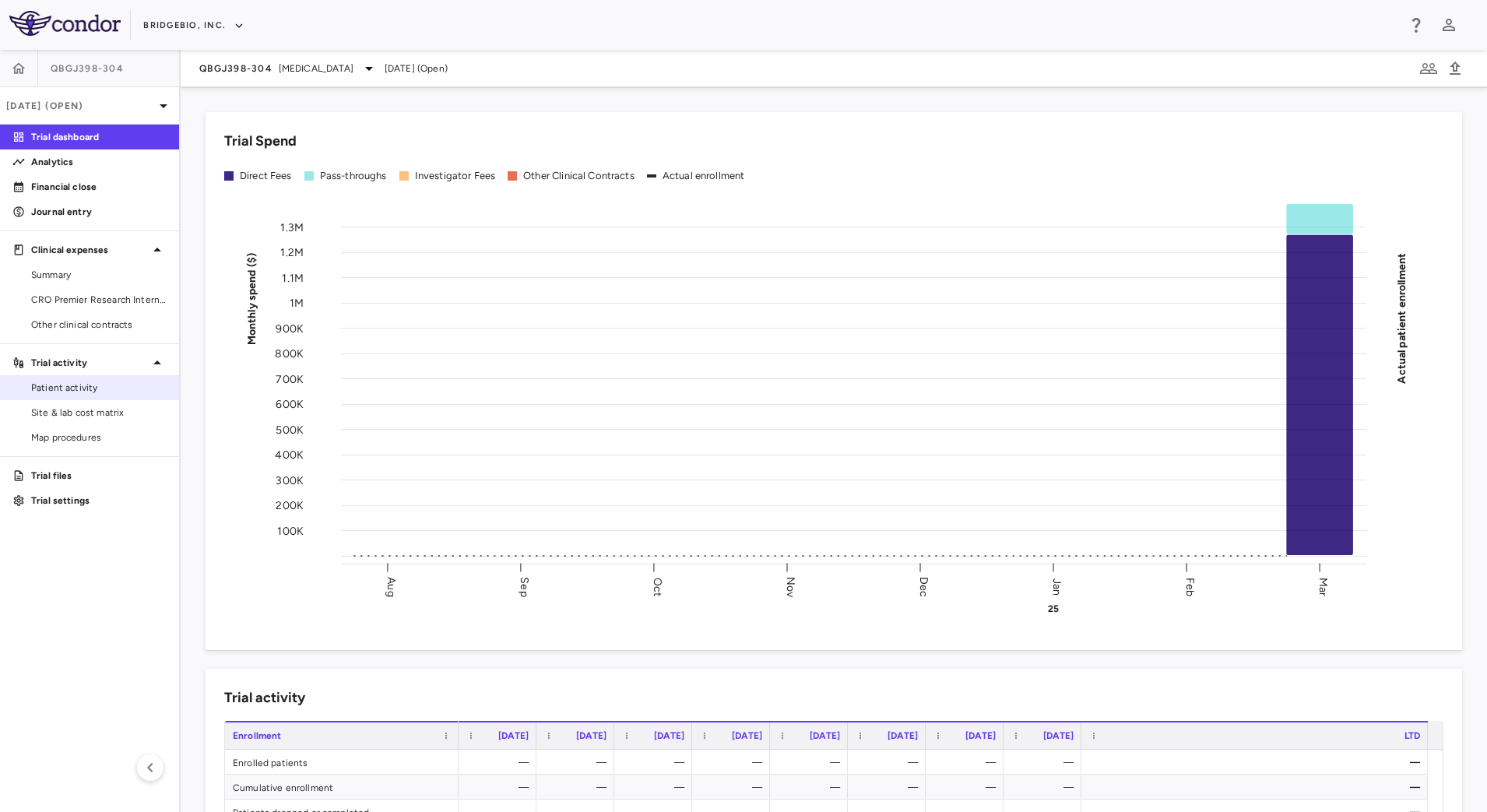
click at [115, 383] on span "Patient activity" at bounding box center [98, 388] width 136 height 14
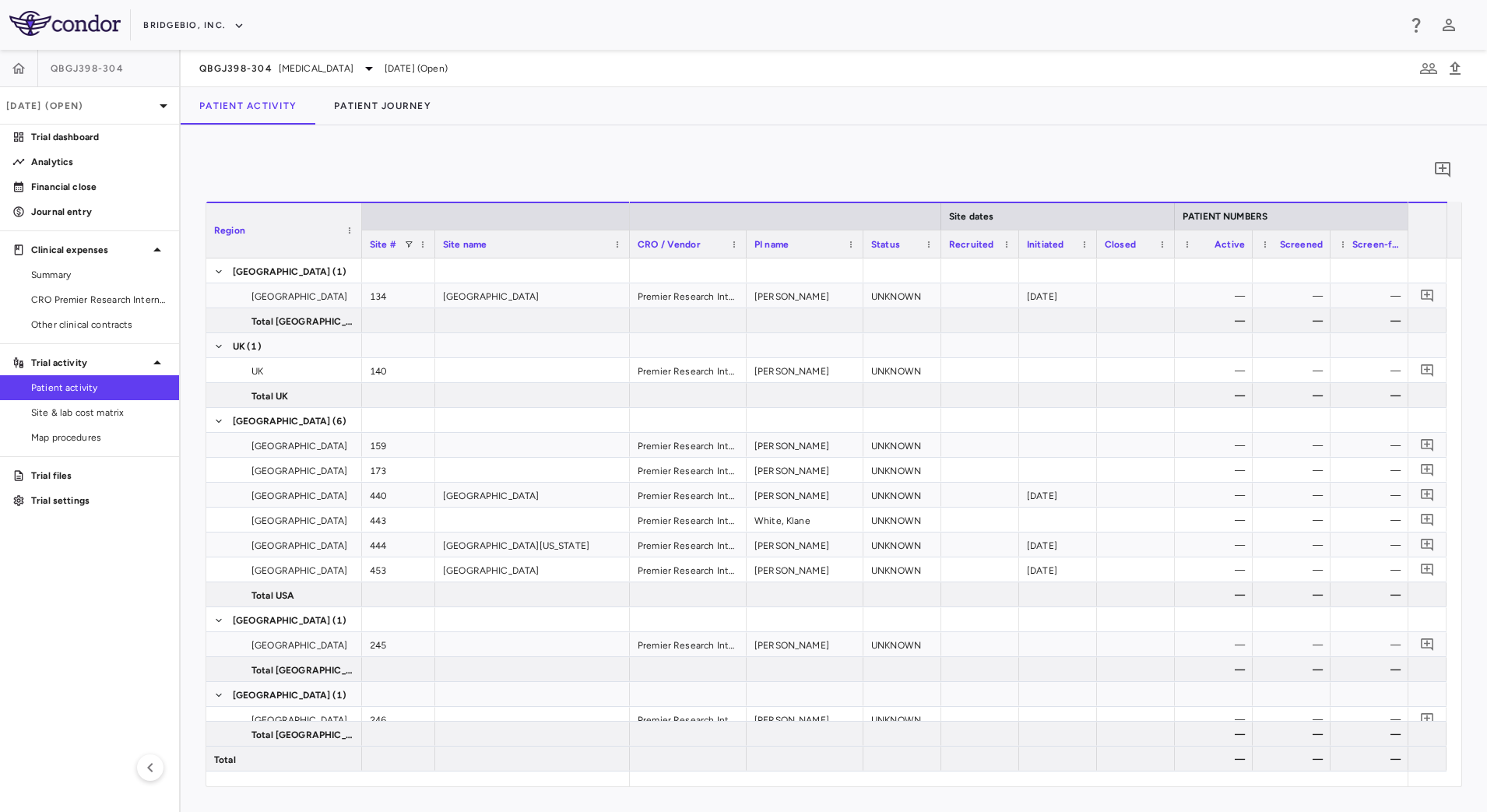
drag, startPoint x: 477, startPoint y: 251, endPoint x: 434, endPoint y: 246, distance: 43.3
click at [434, 246] on div at bounding box center [434, 244] width 6 height 27
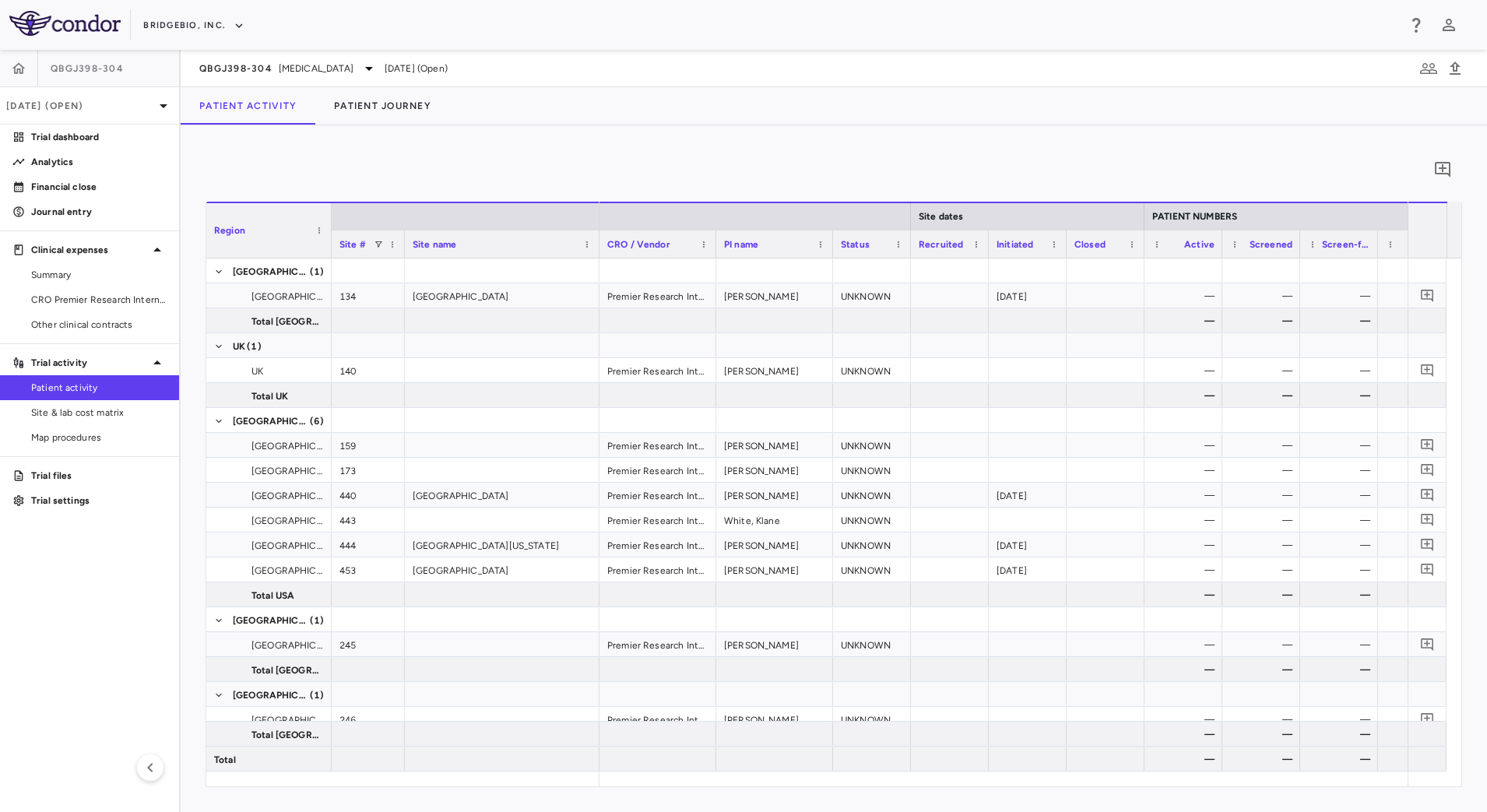
drag, startPoint x: 361, startPoint y: 240, endPoint x: 331, endPoint y: 244, distance: 30.3
click at [331, 244] on div at bounding box center [331, 231] width 6 height 55
drag, startPoint x: 1142, startPoint y: 248, endPoint x: 1134, endPoint y: 249, distance: 8.1
click at [1134, 249] on div at bounding box center [1136, 244] width 6 height 27
drag, startPoint x: 1134, startPoint y: 217, endPoint x: 1123, endPoint y: 218, distance: 11.0
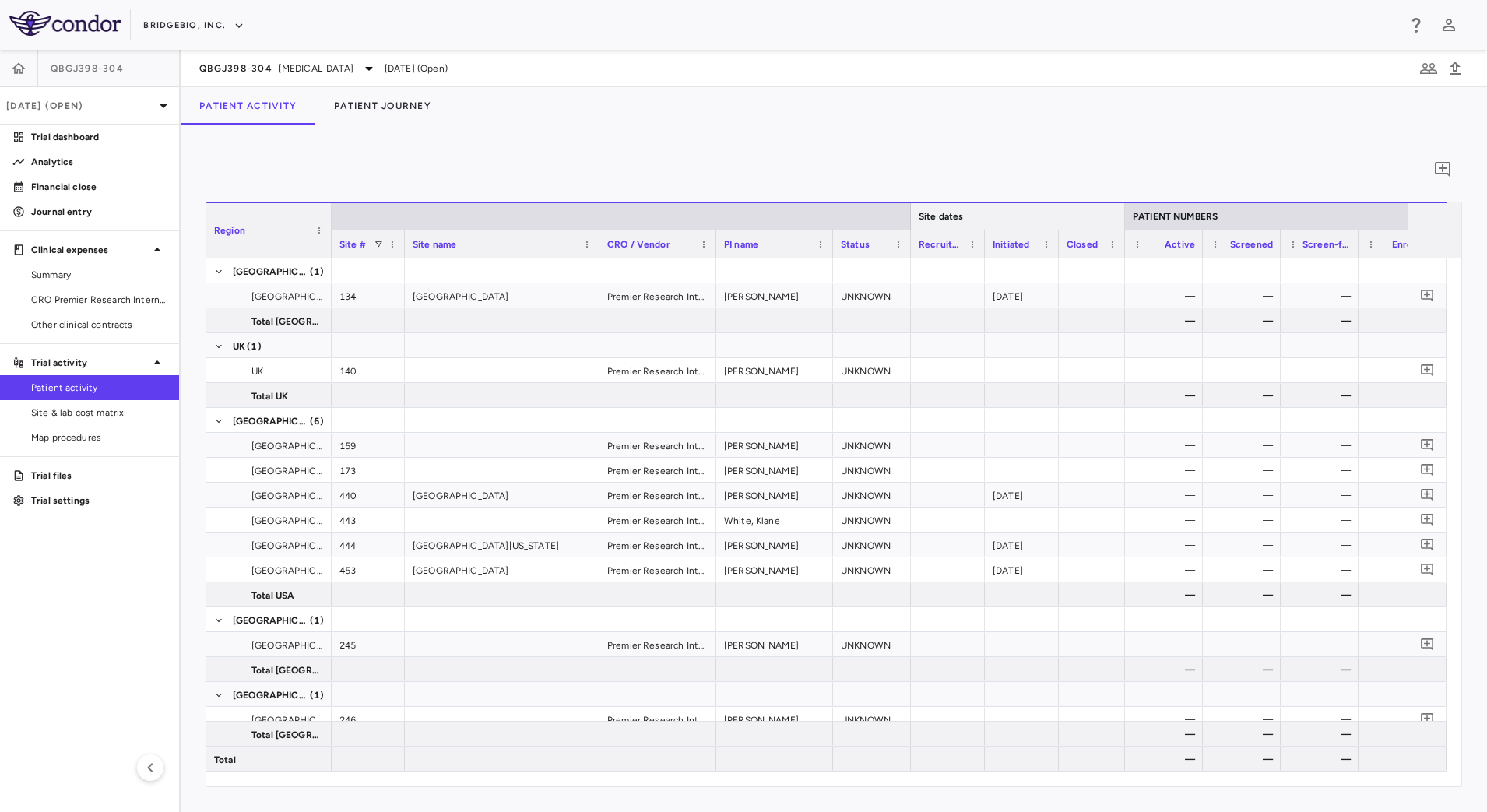
click at [1123, 218] on div at bounding box center [1124, 216] width 6 height 26
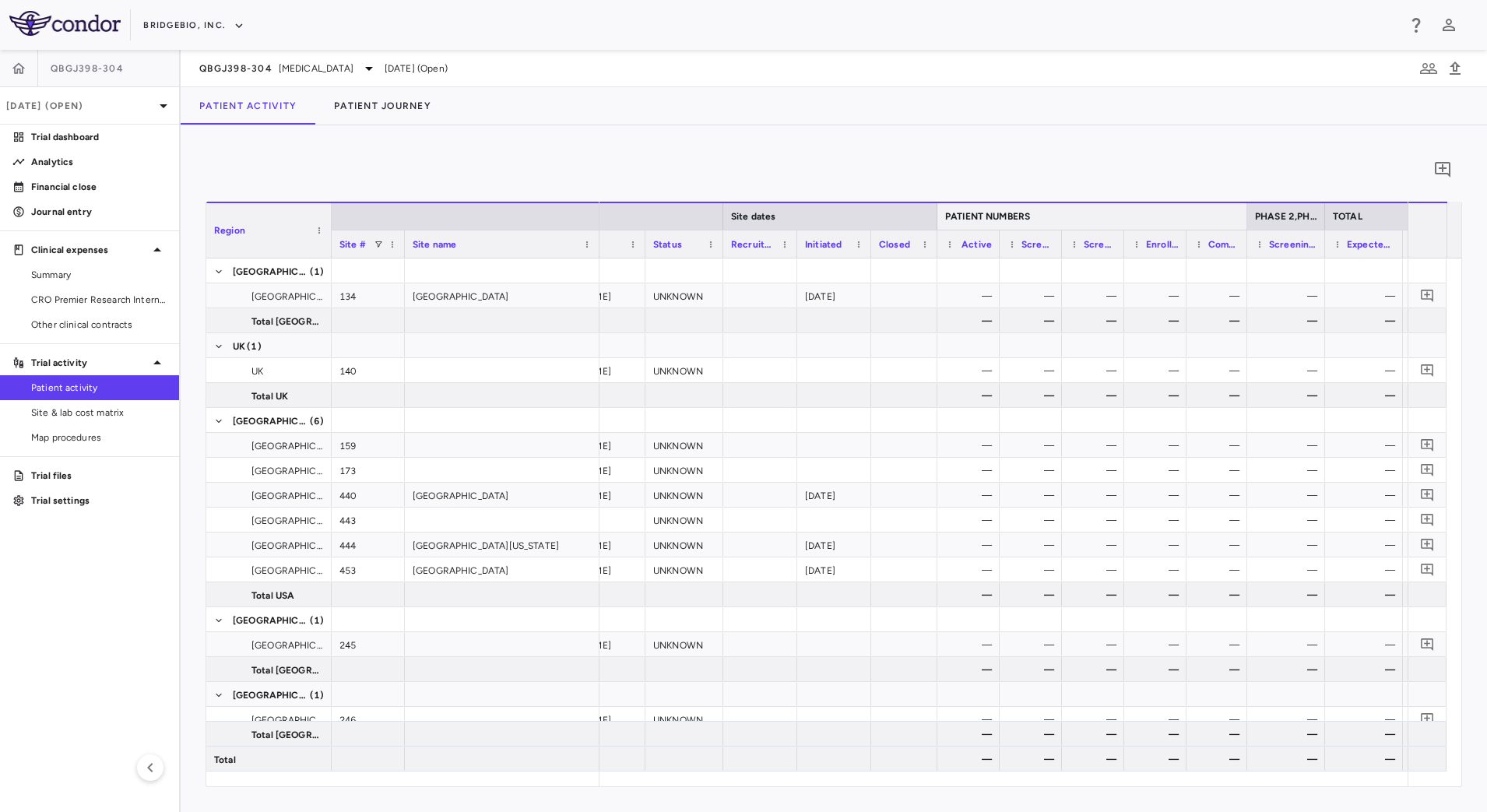
drag, startPoint x: 1324, startPoint y: 213, endPoint x: 1244, endPoint y: 216, distance: 80.1
click at [1244, 216] on div at bounding box center [1246, 216] width 6 height 26
drag, startPoint x: 1059, startPoint y: 251, endPoint x: 1069, endPoint y: 259, distance: 12.8
click at [1069, 259] on div "Region Site # Site name Site dates PATIENT NUMBERS" at bounding box center [834, 494] width 1256 height 585
drag, startPoint x: 1132, startPoint y: 253, endPoint x: 1164, endPoint y: 257, distance: 32.2
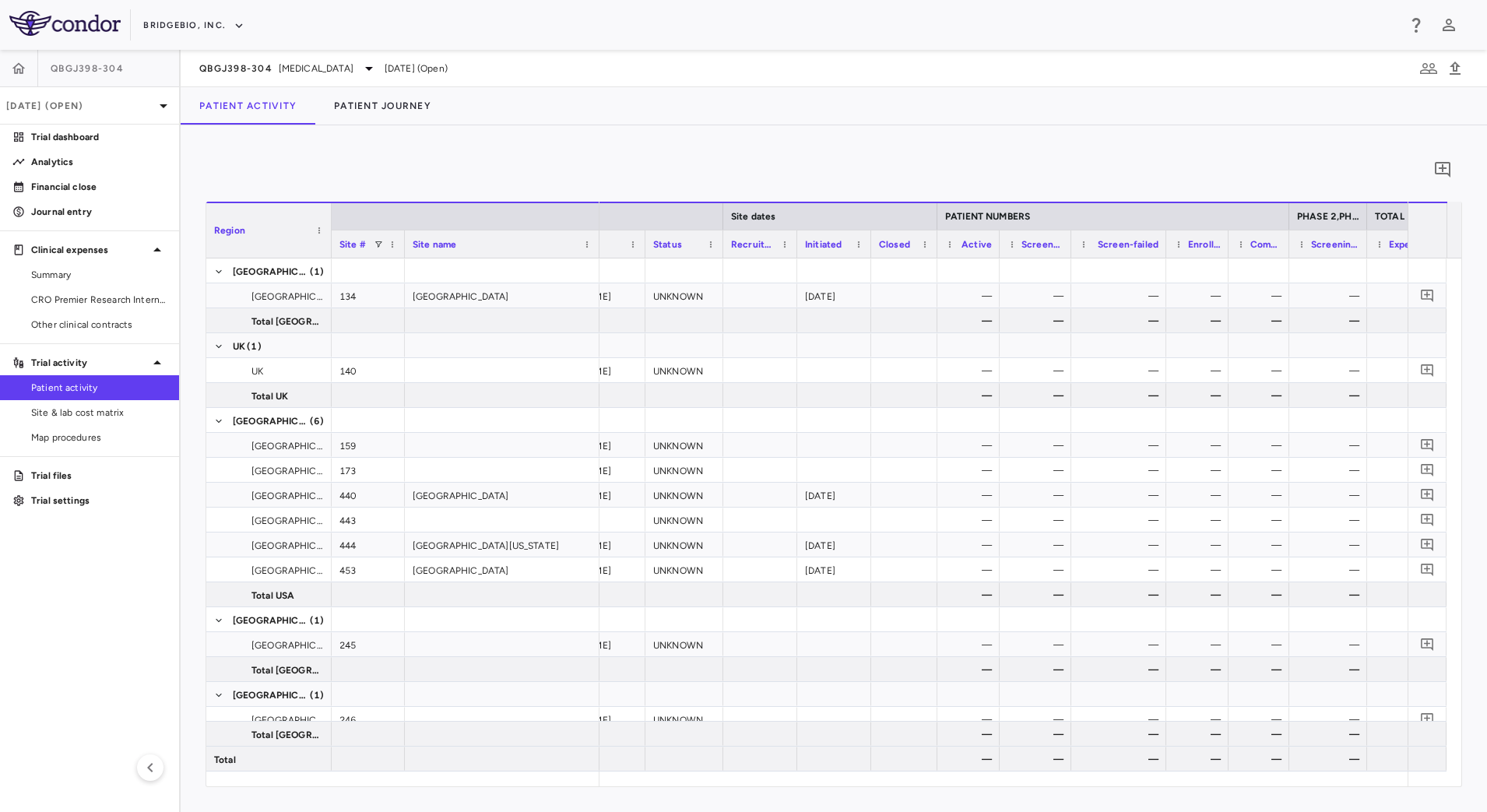
click at [1164, 257] on div at bounding box center [1165, 244] width 6 height 27
drag, startPoint x: 1226, startPoint y: 250, endPoint x: 1236, endPoint y: 254, distance: 10.8
click at [1236, 254] on div at bounding box center [1236, 244] width 6 height 27
drag, startPoint x: 1297, startPoint y: 252, endPoint x: 1319, endPoint y: 257, distance: 22.6
click at [1319, 257] on div at bounding box center [1318, 244] width 6 height 27
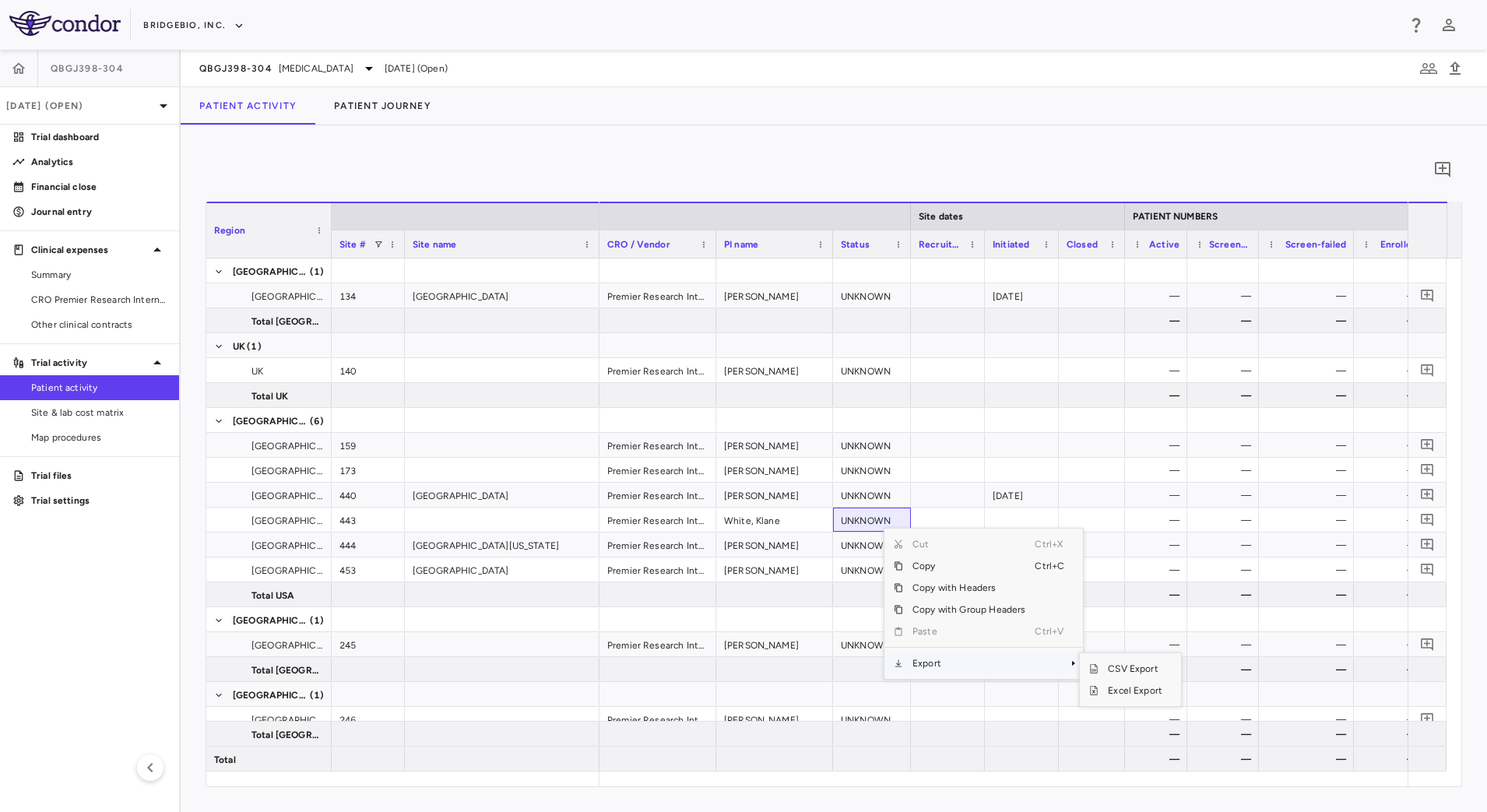
click at [1001, 661] on span "Export" at bounding box center [969, 663] width 132 height 22
click at [1172, 669] on span "SubMenu" at bounding box center [1174, 669] width 4 height 22
drag, startPoint x: 32, startPoint y: 413, endPoint x: 168, endPoint y: 377, distance: 140.7
click at [32, 413] on span "Site & lab cost matrix" at bounding box center [98, 412] width 136 height 14
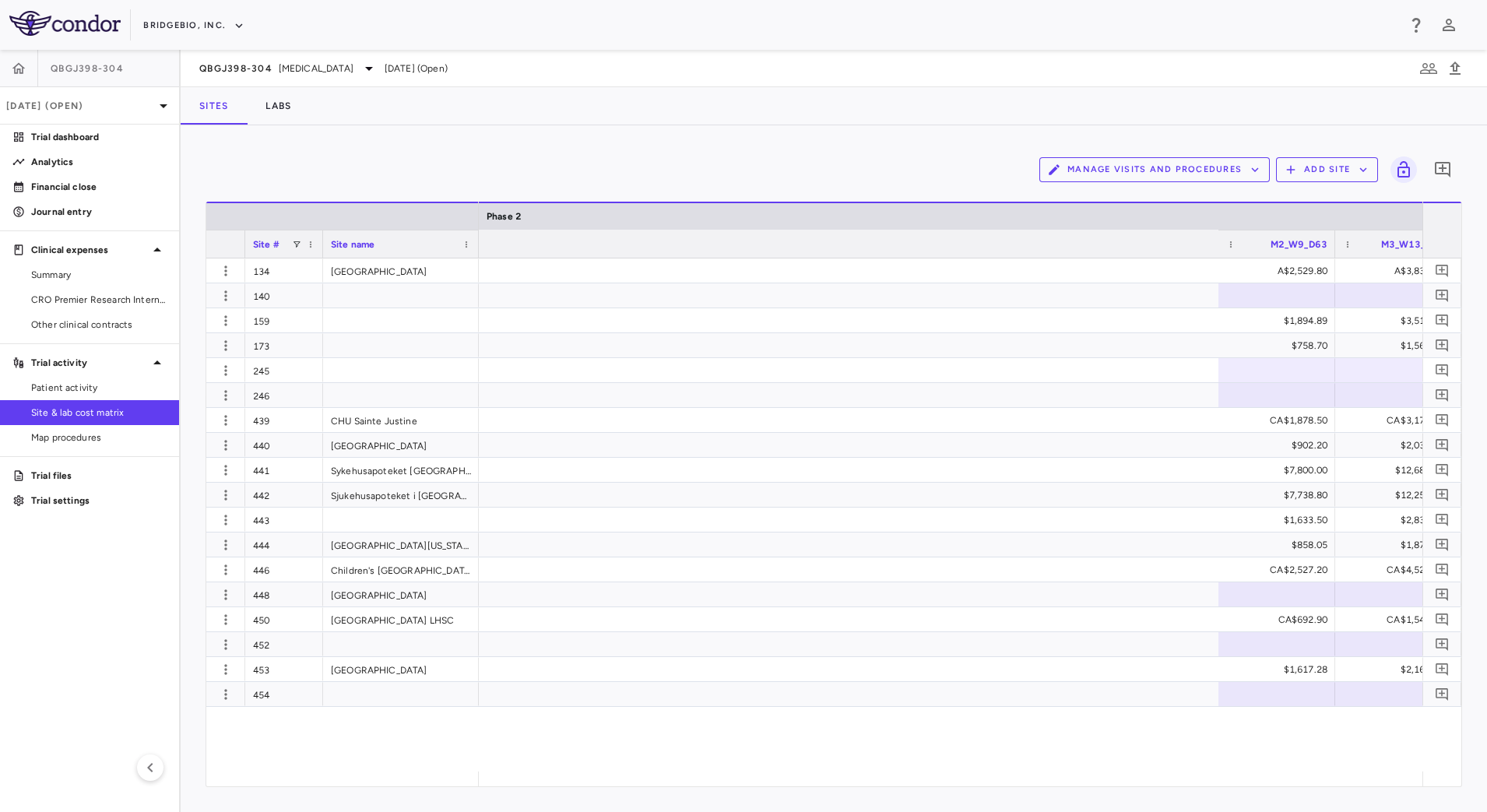
scroll to position [0, 3104]
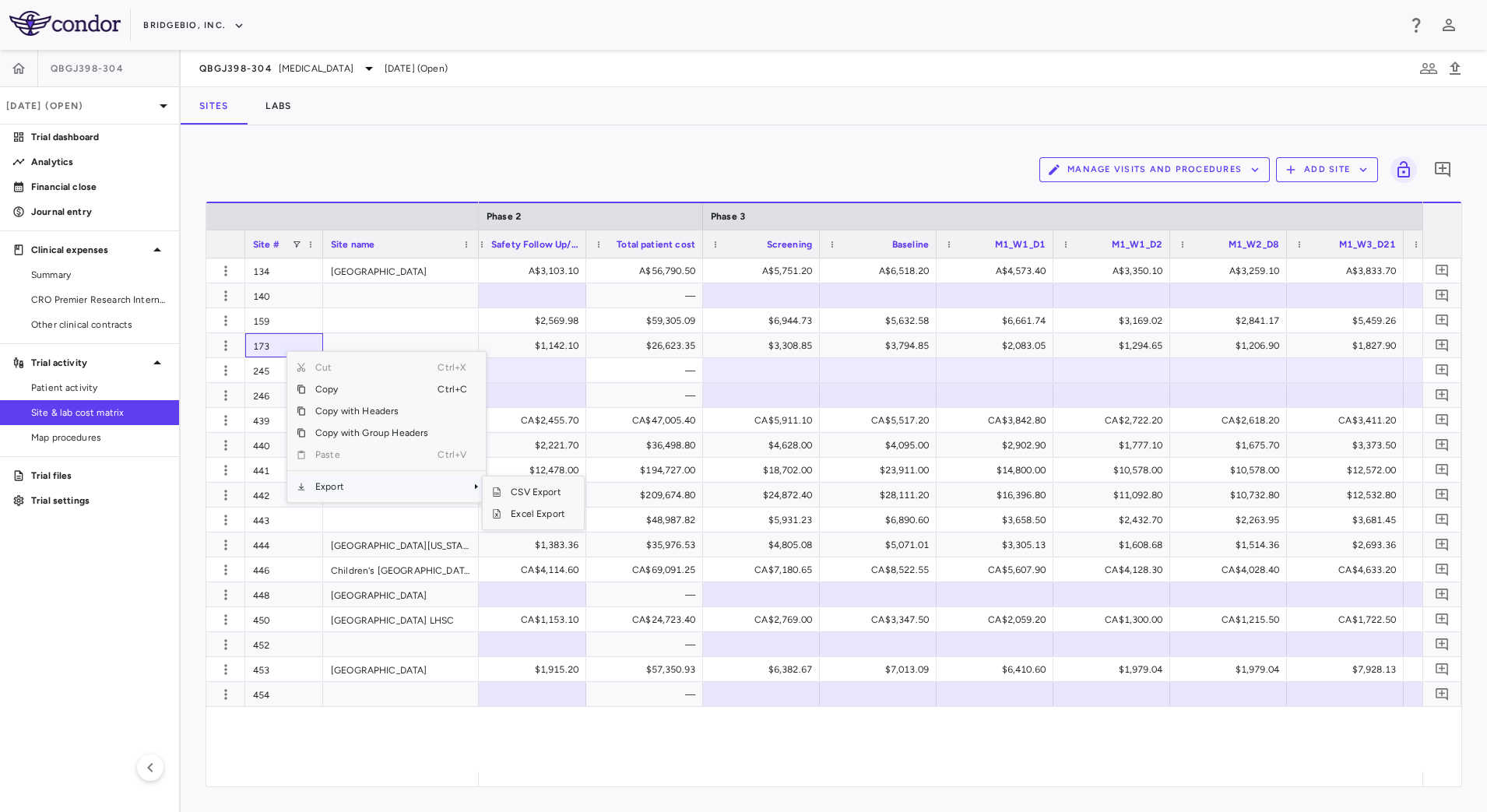
click at [379, 489] on span "Export" at bounding box center [372, 487] width 132 height 22
click at [525, 493] on span "CSV Export" at bounding box center [538, 492] width 73 height 22
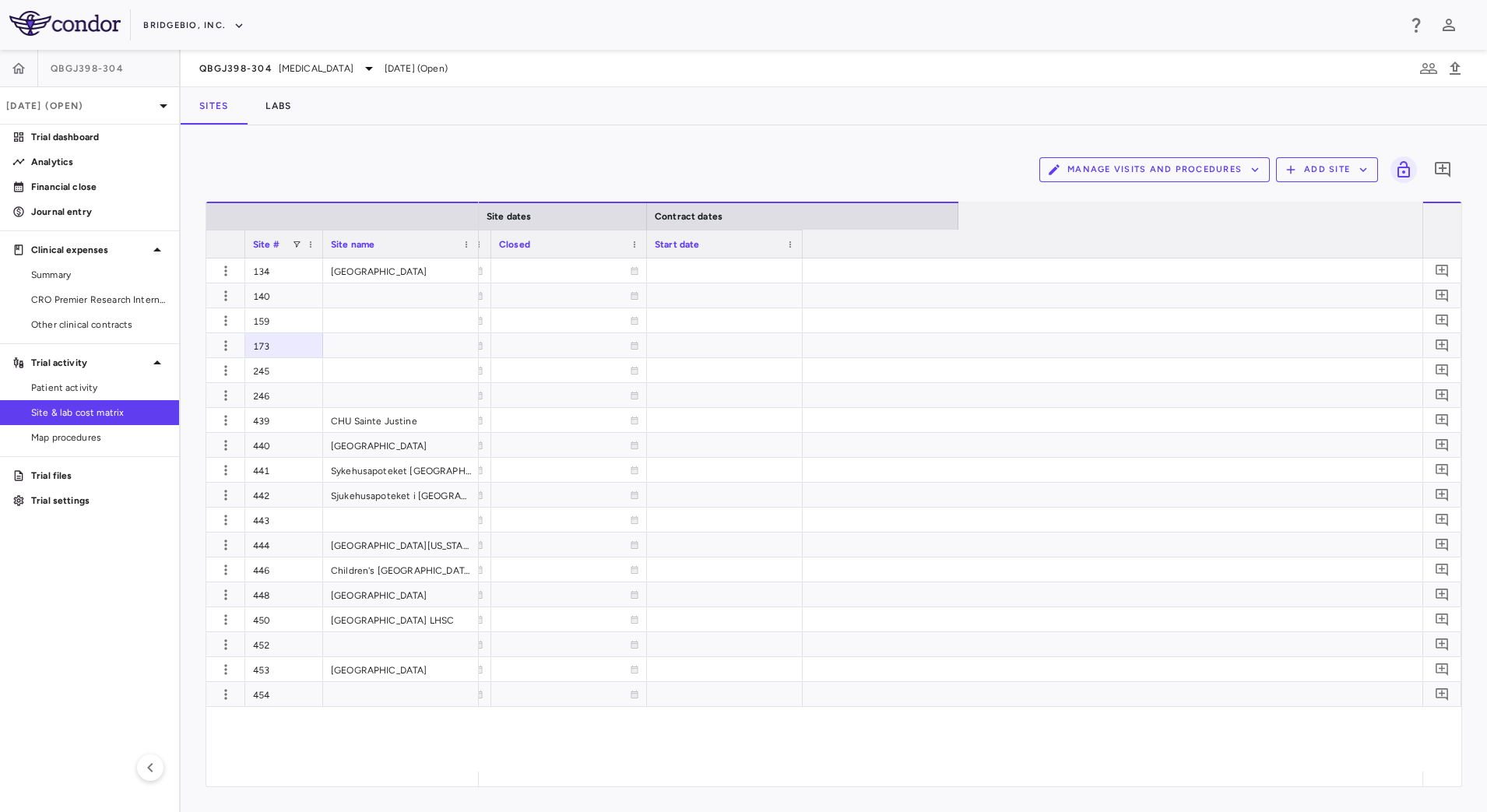
scroll to position [0, 0]
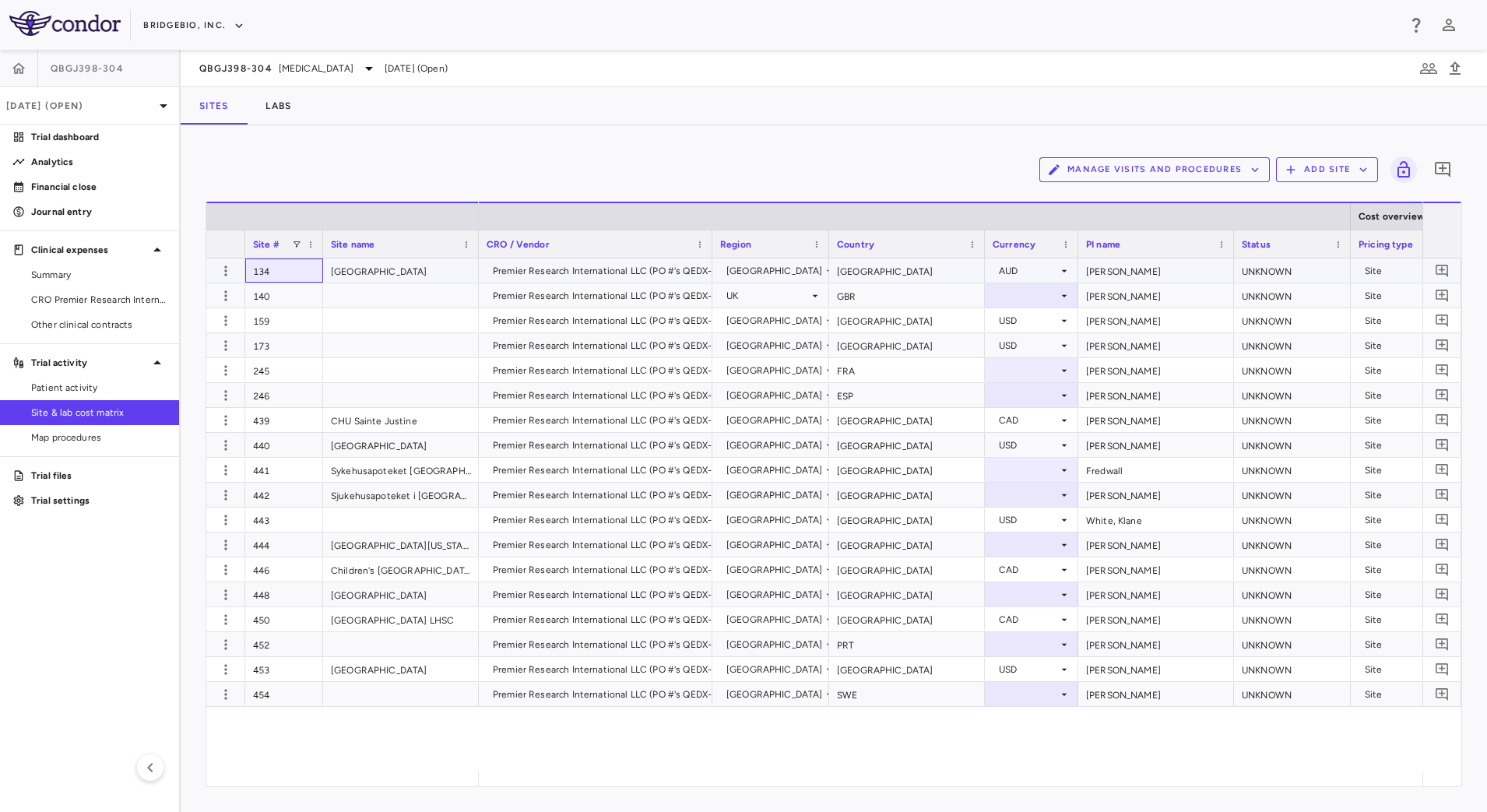
click at [262, 279] on div "134" at bounding box center [284, 271] width 78 height 24
drag, startPoint x: 284, startPoint y: 690, endPoint x: 300, endPoint y: 710, distance: 25.6
click at [284, 689] on div "454" at bounding box center [284, 694] width 78 height 24
click at [399, 745] on div "134 Royal Children's Hospital Melbourne 140 159 173 245 246 439 CHU Sainte Just…" at bounding box center [834, 515] width 1256 height 513
